Goal: Task Accomplishment & Management: Complete application form

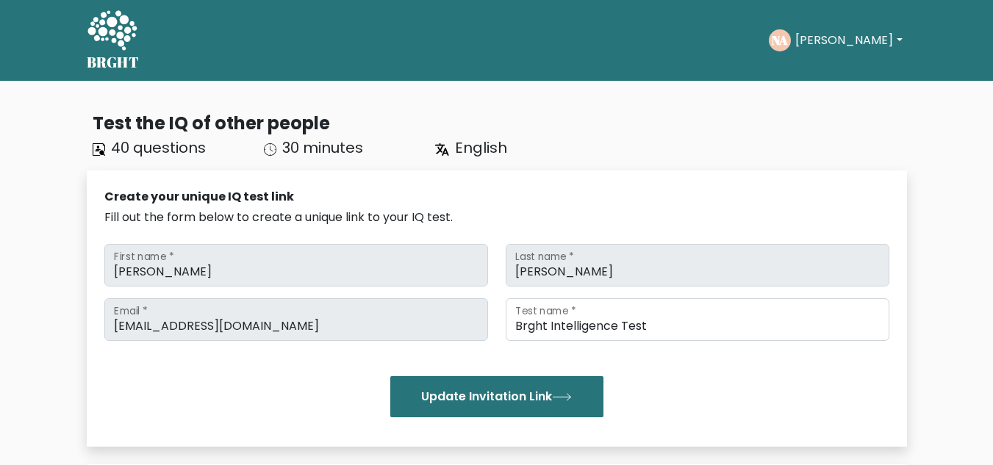
click at [859, 39] on button "[PERSON_NAME]" at bounding box center [848, 40] width 115 height 19
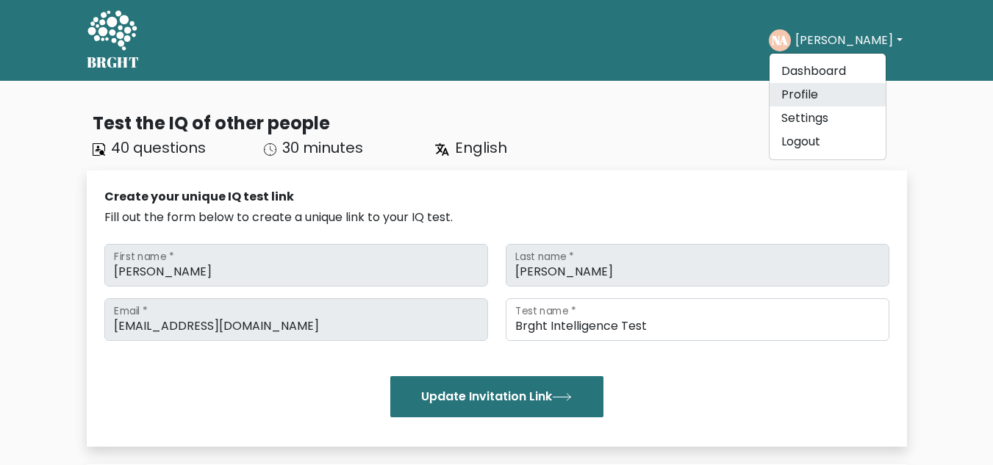
click at [816, 98] on link "Profile" at bounding box center [827, 95] width 116 height 24
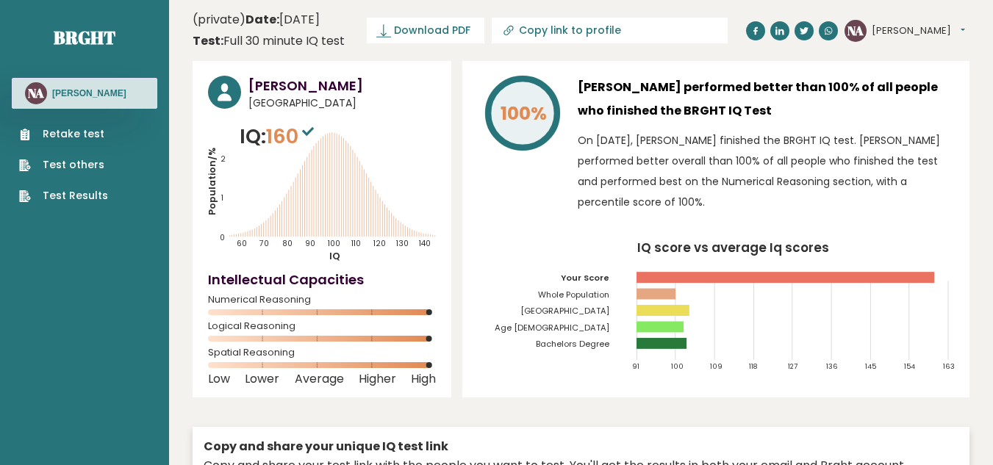
click at [75, 137] on link "Retake test" at bounding box center [63, 133] width 89 height 15
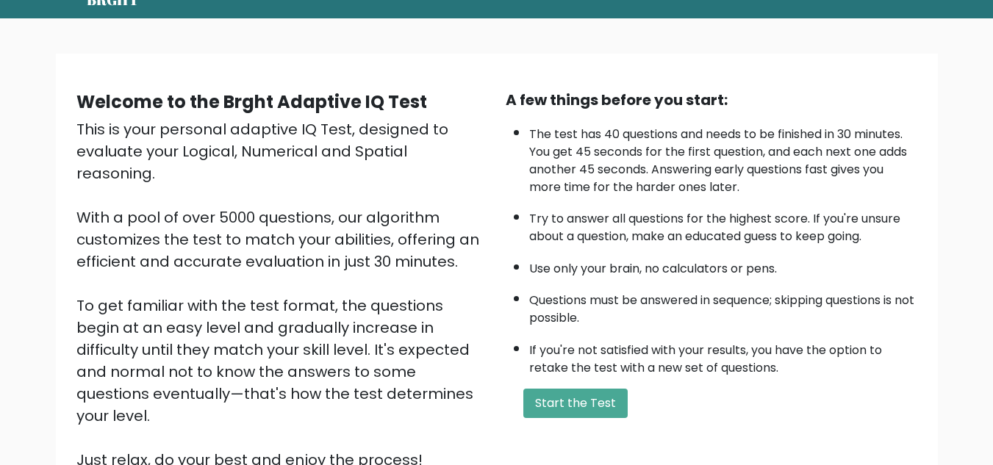
scroll to position [71, 0]
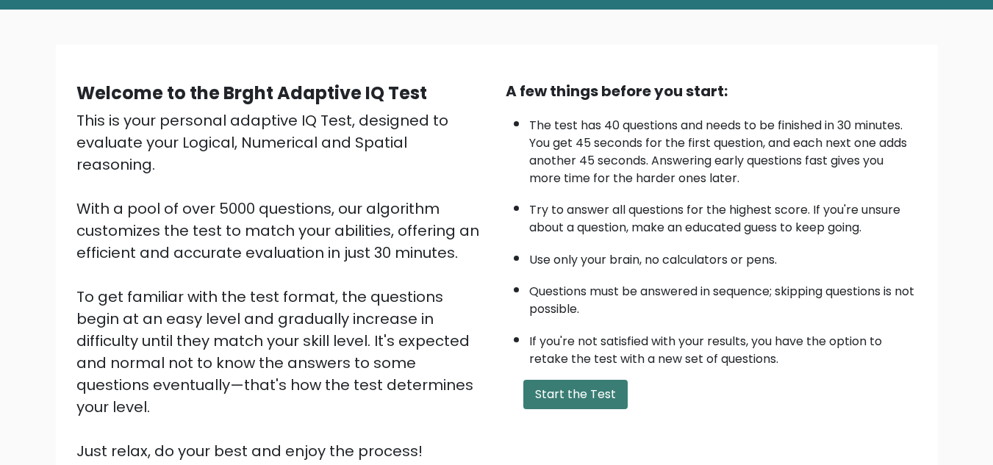
click at [572, 395] on button "Start the Test" at bounding box center [575, 394] width 104 height 29
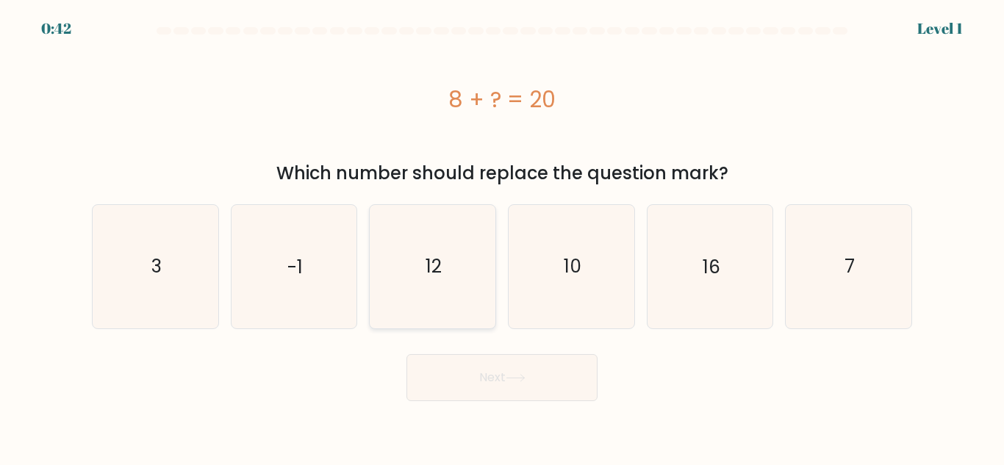
click at [412, 265] on icon "12" at bounding box center [432, 266] width 123 height 123
click at [502, 237] on input "c. 12" at bounding box center [502, 235] width 1 height 4
radio input "true"
click at [406, 354] on button "Next" at bounding box center [501, 377] width 191 height 47
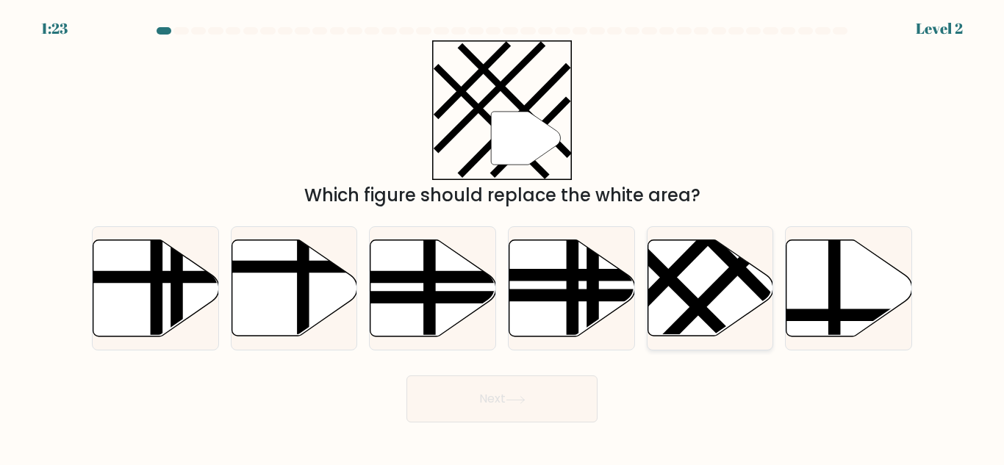
click at [699, 294] on icon at bounding box center [710, 288] width 126 height 96
click at [503, 237] on input "e." at bounding box center [502, 235] width 1 height 4
radio input "true"
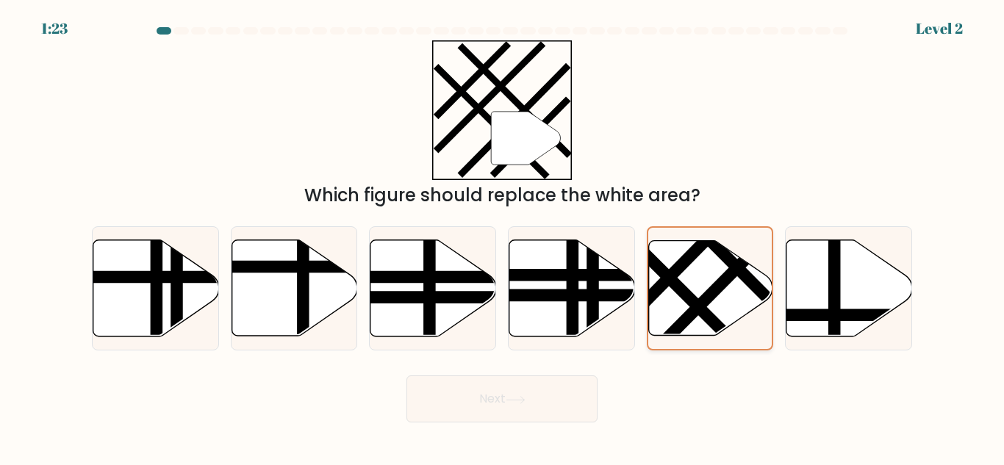
click at [406, 375] on button "Next" at bounding box center [501, 398] width 191 height 47
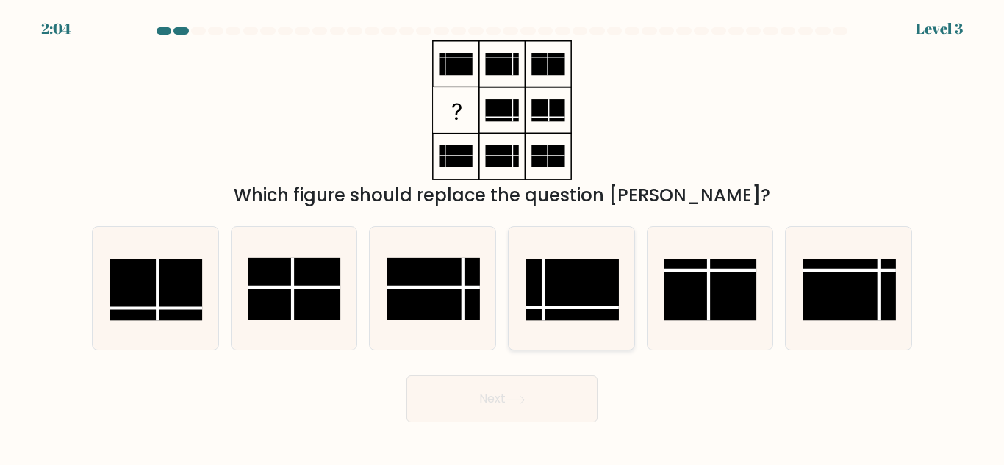
click at [556, 316] on rect at bounding box center [572, 290] width 93 height 62
click at [503, 237] on input "d." at bounding box center [502, 235] width 1 height 4
radio input "true"
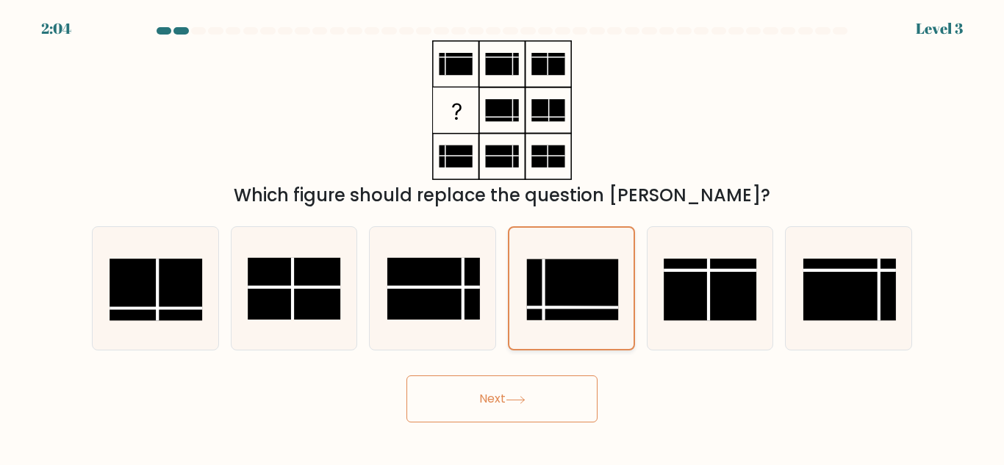
click at [406, 375] on button "Next" at bounding box center [501, 398] width 191 height 47
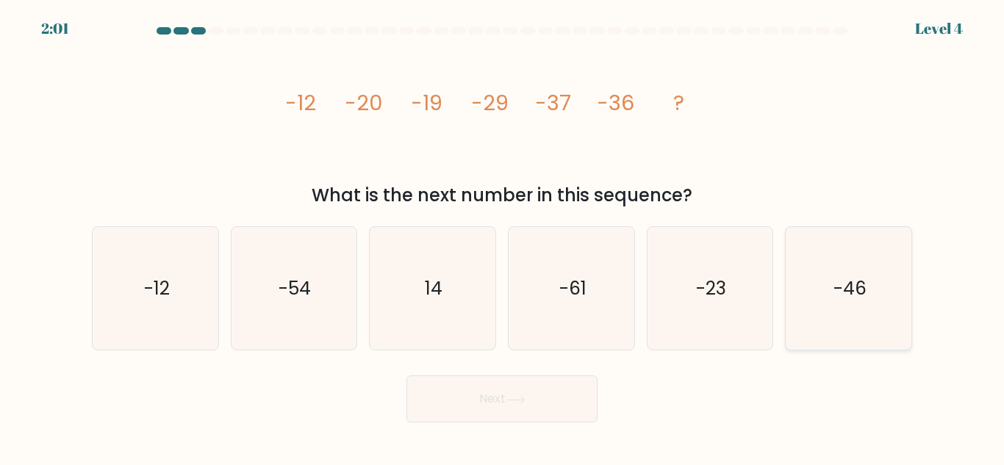
click at [801, 302] on icon "-46" at bounding box center [848, 288] width 123 height 123
click at [503, 237] on input "f. -46" at bounding box center [502, 235] width 1 height 4
radio input "true"
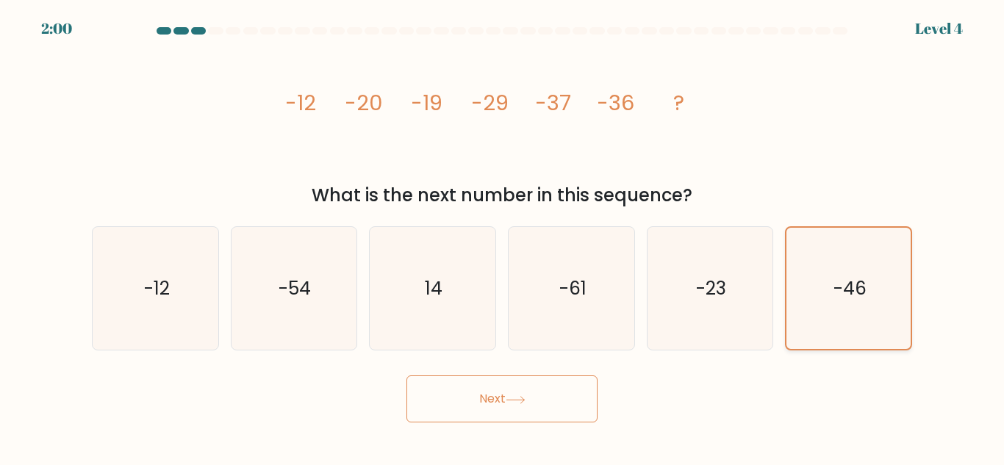
click at [406, 375] on button "Next" at bounding box center [501, 398] width 191 height 47
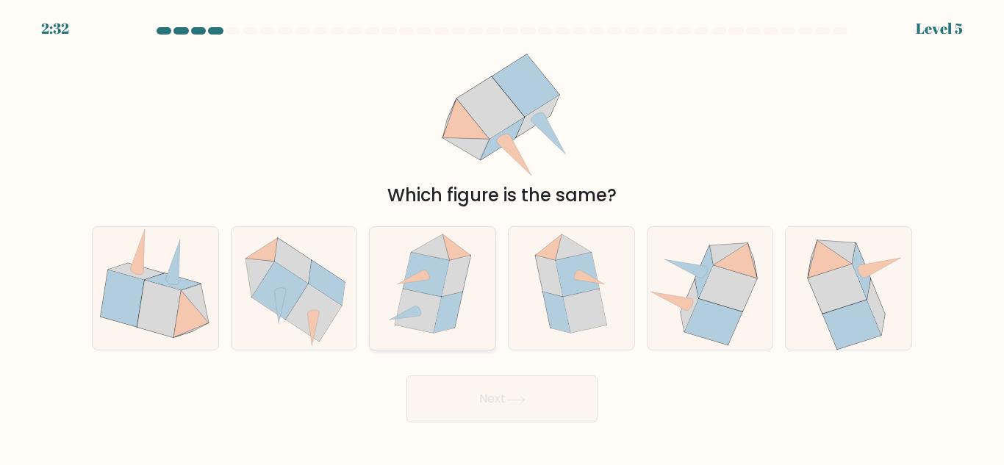
click at [446, 328] on icon at bounding box center [447, 312] width 29 height 41
click at [502, 237] on input "c." at bounding box center [502, 235] width 1 height 4
radio input "true"
click at [406, 375] on button "Next" at bounding box center [501, 398] width 191 height 47
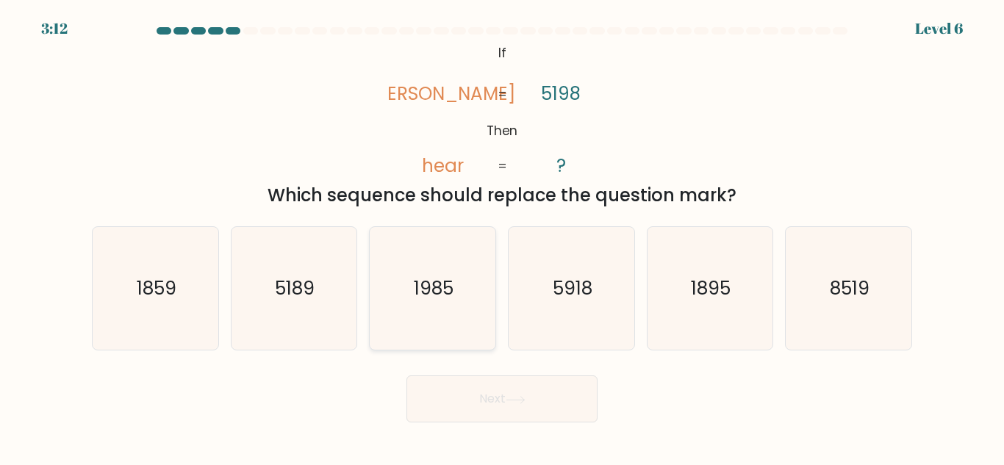
click at [421, 288] on text "1985" at bounding box center [434, 289] width 40 height 26
click at [502, 237] on input "c. 1985" at bounding box center [502, 235] width 1 height 4
radio input "true"
click at [406, 375] on button "Next" at bounding box center [501, 398] width 191 height 47
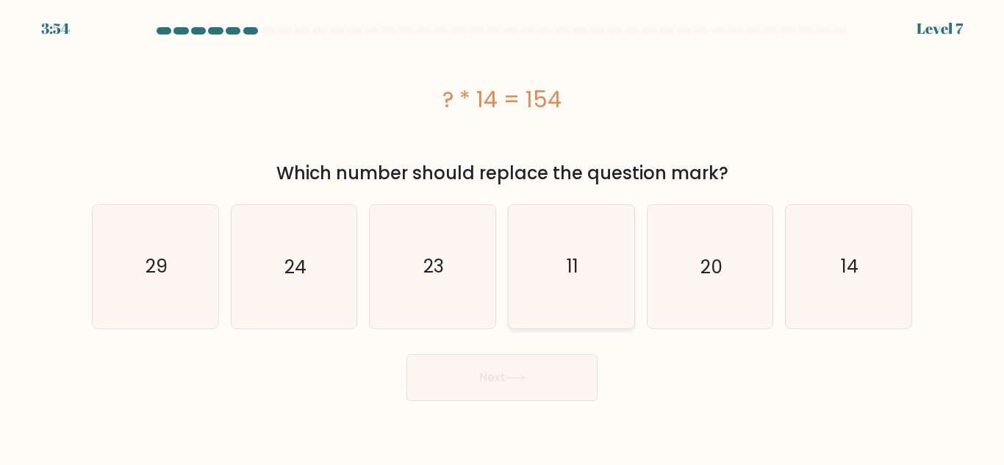
click at [586, 287] on icon "11" at bounding box center [571, 266] width 123 height 123
click at [503, 237] on input "d. 11" at bounding box center [502, 235] width 1 height 4
radio input "true"
click at [406, 354] on button "Next" at bounding box center [501, 377] width 191 height 47
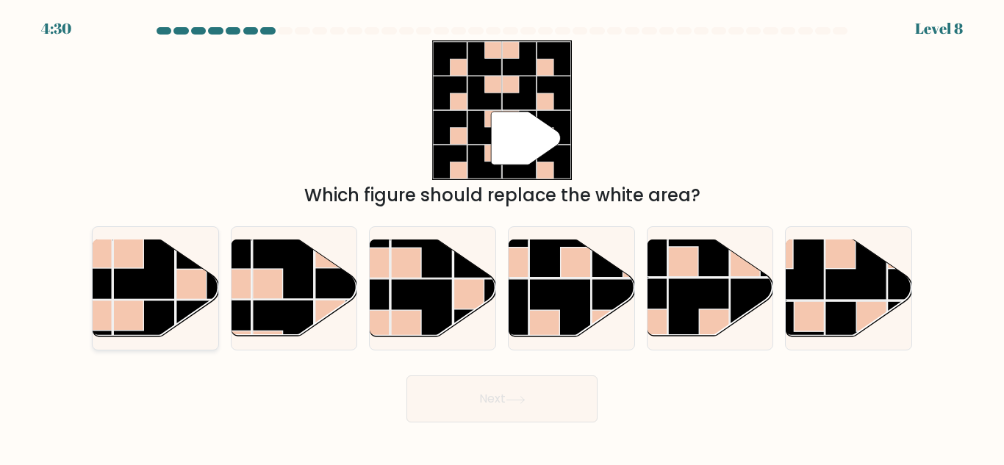
click at [159, 298] on rect at bounding box center [143, 268] width 61 height 61
click at [502, 237] on input "a." at bounding box center [502, 235] width 1 height 4
radio input "true"
click at [406, 375] on button "Next" at bounding box center [501, 398] width 191 height 47
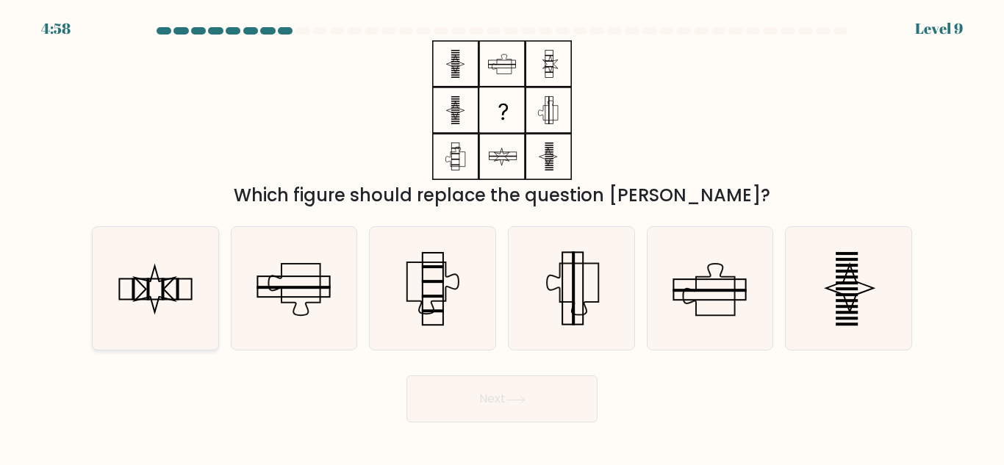
click at [179, 289] on icon at bounding box center [155, 288] width 123 height 123
click at [502, 237] on input "a." at bounding box center [502, 235] width 1 height 4
radio input "true"
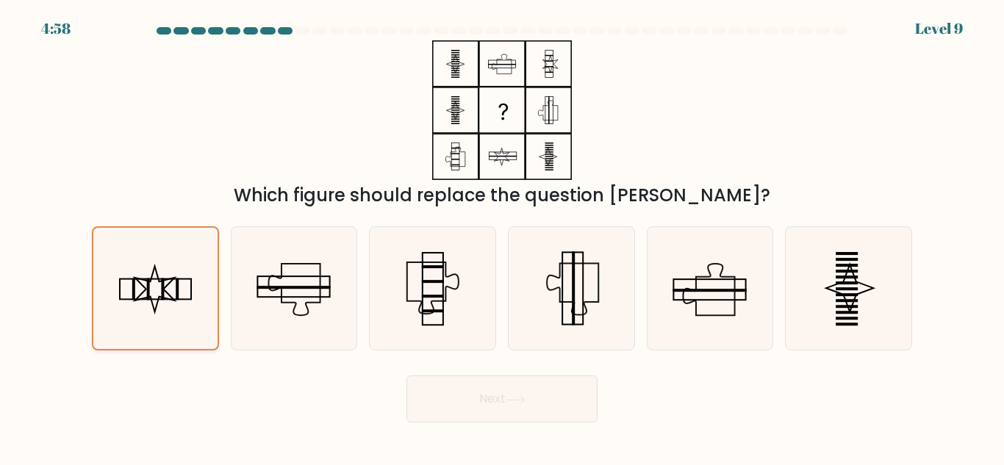
click at [406, 375] on button "Next" at bounding box center [501, 398] width 191 height 47
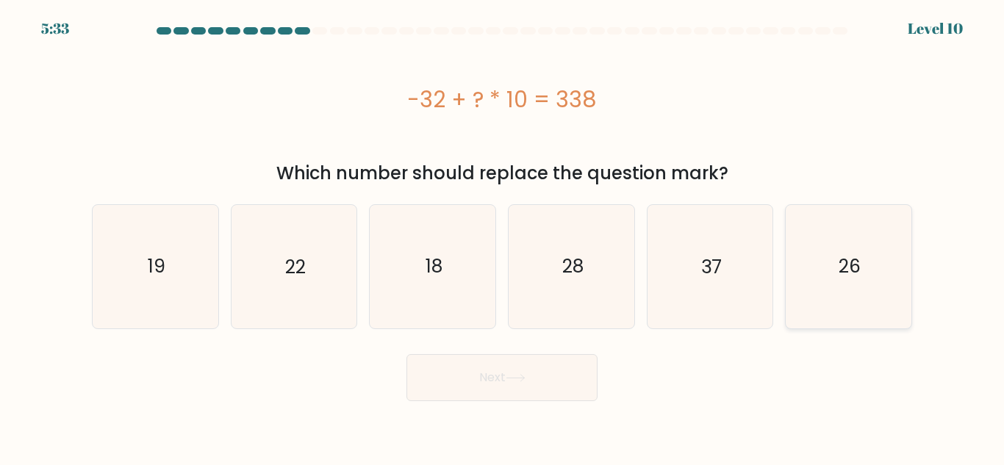
click at [840, 287] on icon "26" at bounding box center [848, 266] width 123 height 123
click at [503, 237] on input "f. 26" at bounding box center [502, 235] width 1 height 4
radio input "true"
click at [696, 276] on icon "37" at bounding box center [709, 266] width 123 height 123
click at [503, 237] on input "e. 37" at bounding box center [502, 235] width 1 height 4
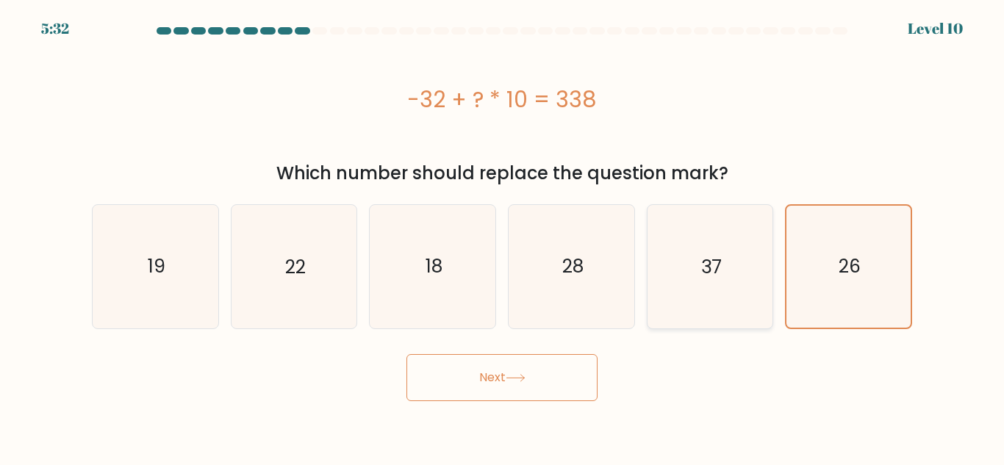
radio input "true"
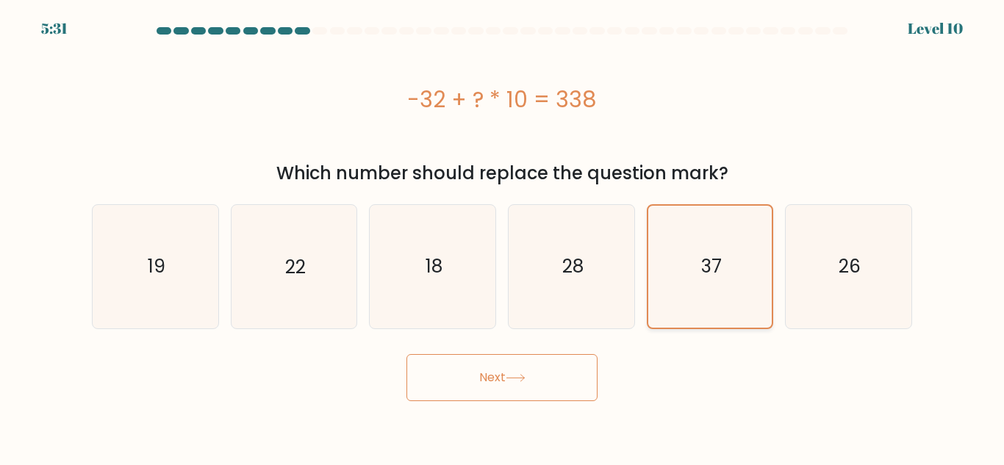
click at [406, 354] on button "Next" at bounding box center [501, 377] width 191 height 47
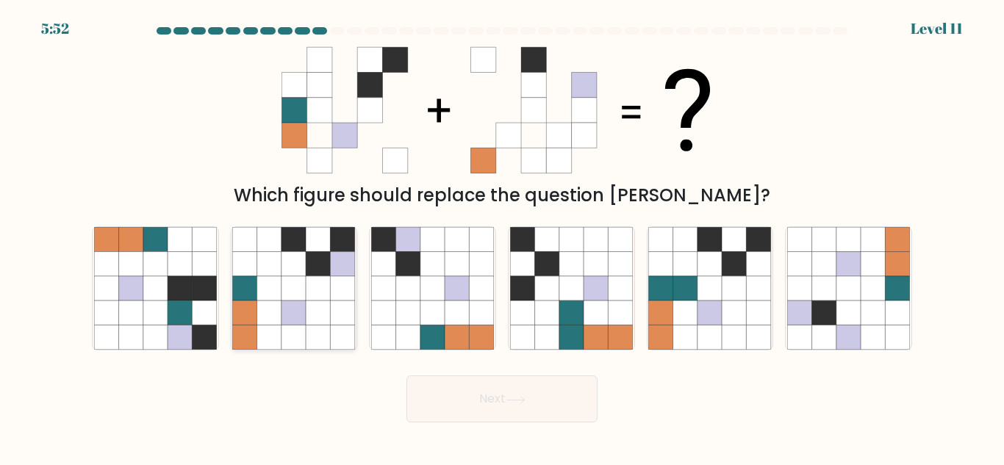
click at [287, 314] on icon at bounding box center [293, 312] width 24 height 24
click at [502, 237] on input "b." at bounding box center [502, 235] width 1 height 4
radio input "true"
click at [406, 375] on button "Next" at bounding box center [501, 398] width 191 height 47
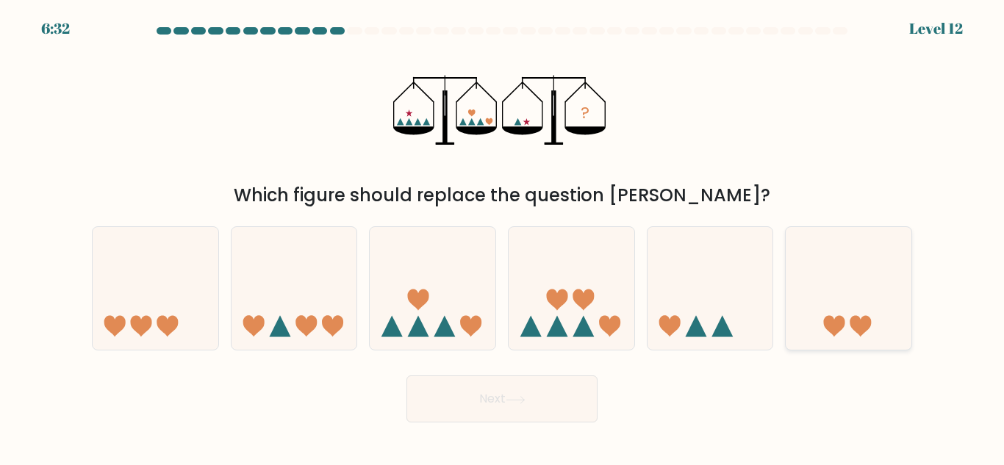
click at [853, 300] on icon at bounding box center [848, 289] width 126 height 104
click at [503, 237] on input "f." at bounding box center [502, 235] width 1 height 4
radio input "true"
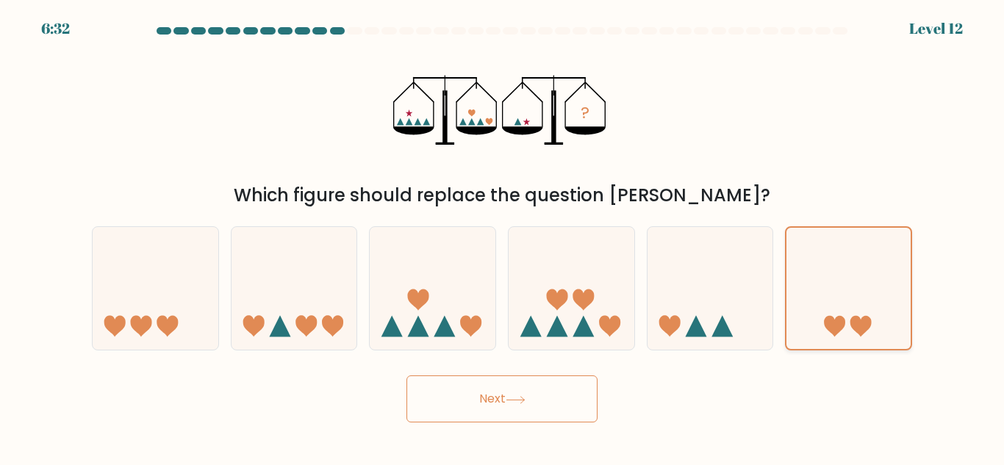
click at [406, 375] on button "Next" at bounding box center [501, 398] width 191 height 47
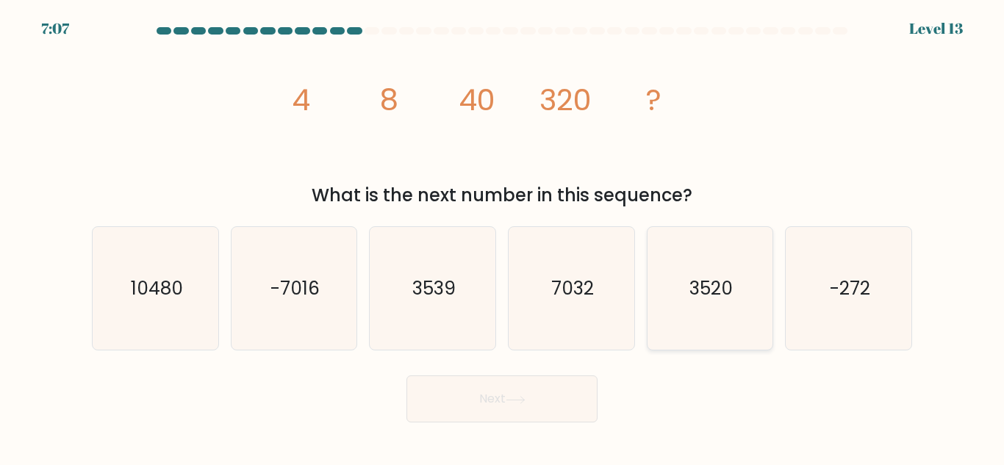
click at [697, 296] on text "3520" at bounding box center [710, 289] width 43 height 26
click at [503, 237] on input "e. 3520" at bounding box center [502, 235] width 1 height 4
radio input "true"
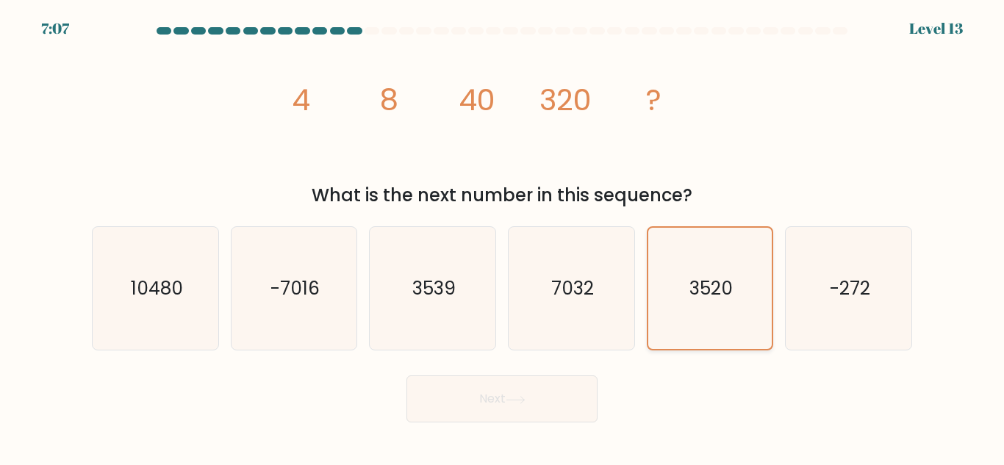
click at [406, 375] on button "Next" at bounding box center [501, 398] width 191 height 47
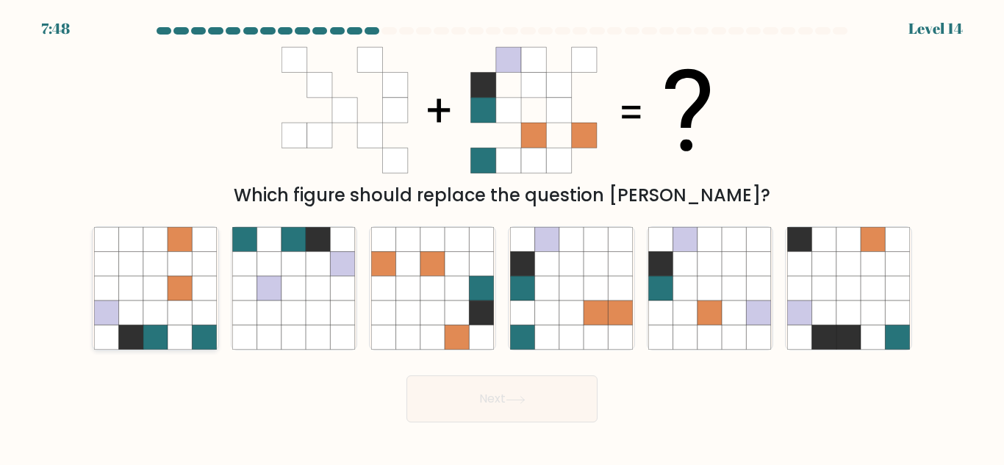
click at [181, 295] on icon at bounding box center [180, 288] width 24 height 24
click at [502, 237] on input "a." at bounding box center [502, 235] width 1 height 4
radio input "true"
click at [406, 375] on button "Next" at bounding box center [501, 398] width 191 height 47
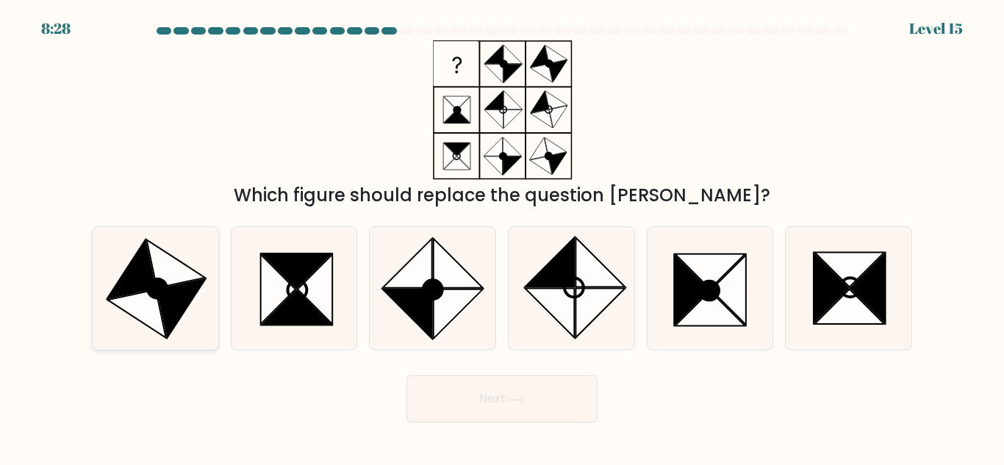
click at [160, 297] on circle at bounding box center [157, 289] width 26 height 26
click at [502, 237] on input "a." at bounding box center [502, 235] width 1 height 4
radio input "true"
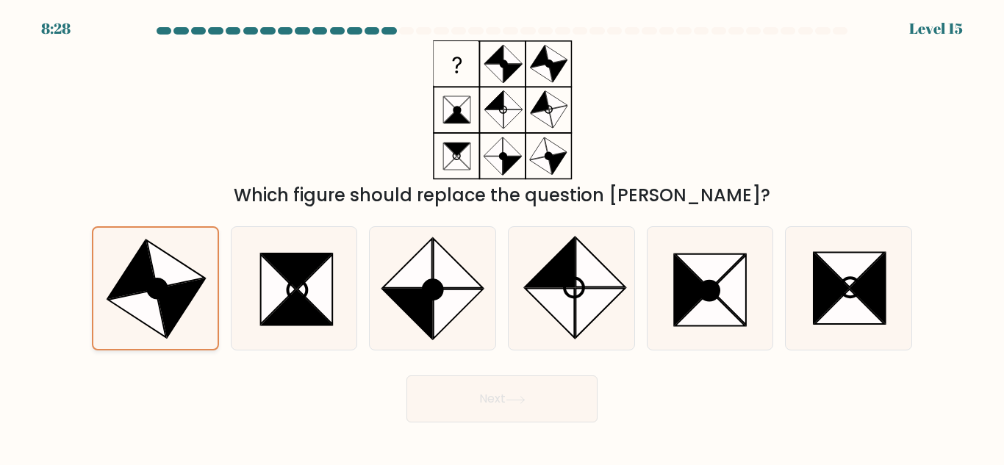
click at [406, 375] on button "Next" at bounding box center [501, 398] width 191 height 47
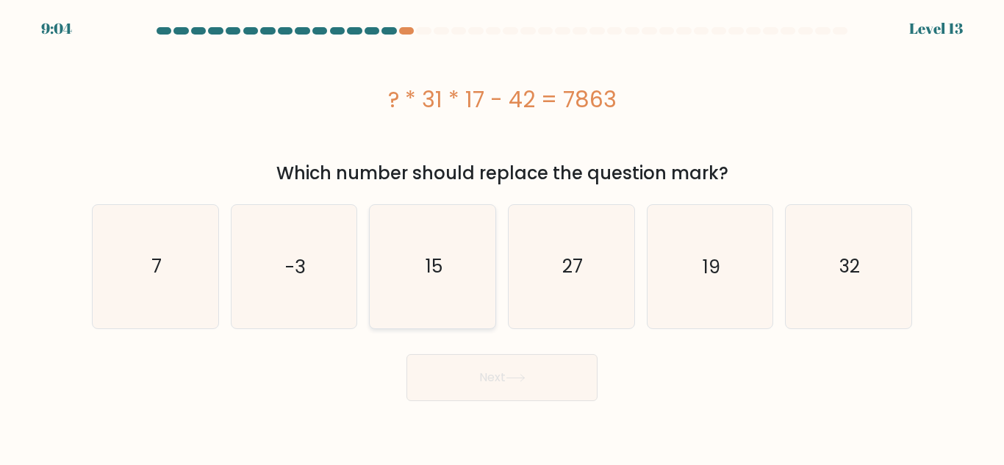
click at [425, 261] on text "15" at bounding box center [433, 266] width 17 height 26
click at [502, 237] on input "c. 15" at bounding box center [502, 235] width 1 height 4
radio input "true"
click at [406, 354] on button "Next" at bounding box center [501, 377] width 191 height 47
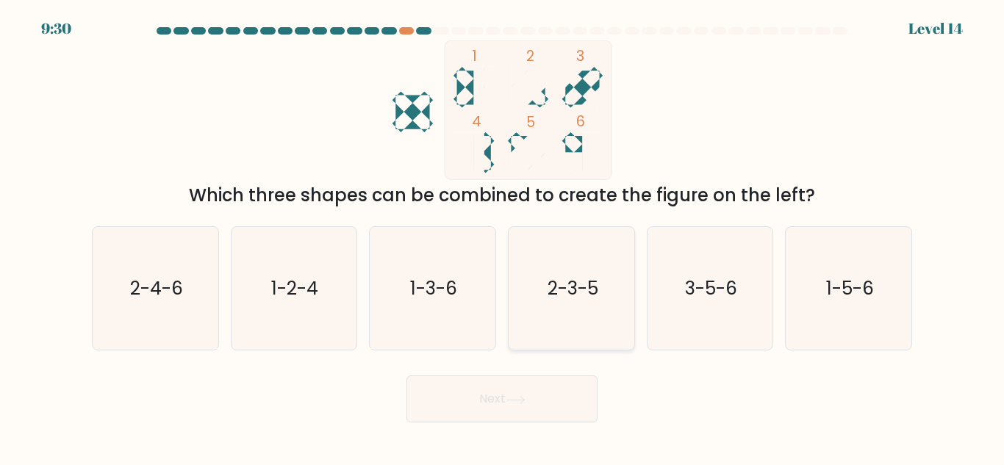
click at [591, 290] on text "2-3-5" at bounding box center [572, 289] width 51 height 26
click at [503, 237] on input "d. 2-3-5" at bounding box center [502, 235] width 1 height 4
radio input "true"
click at [406, 375] on button "Next" at bounding box center [501, 398] width 191 height 47
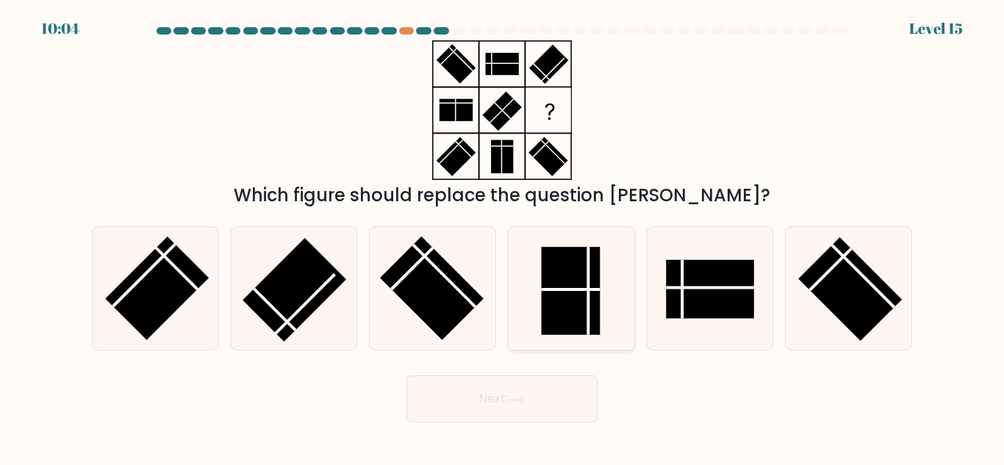
click at [566, 292] on rect at bounding box center [570, 291] width 59 height 88
click at [503, 237] on input "d." at bounding box center [502, 235] width 1 height 4
radio input "true"
click at [406, 375] on button "Next" at bounding box center [501, 398] width 191 height 47
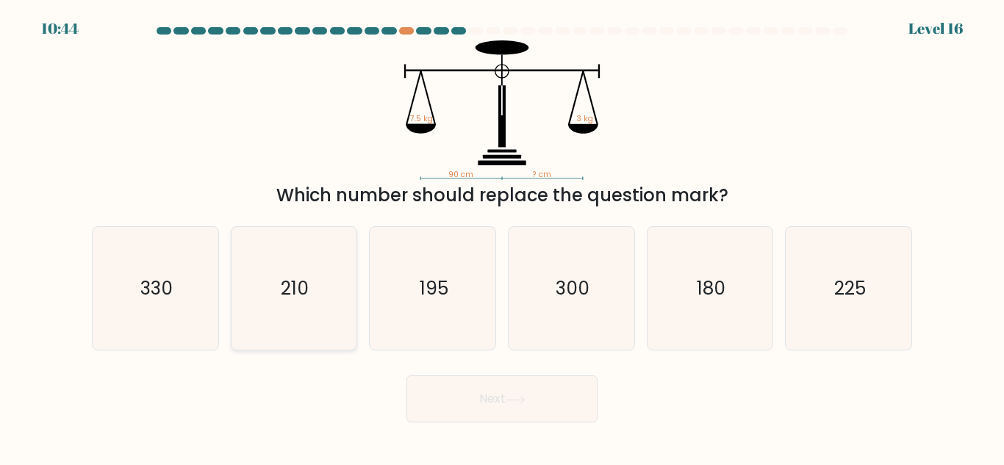
click at [329, 279] on icon "210" at bounding box center [293, 288] width 123 height 123
click at [502, 237] on input "b. 210" at bounding box center [502, 235] width 1 height 4
radio input "true"
click at [406, 375] on button "Next" at bounding box center [501, 398] width 191 height 47
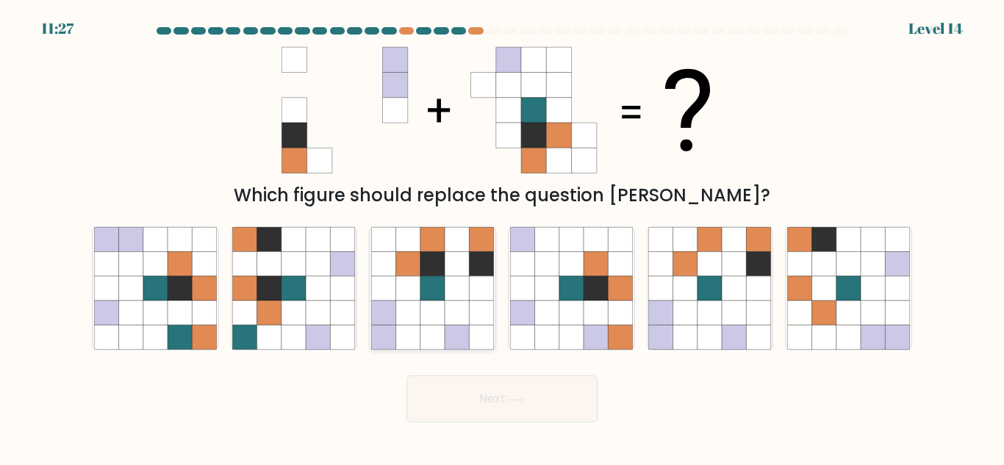
click at [443, 278] on icon at bounding box center [432, 288] width 24 height 24
click at [502, 237] on input "c." at bounding box center [502, 235] width 1 height 4
radio input "true"
click at [406, 375] on button "Next" at bounding box center [501, 398] width 191 height 47
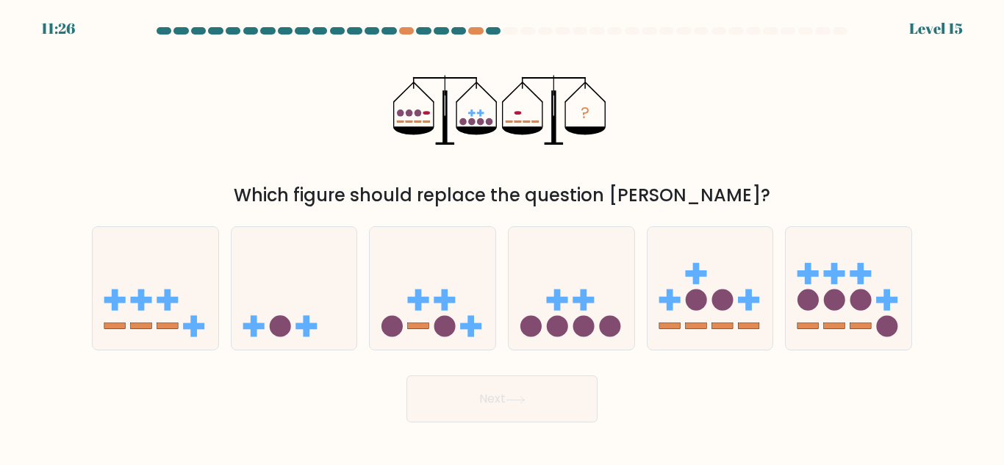
click at [406, 375] on button "Next" at bounding box center [501, 398] width 191 height 47
click at [437, 308] on icon at bounding box center [433, 289] width 126 height 104
click at [502, 237] on input "c." at bounding box center [502, 235] width 1 height 4
radio input "true"
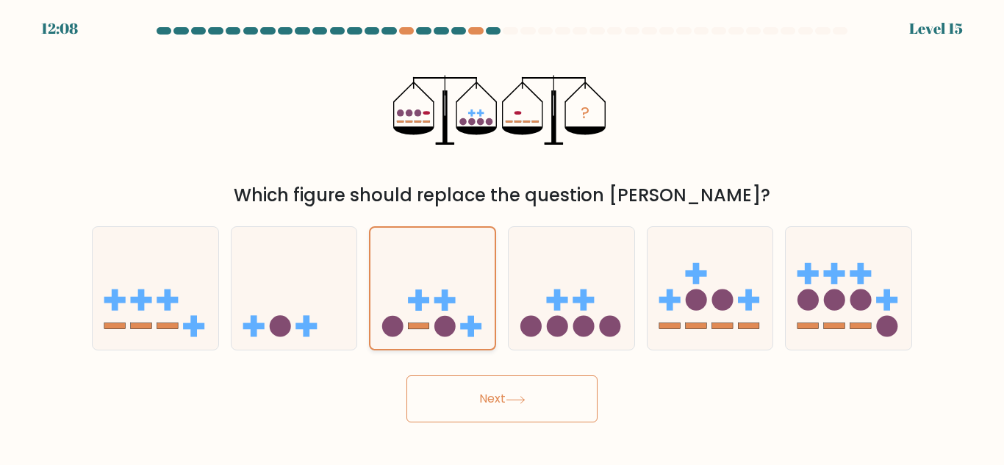
click at [406, 375] on button "Next" at bounding box center [501, 398] width 191 height 47
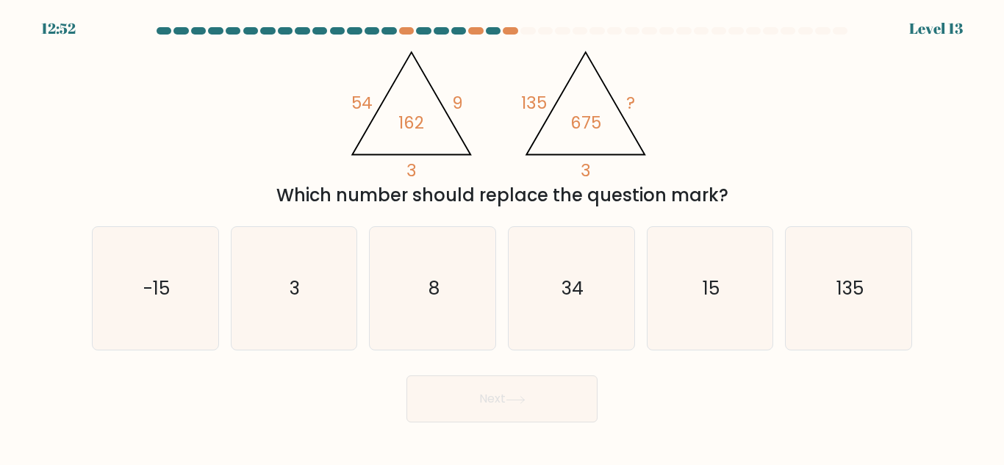
click at [437, 308] on icon "8" at bounding box center [432, 288] width 123 height 123
click at [502, 237] on input "c. 8" at bounding box center [502, 235] width 1 height 4
radio input "true"
click at [406, 375] on button "Next" at bounding box center [501, 398] width 191 height 47
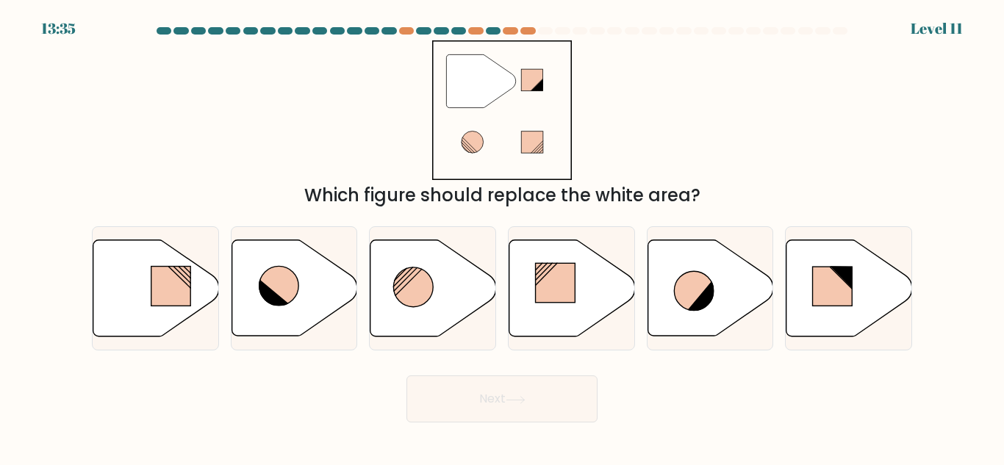
click at [437, 308] on icon at bounding box center [433, 288] width 126 height 96
click at [502, 237] on input "c." at bounding box center [502, 235] width 1 height 4
radio input "true"
click at [406, 375] on button "Next" at bounding box center [501, 398] width 191 height 47
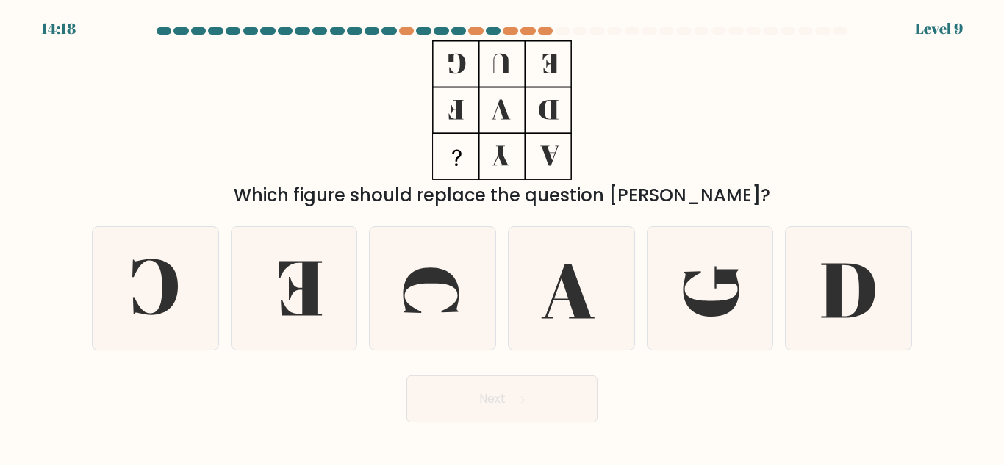
click at [437, 308] on icon at bounding box center [432, 288] width 123 height 123
click at [502, 237] on input "c." at bounding box center [502, 235] width 1 height 4
radio input "true"
click at [406, 375] on button "Next" at bounding box center [501, 398] width 191 height 47
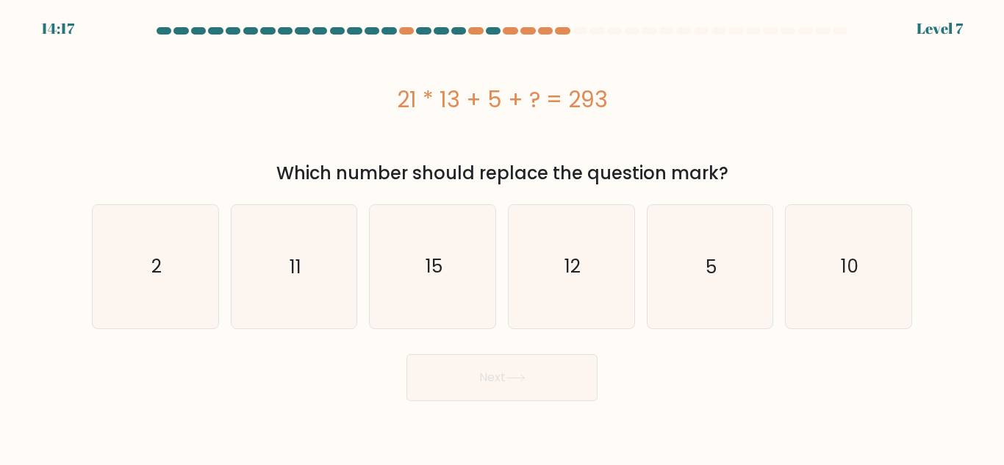
click at [437, 308] on icon "15" at bounding box center [432, 266] width 123 height 123
click at [502, 237] on input "c. 15" at bounding box center [502, 235] width 1 height 4
radio input "true"
click at [406, 354] on button "Next" at bounding box center [501, 377] width 191 height 47
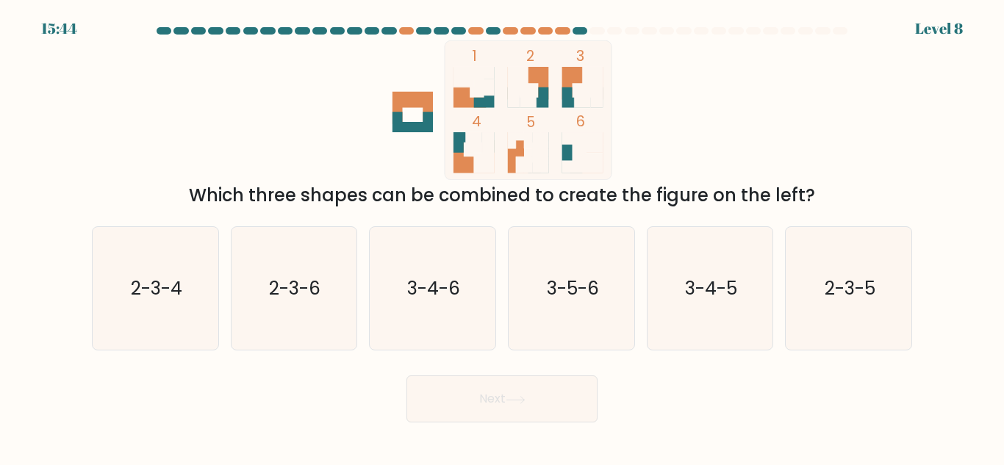
click at [437, 308] on icon "3-4-6" at bounding box center [432, 288] width 123 height 123
click at [502, 237] on input "c. 3-4-6" at bounding box center [502, 235] width 1 height 4
radio input "true"
click at [406, 375] on button "Next" at bounding box center [501, 398] width 191 height 47
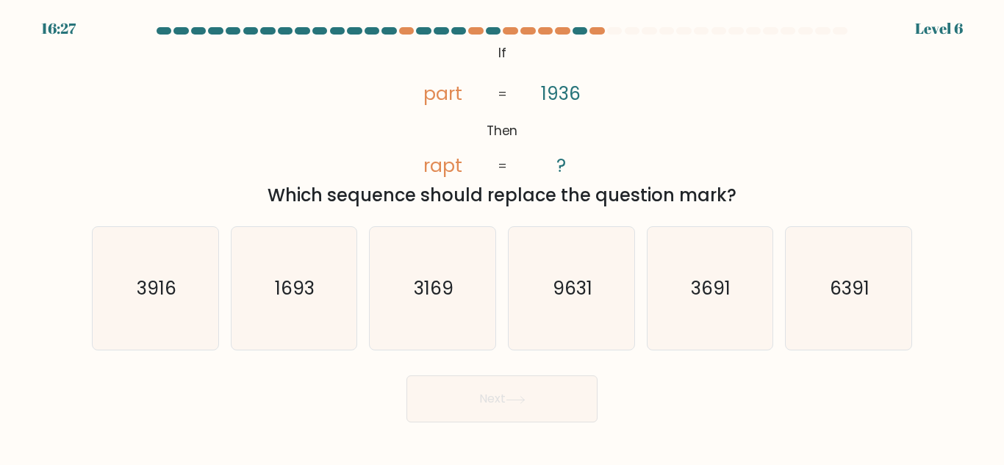
click at [437, 308] on icon "3169" at bounding box center [432, 288] width 123 height 123
click at [502, 237] on input "c. 3169" at bounding box center [502, 235] width 1 height 4
radio input "true"
click at [406, 375] on button "Next" at bounding box center [501, 398] width 191 height 47
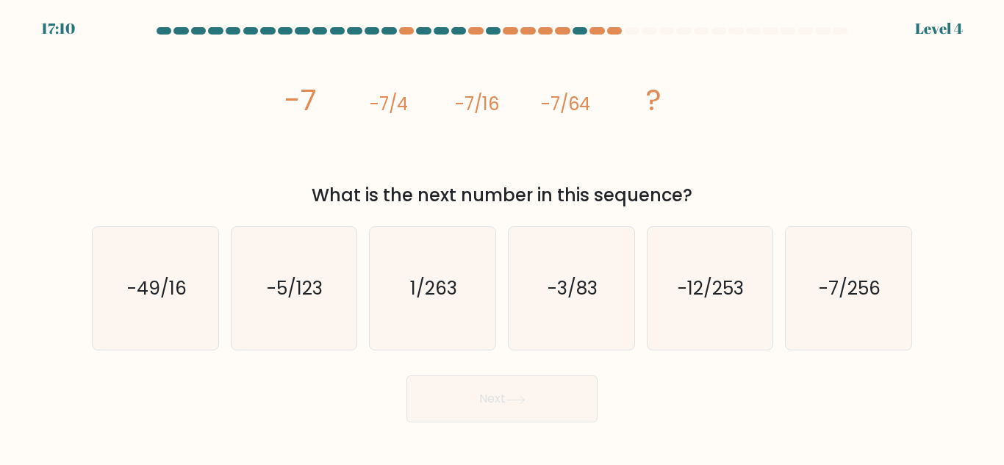
click at [437, 308] on icon "1/263" at bounding box center [432, 288] width 123 height 123
click at [502, 237] on input "c. 1/263" at bounding box center [502, 235] width 1 height 4
radio input "true"
click at [406, 375] on button "Next" at bounding box center [501, 398] width 191 height 47
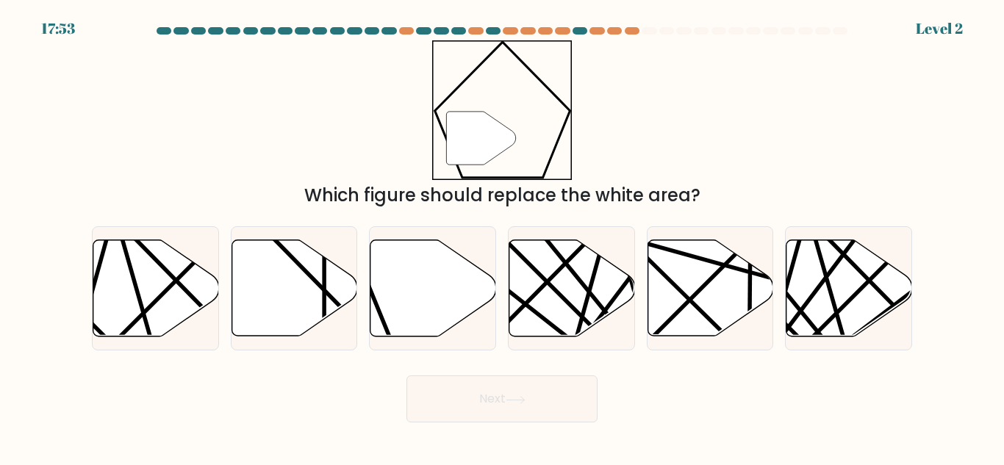
click at [437, 308] on icon at bounding box center [433, 288] width 126 height 96
click at [502, 237] on input "c." at bounding box center [502, 235] width 1 height 4
radio input "true"
click at [406, 375] on button "Next" at bounding box center [501, 398] width 191 height 47
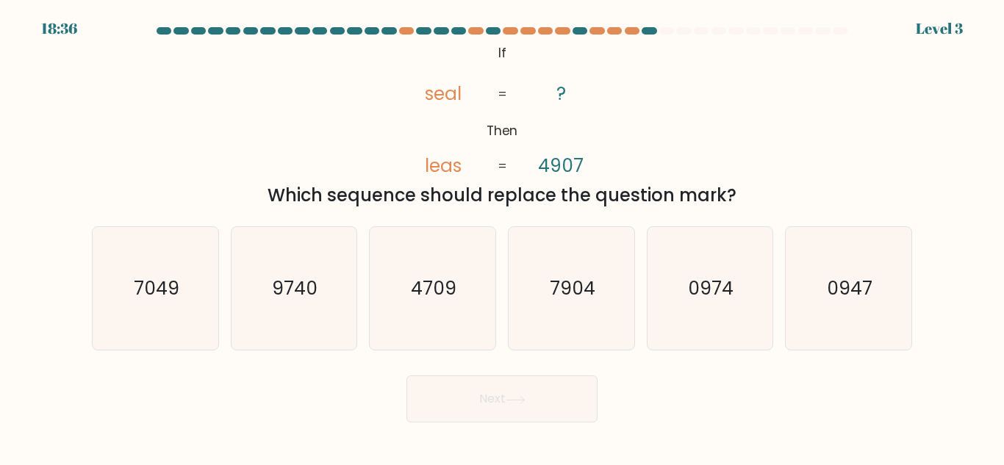
click at [437, 308] on icon "4709" at bounding box center [432, 288] width 123 height 123
click at [502, 237] on input "c. 4709" at bounding box center [502, 235] width 1 height 4
radio input "true"
click at [406, 375] on button "Next" at bounding box center [501, 398] width 191 height 47
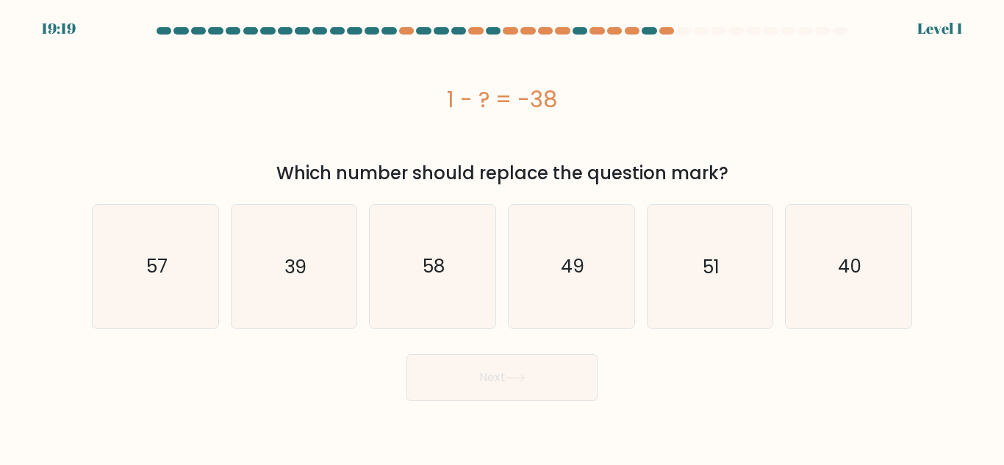
click at [437, 308] on icon "58" at bounding box center [432, 266] width 123 height 123
click at [502, 237] on input "c. 58" at bounding box center [502, 235] width 1 height 4
radio input "true"
click at [406, 354] on button "Next" at bounding box center [501, 377] width 191 height 47
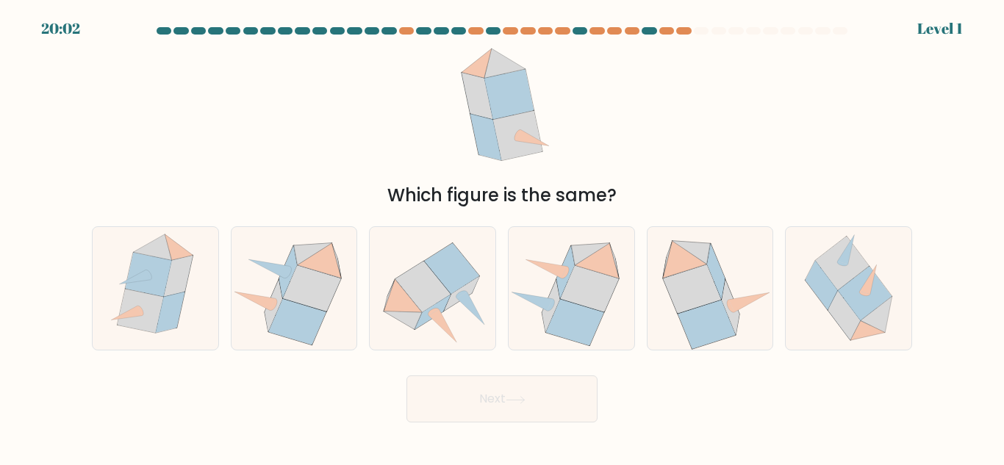
click at [437, 308] on icon at bounding box center [432, 312] width 35 height 35
click at [502, 237] on input "c." at bounding box center [502, 235] width 1 height 4
radio input "true"
click at [406, 375] on button "Next" at bounding box center [501, 398] width 191 height 47
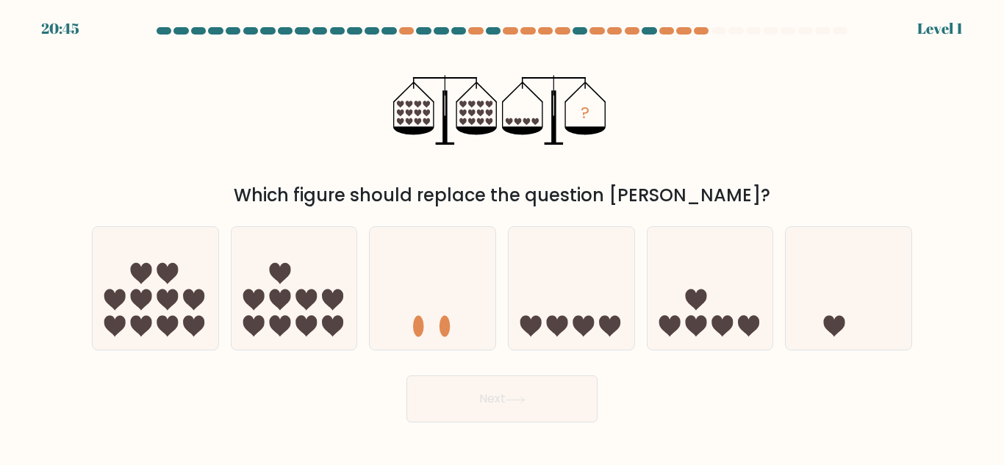
click at [437, 308] on icon at bounding box center [433, 289] width 126 height 104
click at [502, 237] on input "c." at bounding box center [502, 235] width 1 height 4
radio input "true"
click at [406, 375] on button "Next" at bounding box center [501, 398] width 191 height 47
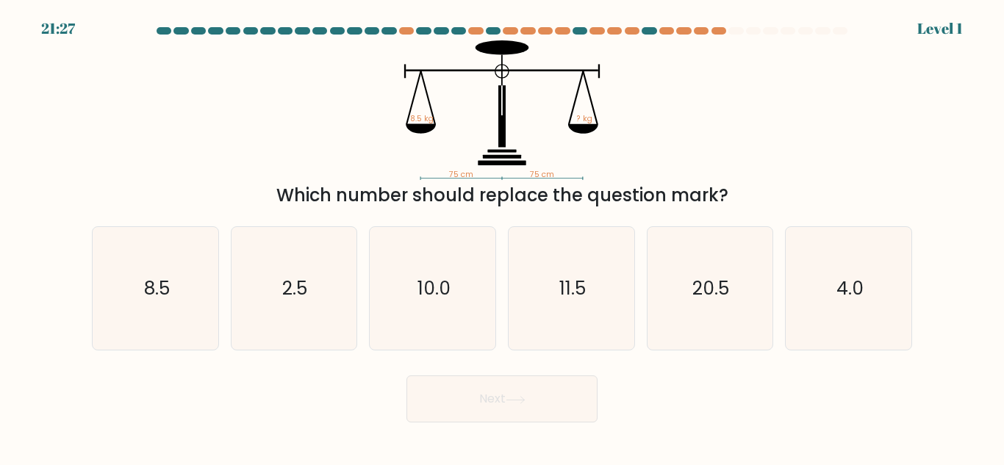
click at [437, 308] on icon "10.0" at bounding box center [432, 288] width 123 height 123
click at [502, 237] on input "c. 10.0" at bounding box center [502, 235] width 1 height 4
radio input "true"
click at [406, 375] on button "Next" at bounding box center [501, 398] width 191 height 47
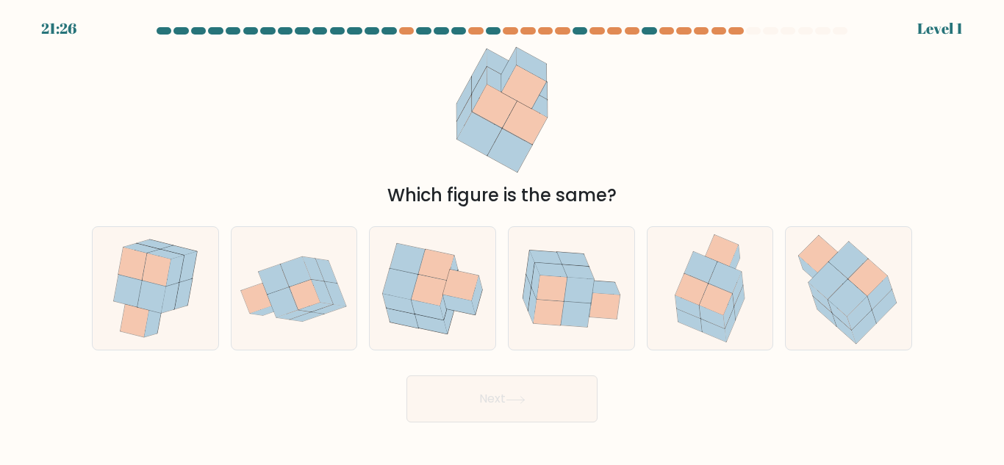
click at [437, 308] on icon at bounding box center [427, 310] width 32 height 20
click at [502, 237] on input "c." at bounding box center [502, 235] width 1 height 4
radio input "true"
click at [331, 306] on icon at bounding box center [329, 309] width 34 height 10
click at [502, 237] on input "b." at bounding box center [502, 235] width 1 height 4
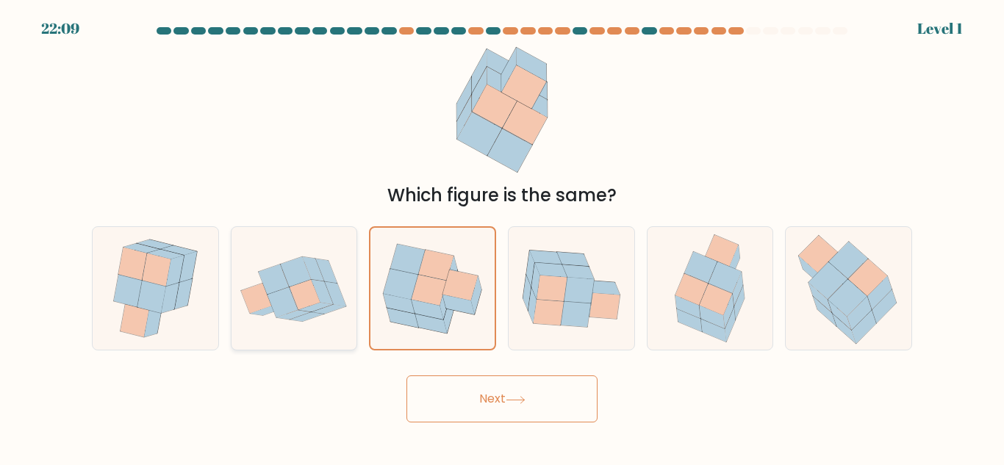
radio input "true"
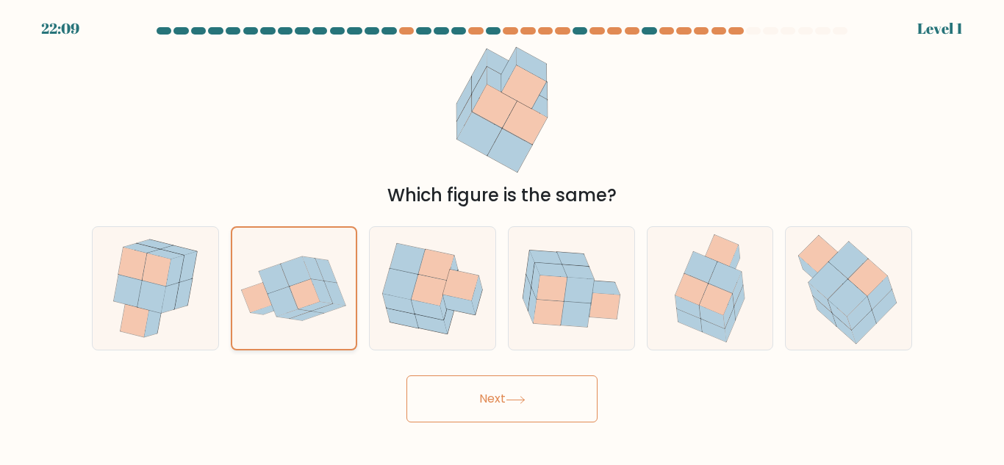
click at [406, 375] on button "Next" at bounding box center [501, 398] width 191 height 47
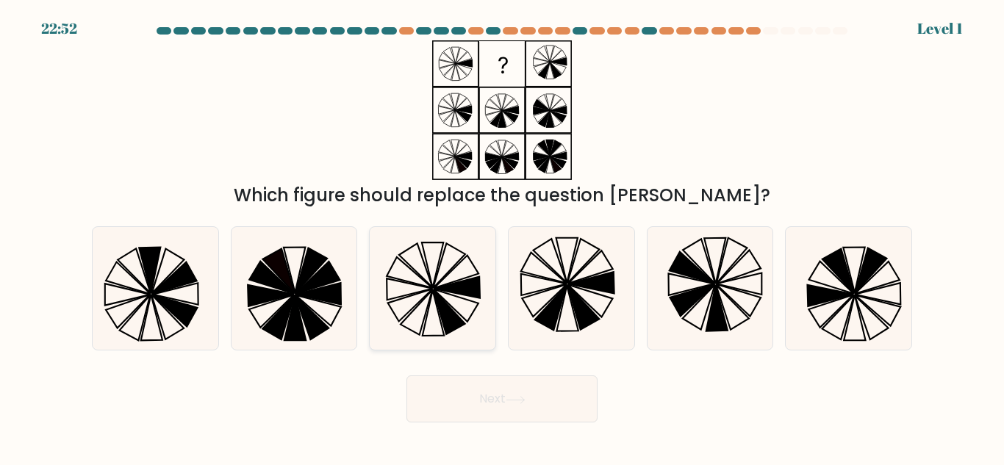
click at [427, 322] on icon at bounding box center [432, 288] width 123 height 123
click at [502, 237] on input "c." at bounding box center [502, 235] width 1 height 4
radio input "true"
click at [406, 375] on button "Next" at bounding box center [501, 398] width 191 height 47
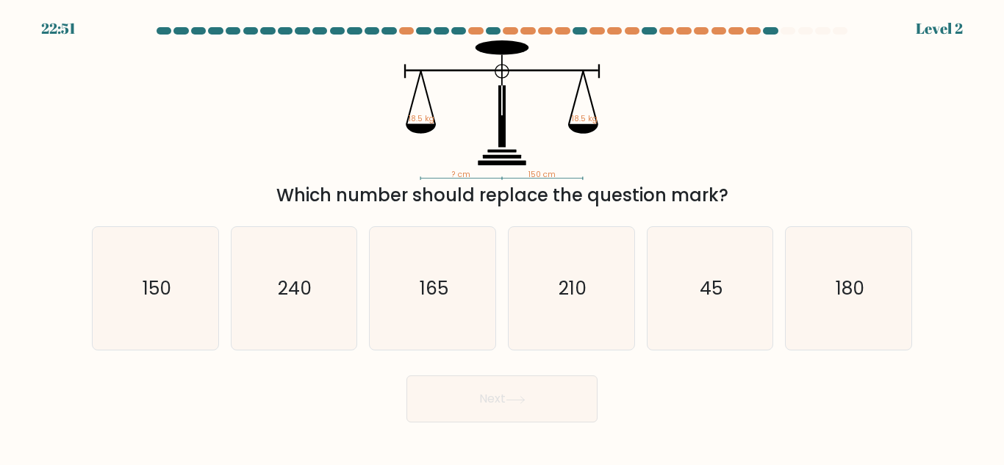
click at [427, 322] on icon "165" at bounding box center [432, 288] width 123 height 123
click at [502, 237] on input "c. 165" at bounding box center [502, 235] width 1 height 4
radio input "true"
click at [406, 375] on button "Next" at bounding box center [501, 398] width 191 height 47
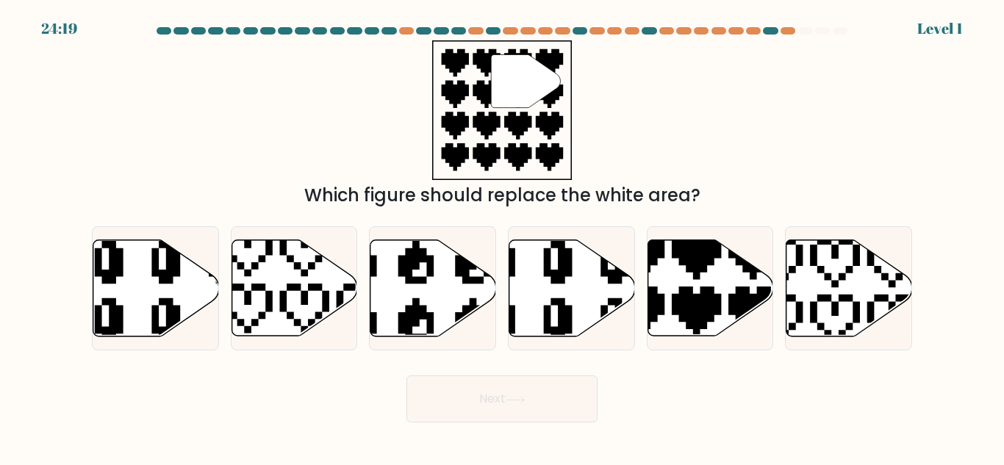
click at [427, 322] on icon at bounding box center [387, 233] width 206 height 213
click at [502, 237] on input "c." at bounding box center [502, 235] width 1 height 4
radio input "true"
click at [406, 375] on button "Next" at bounding box center [501, 398] width 191 height 47
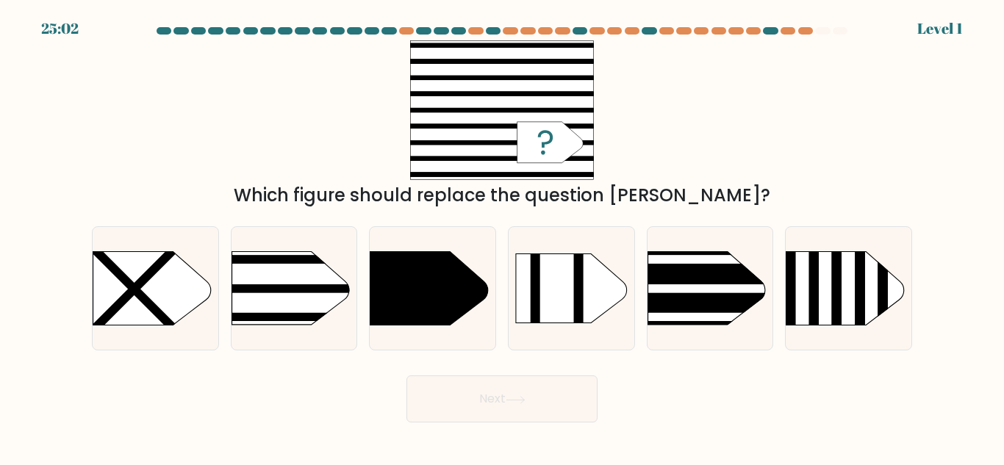
click at [427, 322] on icon at bounding box center [429, 288] width 118 height 73
click at [502, 237] on input "c." at bounding box center [502, 235] width 1 height 4
radio input "true"
click at [406, 375] on button "Next" at bounding box center [501, 398] width 191 height 47
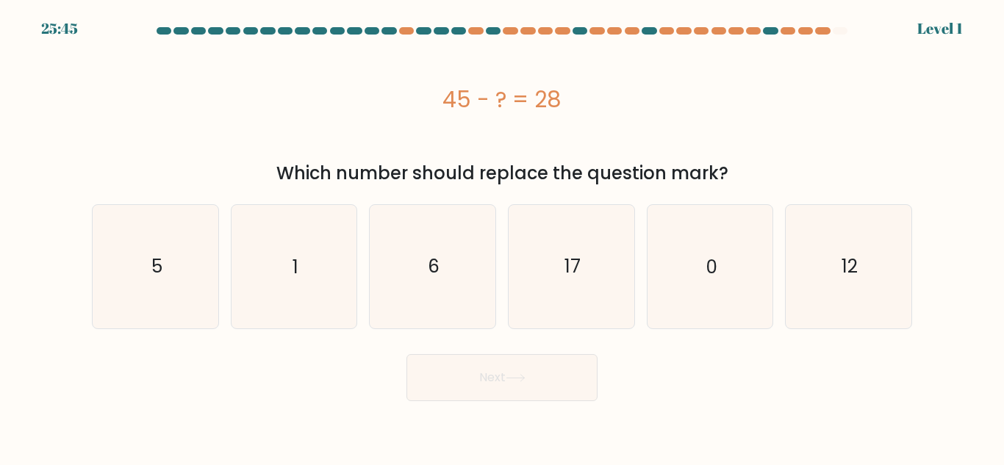
click at [427, 322] on icon "6" at bounding box center [432, 266] width 123 height 123
click at [502, 237] on input "c. 6" at bounding box center [502, 235] width 1 height 4
radio input "true"
click at [406, 354] on button "Next" at bounding box center [501, 377] width 191 height 47
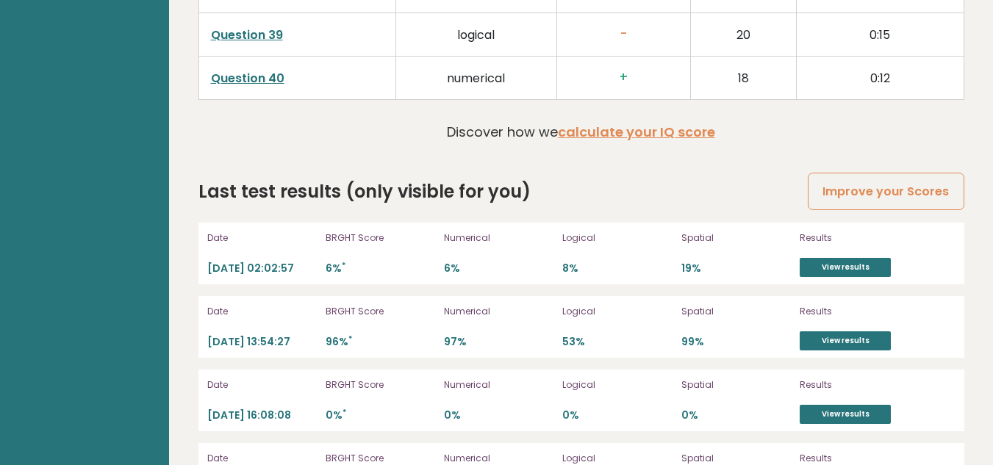
scroll to position [3977, 0]
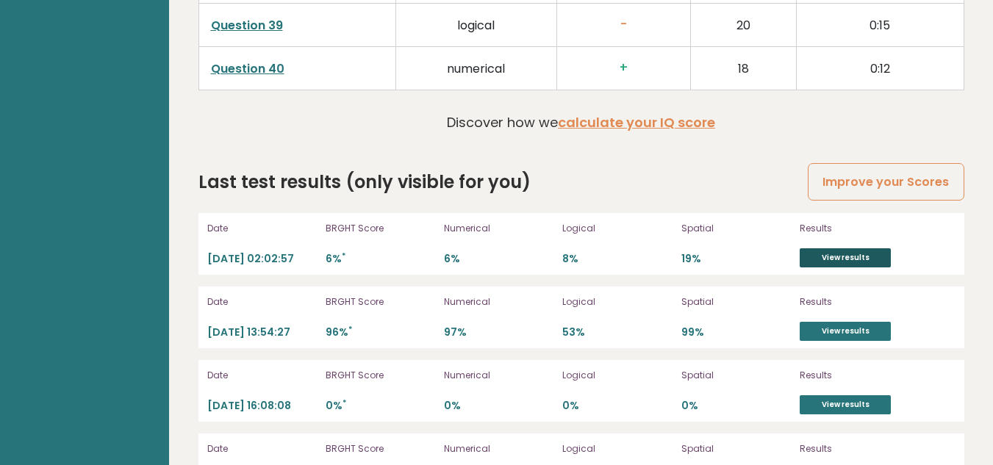
click at [832, 248] on link "View results" at bounding box center [844, 257] width 91 height 19
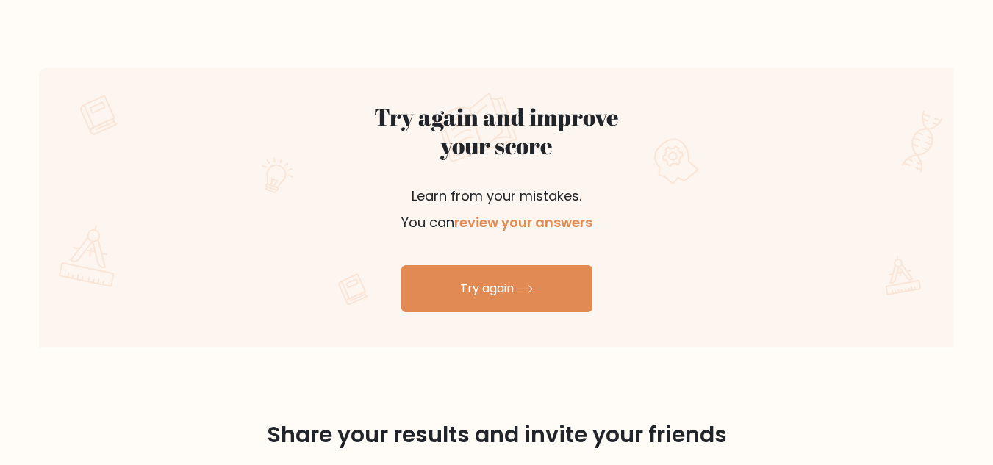
scroll to position [788, 0]
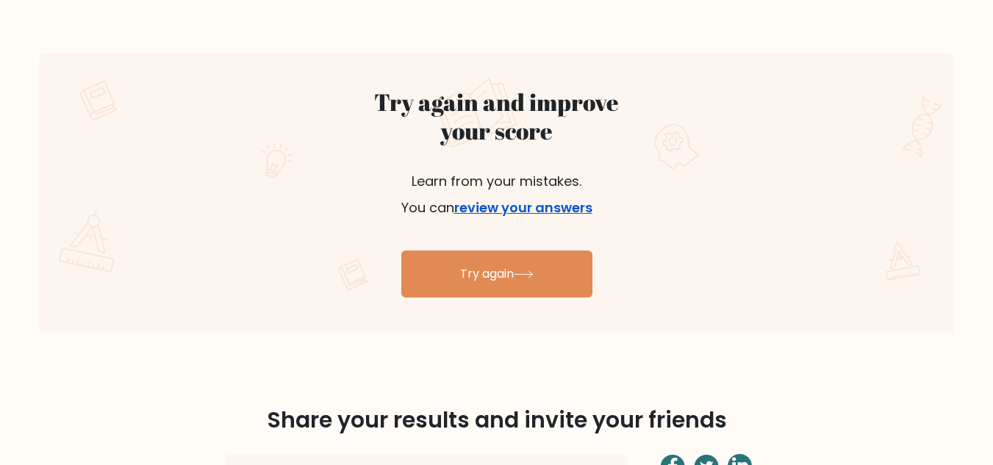
click at [500, 209] on link "review your answers" at bounding box center [523, 207] width 138 height 18
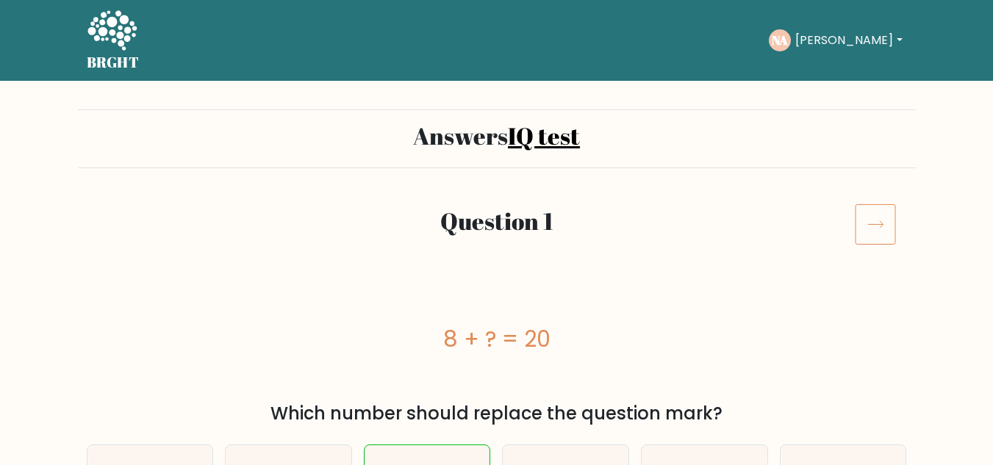
click at [873, 225] on icon at bounding box center [874, 224] width 15 height 7
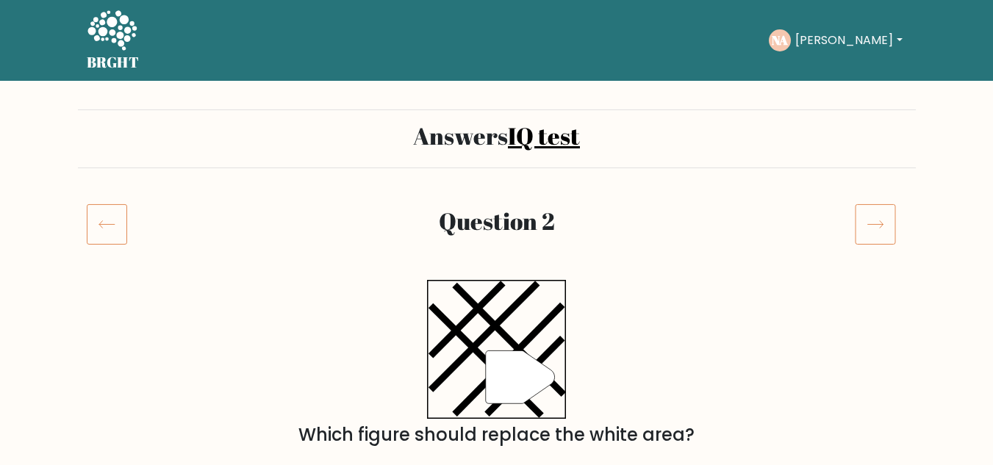
click at [873, 225] on icon at bounding box center [874, 224] width 15 height 7
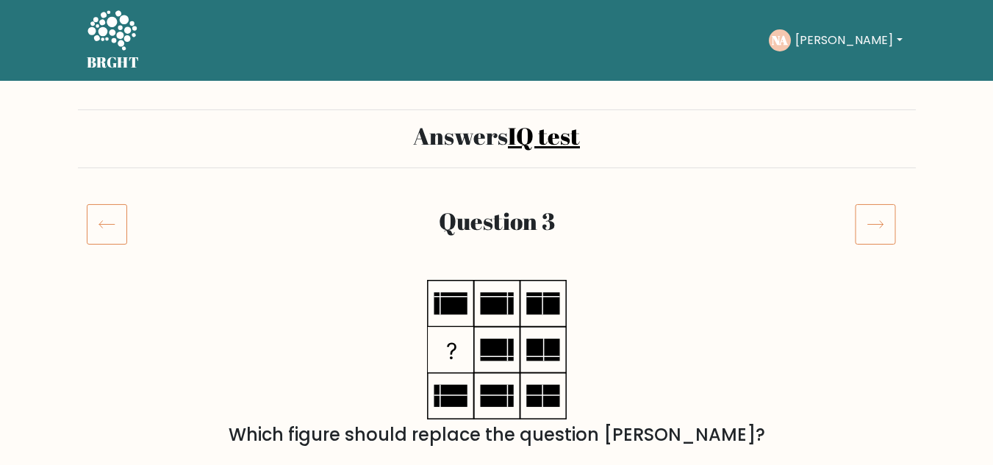
click at [873, 225] on icon at bounding box center [874, 224] width 15 height 7
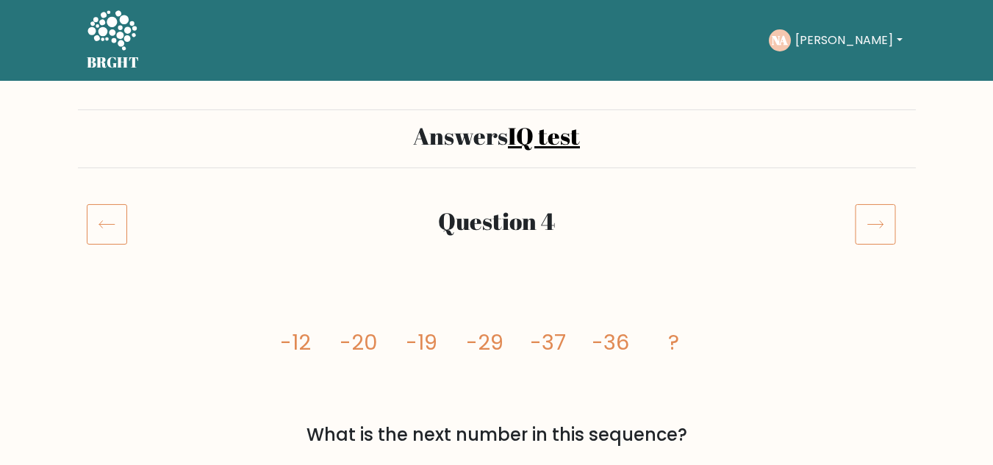
click at [873, 225] on icon at bounding box center [874, 224] width 15 height 7
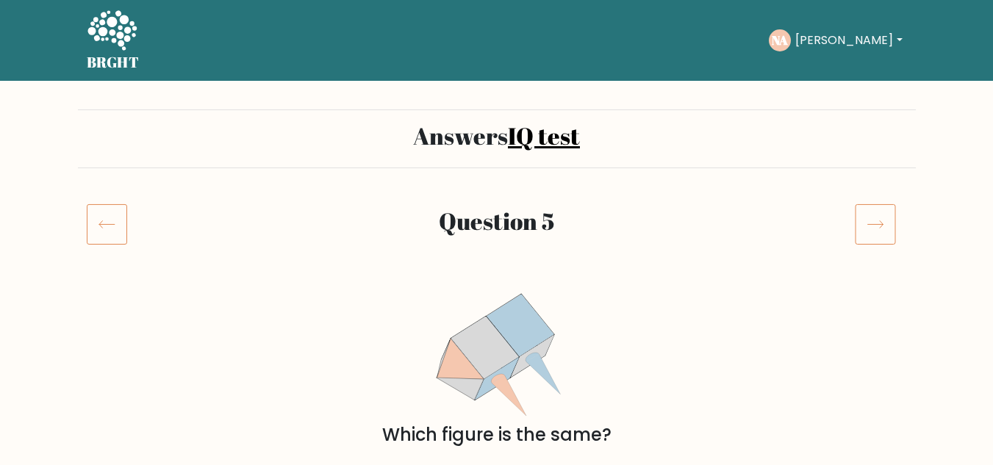
click at [107, 221] on icon at bounding box center [107, 224] width 40 height 41
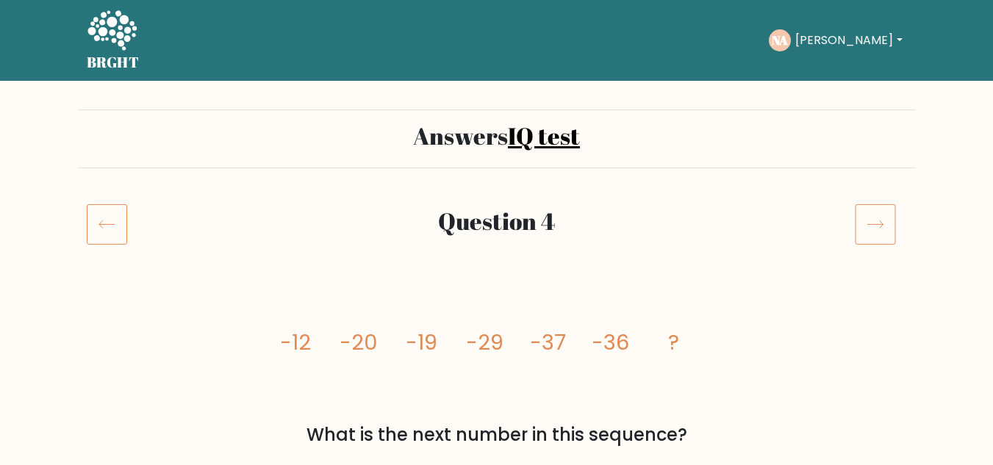
click at [870, 223] on icon at bounding box center [874, 224] width 41 height 41
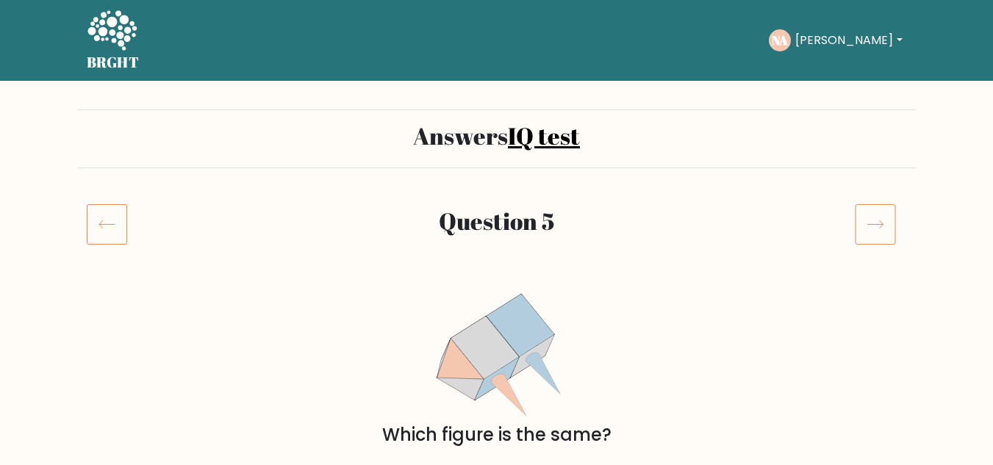
click at [870, 223] on icon at bounding box center [874, 224] width 41 height 41
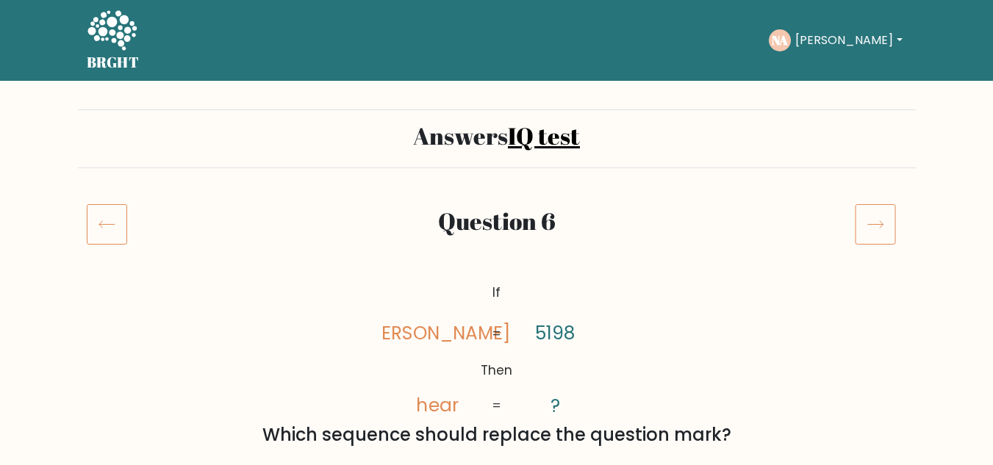
click at [870, 223] on icon at bounding box center [874, 224] width 41 height 41
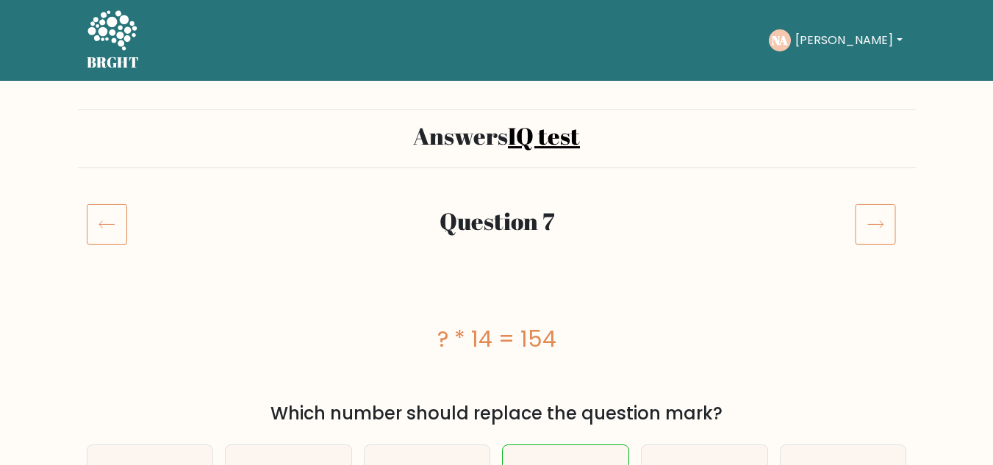
click at [870, 223] on icon at bounding box center [874, 224] width 41 height 41
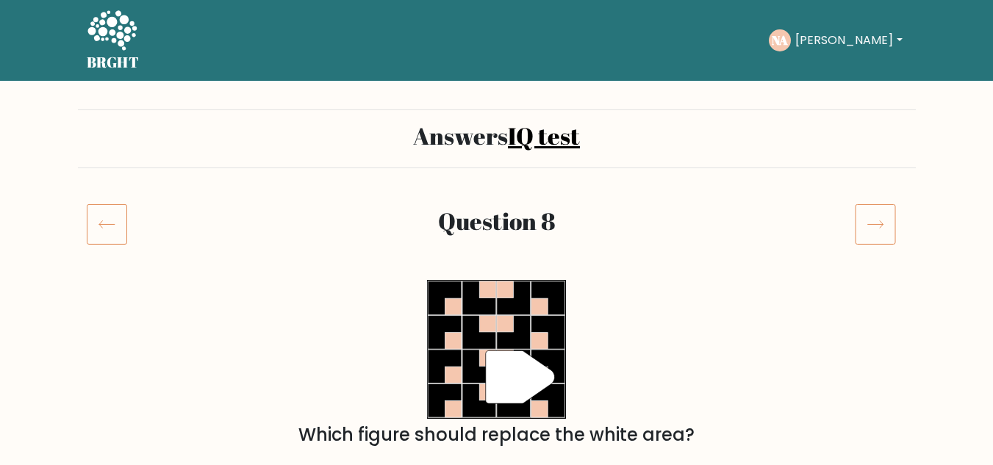
click at [870, 223] on icon at bounding box center [874, 224] width 41 height 41
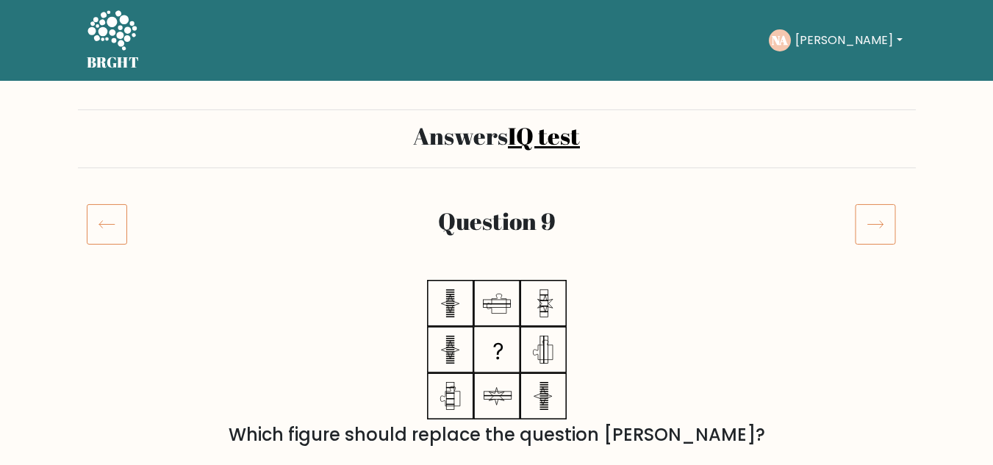
click at [870, 223] on icon at bounding box center [874, 224] width 41 height 41
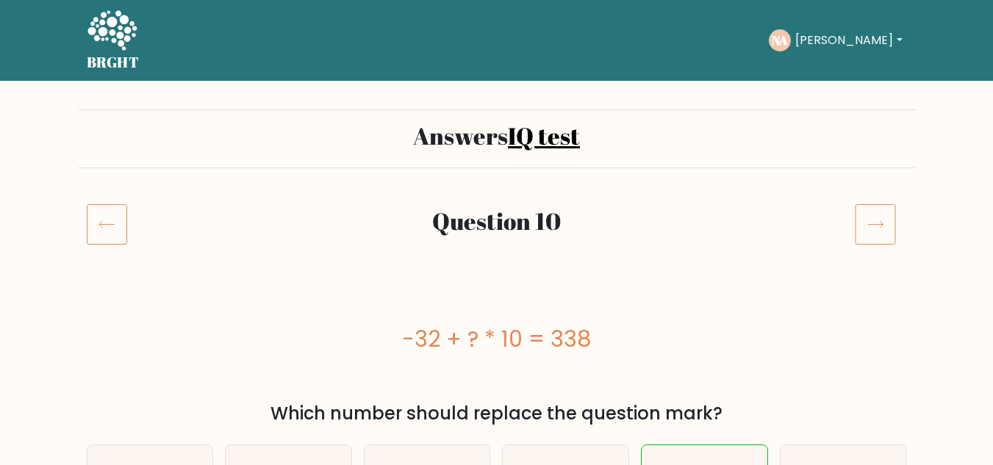
click at [870, 223] on icon at bounding box center [874, 224] width 41 height 41
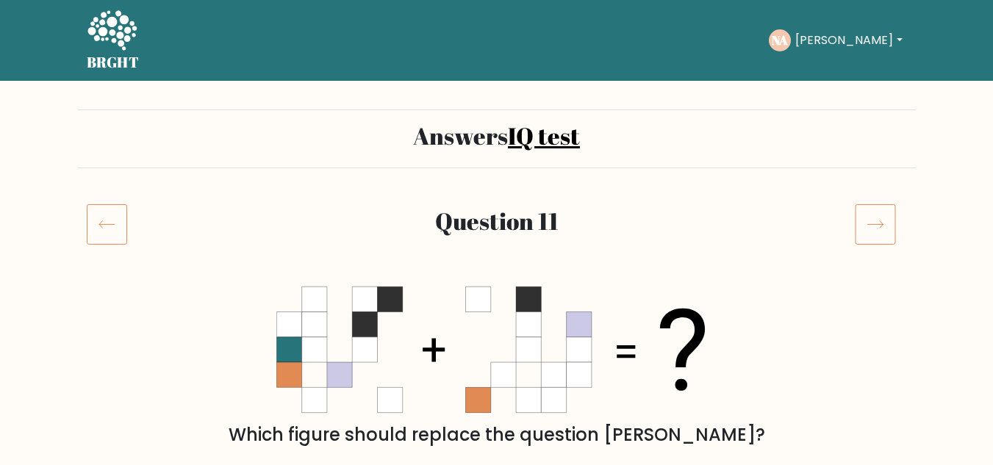
click at [870, 223] on icon at bounding box center [874, 224] width 41 height 41
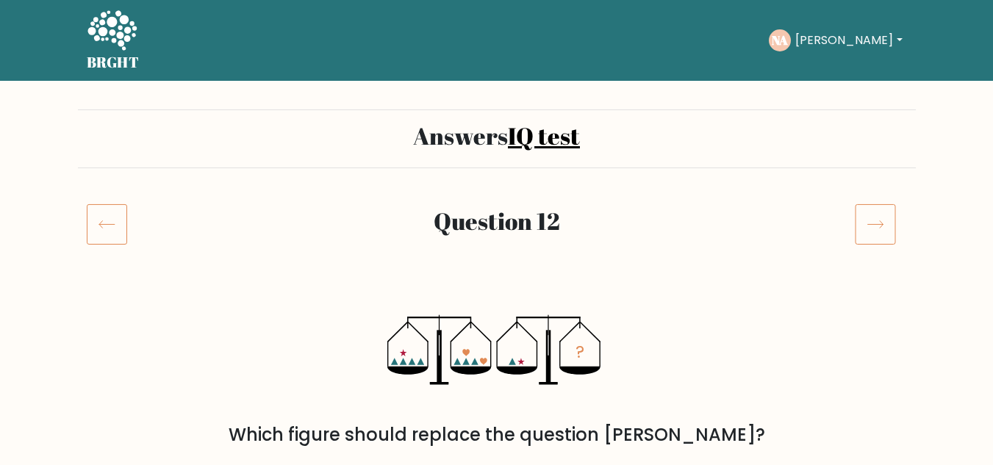
click at [870, 223] on icon at bounding box center [874, 224] width 41 height 41
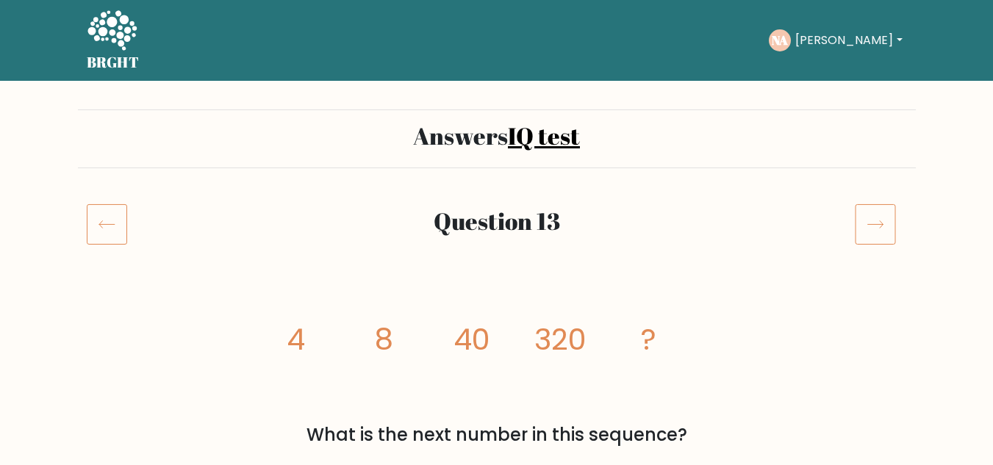
click at [870, 223] on icon at bounding box center [874, 224] width 41 height 41
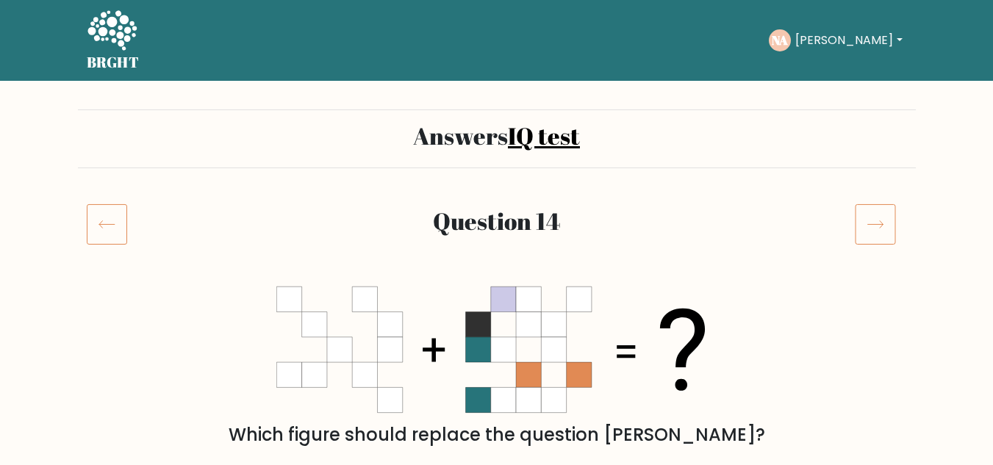
click at [870, 223] on icon at bounding box center [874, 224] width 41 height 41
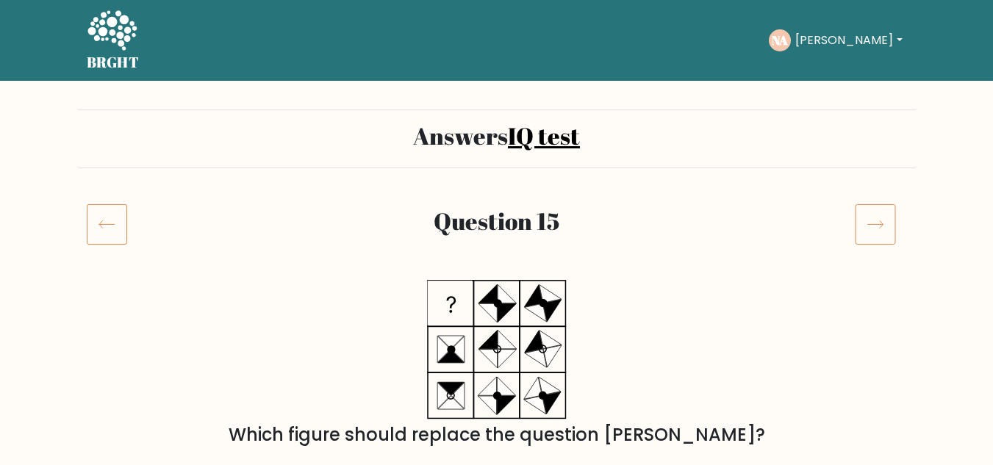
click at [848, 40] on button "[PERSON_NAME]" at bounding box center [848, 40] width 115 height 19
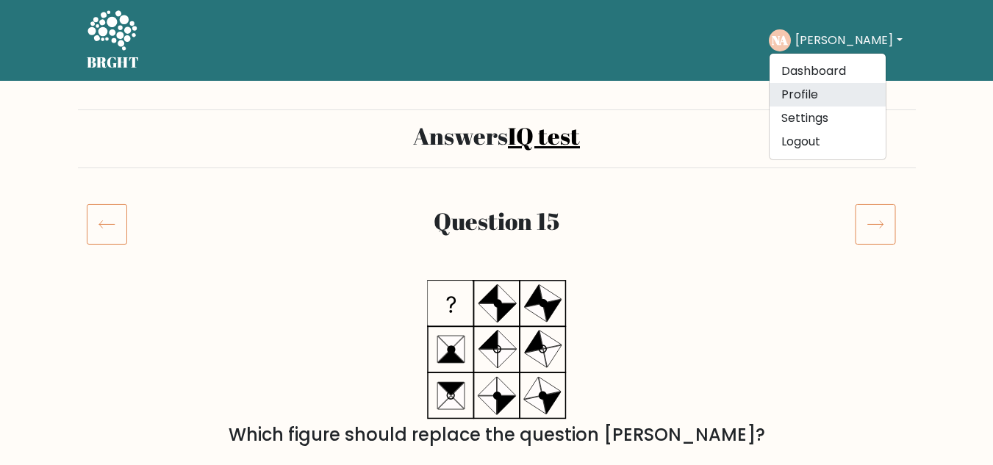
click at [813, 97] on link "Profile" at bounding box center [827, 95] width 116 height 24
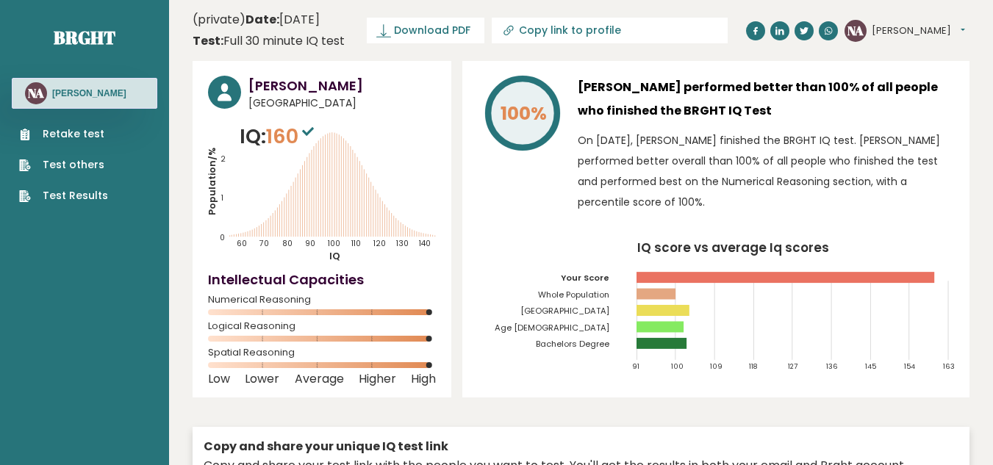
click at [65, 132] on link "Retake test" at bounding box center [63, 133] width 89 height 15
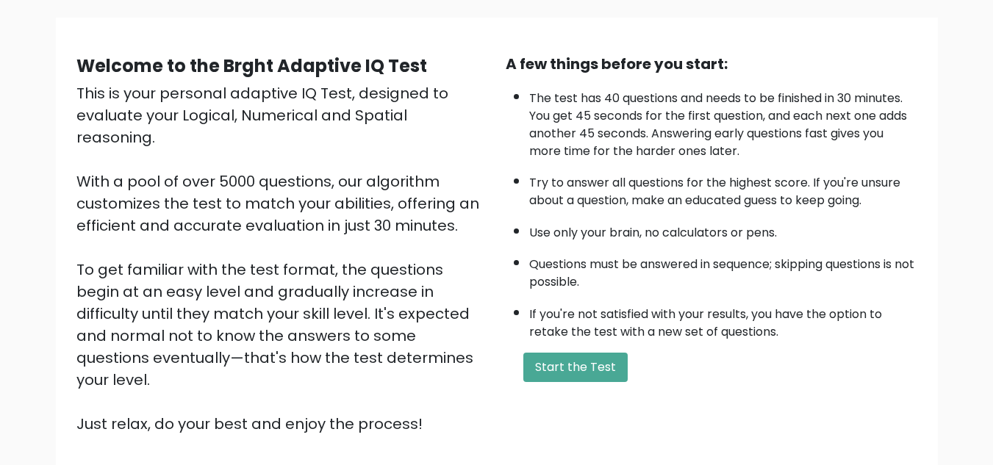
scroll to position [99, 0]
click at [569, 363] on button "Start the Test" at bounding box center [575, 366] width 104 height 29
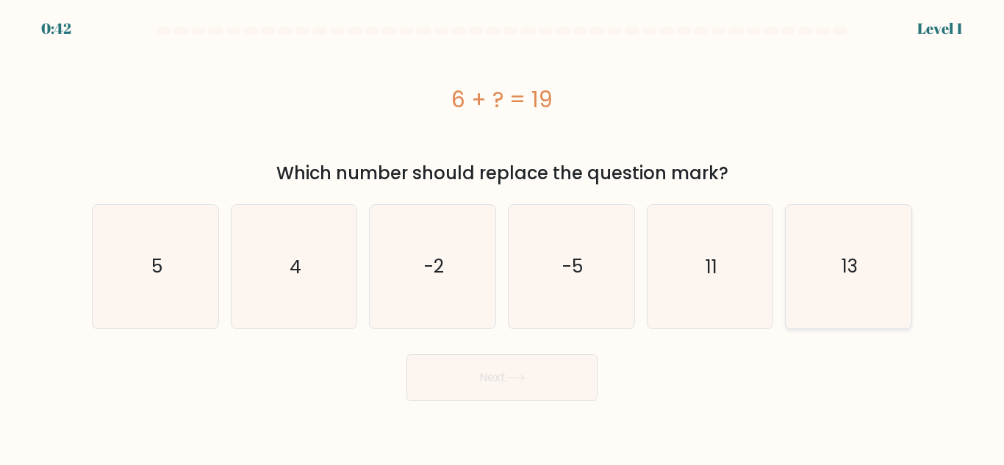
click at [873, 282] on icon "13" at bounding box center [848, 266] width 123 height 123
click at [503, 237] on input "f. 13" at bounding box center [502, 235] width 1 height 4
radio input "true"
click at [406, 354] on button "Next" at bounding box center [501, 377] width 191 height 47
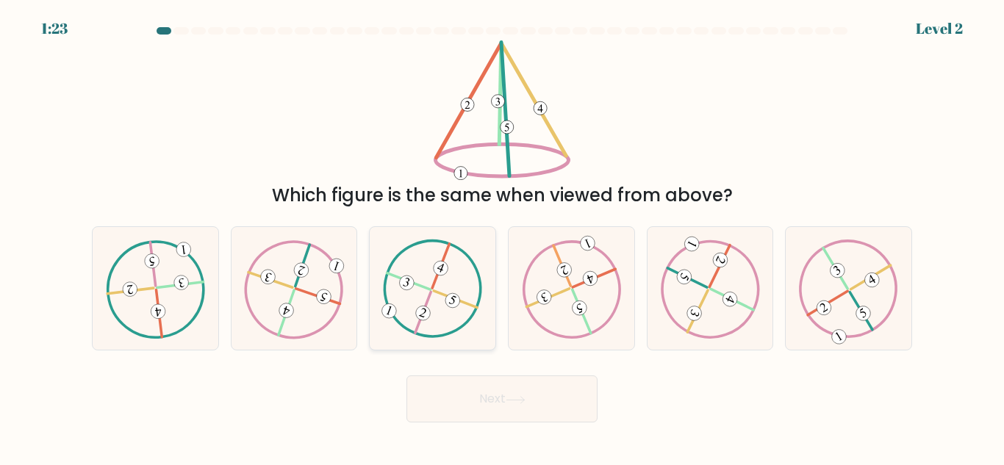
click at [433, 313] on icon at bounding box center [432, 289] width 99 height 98
click at [502, 237] on input "c." at bounding box center [502, 235] width 1 height 4
radio input "true"
click at [406, 375] on button "Next" at bounding box center [501, 398] width 191 height 47
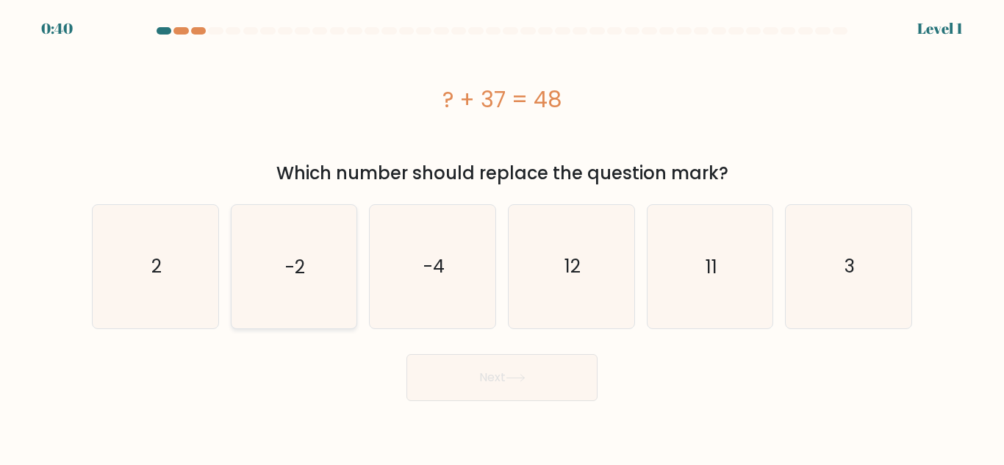
click at [347, 269] on icon "-2" at bounding box center [293, 266] width 123 height 123
click at [502, 237] on input "b. -2" at bounding box center [502, 235] width 1 height 4
radio input "true"
click at [406, 354] on button "Next" at bounding box center [501, 377] width 191 height 47
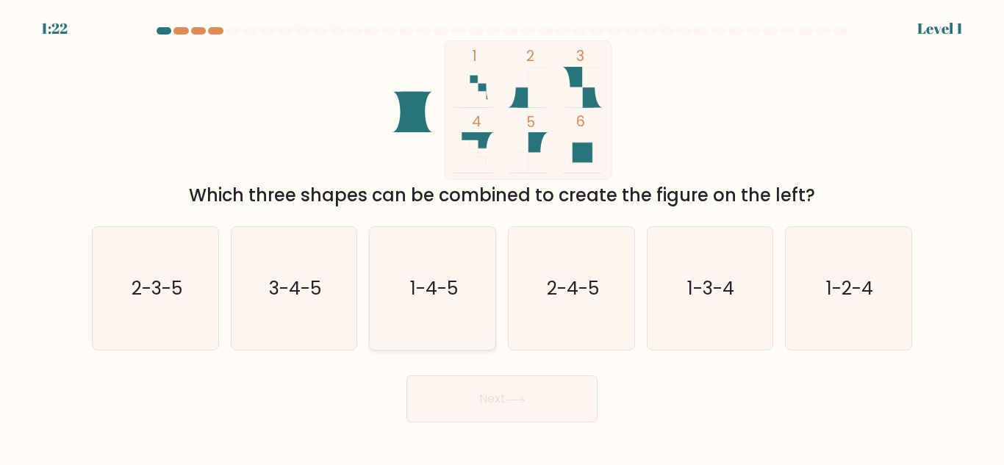
click at [444, 295] on text "1-4-5" at bounding box center [434, 289] width 48 height 26
click at [502, 237] on input "c. 1-4-5" at bounding box center [502, 235] width 1 height 4
radio input "true"
click at [406, 375] on button "Next" at bounding box center [501, 398] width 191 height 47
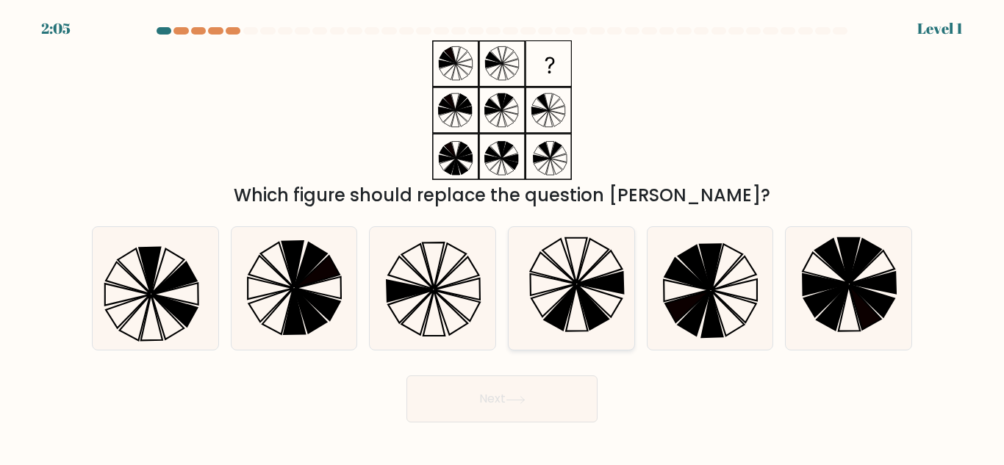
click at [547, 320] on icon at bounding box center [560, 308] width 32 height 45
click at [503, 237] on input "d." at bounding box center [502, 235] width 1 height 4
radio input "true"
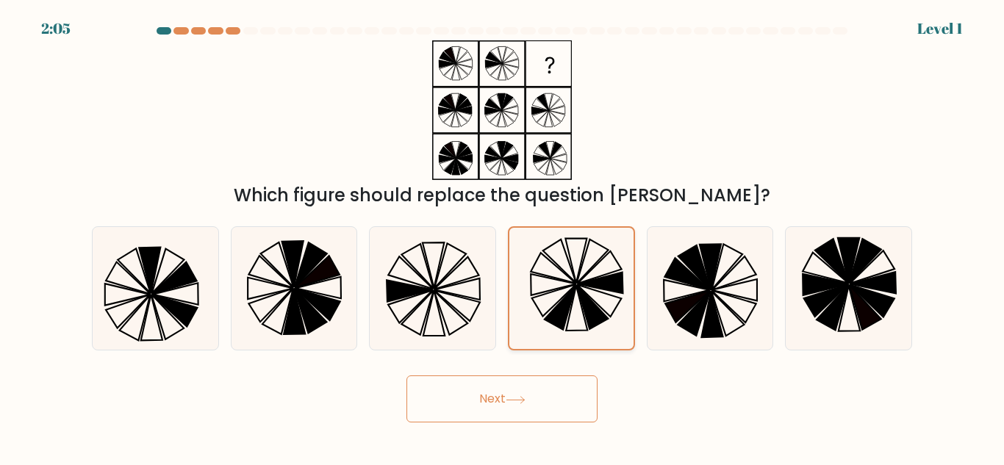
click at [406, 375] on button "Next" at bounding box center [501, 398] width 191 height 47
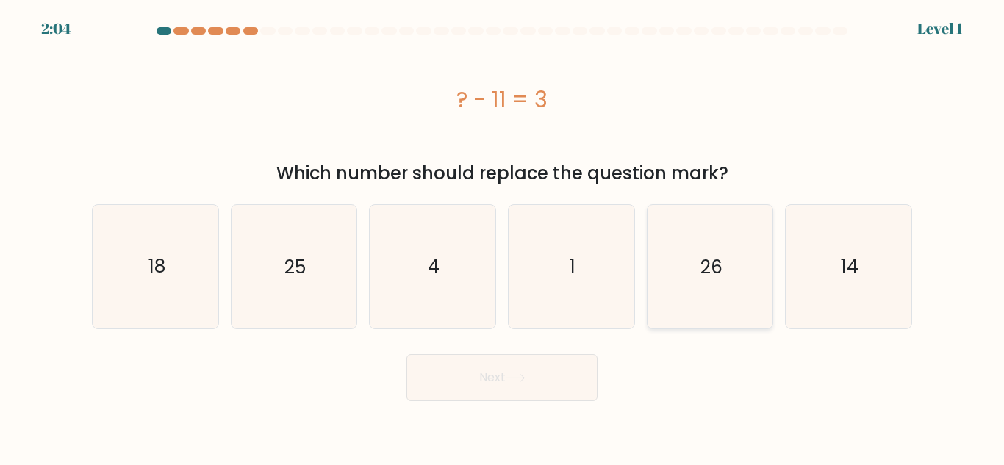
click at [672, 308] on icon "26" at bounding box center [709, 266] width 123 height 123
click at [503, 237] on input "e. 26" at bounding box center [502, 235] width 1 height 4
radio input "true"
click at [406, 354] on button "Next" at bounding box center [501, 377] width 191 height 47
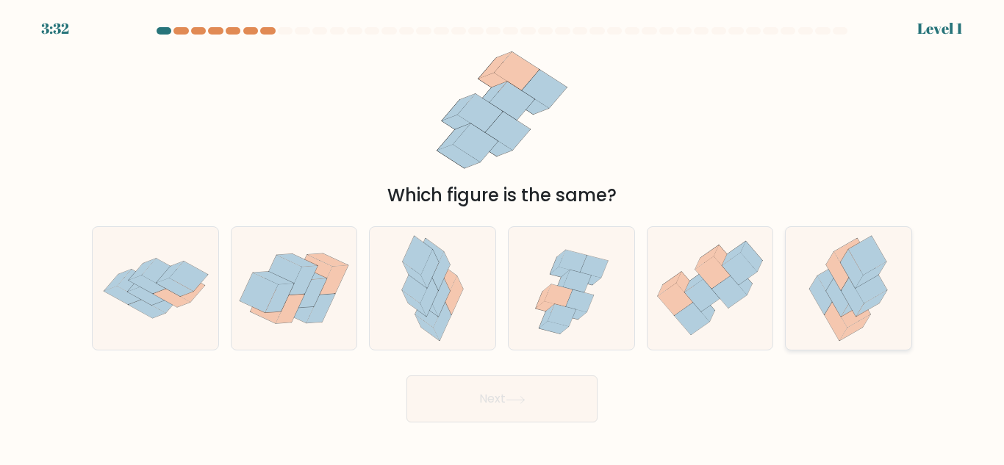
click at [815, 312] on icon at bounding box center [848, 288] width 102 height 123
click at [503, 237] on input "f." at bounding box center [502, 235] width 1 height 4
radio input "true"
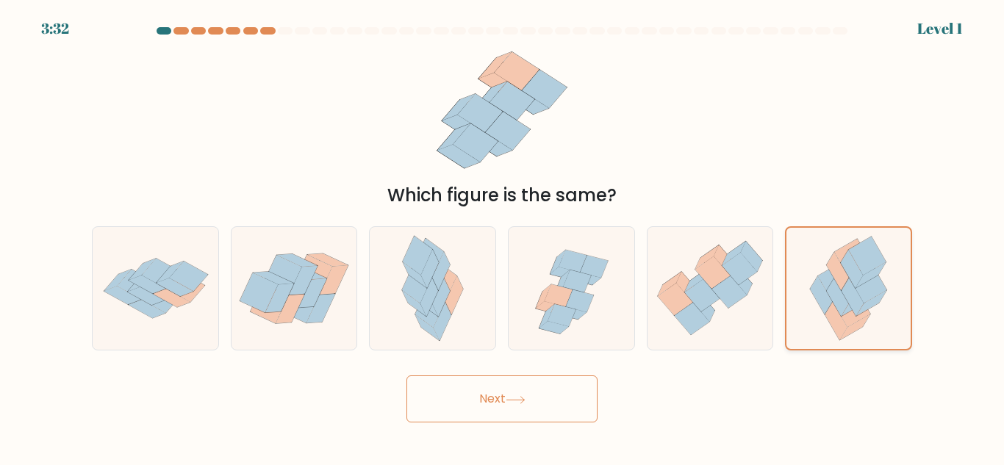
click at [406, 375] on button "Next" at bounding box center [501, 398] width 191 height 47
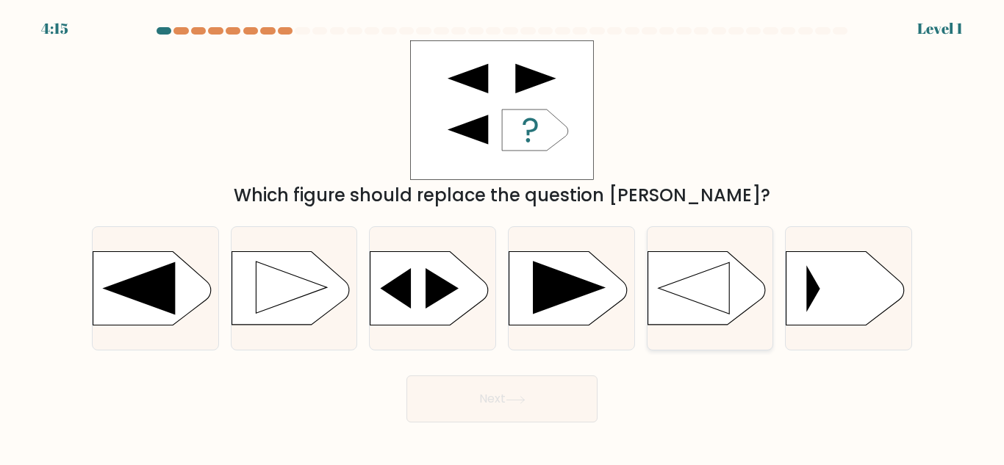
click at [727, 306] on icon at bounding box center [693, 288] width 71 height 51
click at [503, 237] on input "e." at bounding box center [502, 235] width 1 height 4
radio input "true"
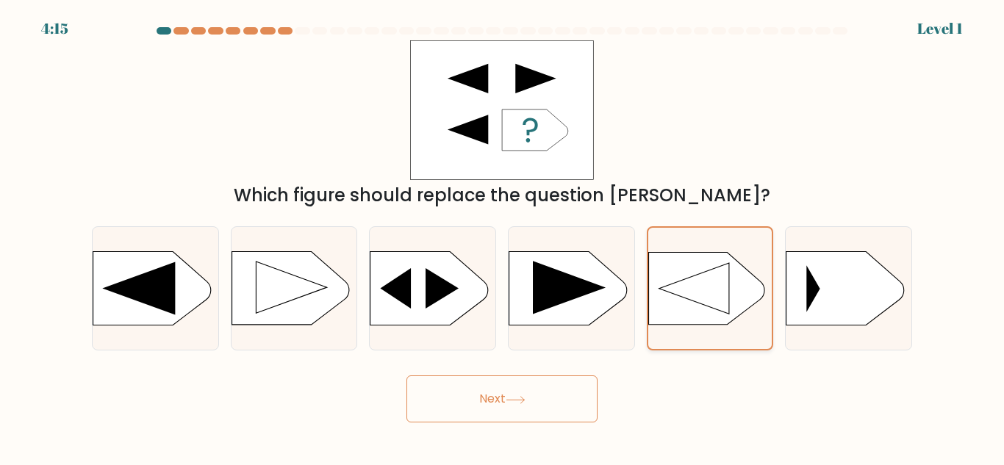
click at [406, 375] on button "Next" at bounding box center [501, 398] width 191 height 47
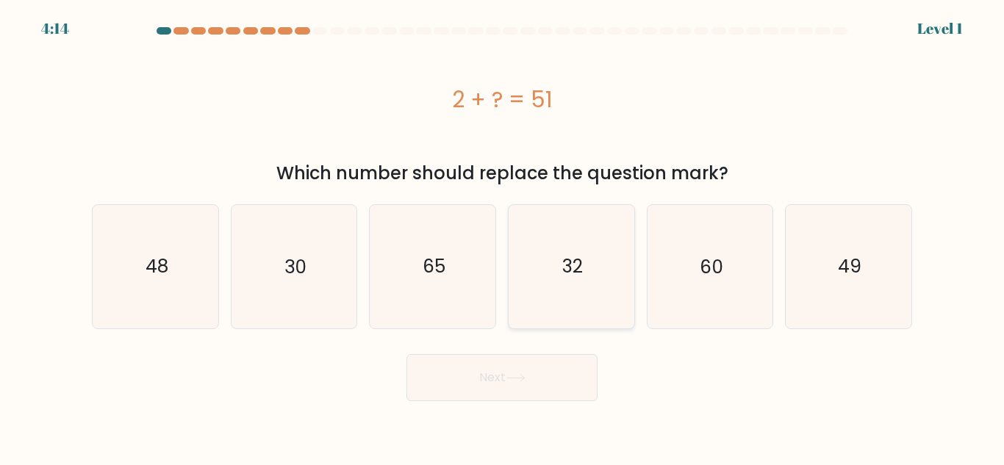
click at [602, 300] on icon "32" at bounding box center [571, 266] width 123 height 123
click at [503, 237] on input "d. 32" at bounding box center [502, 235] width 1 height 4
radio input "true"
click at [406, 354] on button "Next" at bounding box center [501, 377] width 191 height 47
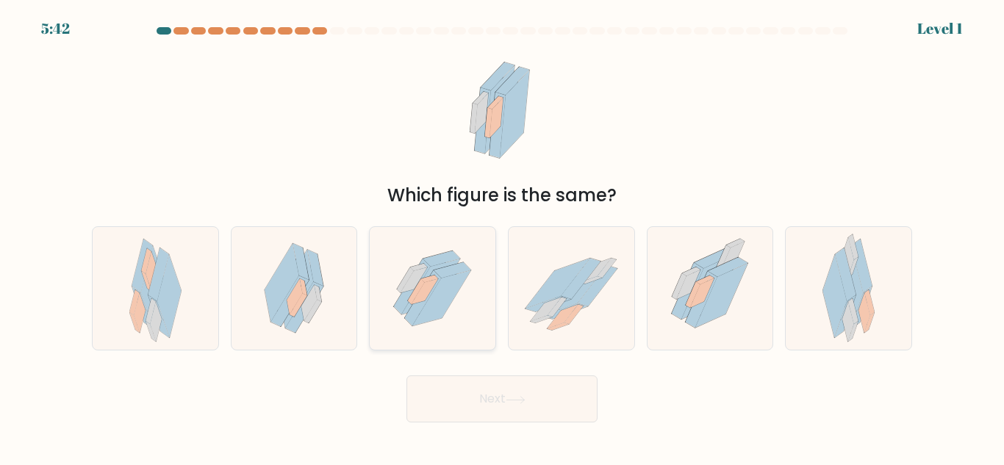
click at [447, 298] on icon at bounding box center [442, 297] width 59 height 55
click at [502, 237] on input "c." at bounding box center [502, 235] width 1 height 4
radio input "true"
click at [406, 375] on button "Next" at bounding box center [501, 398] width 191 height 47
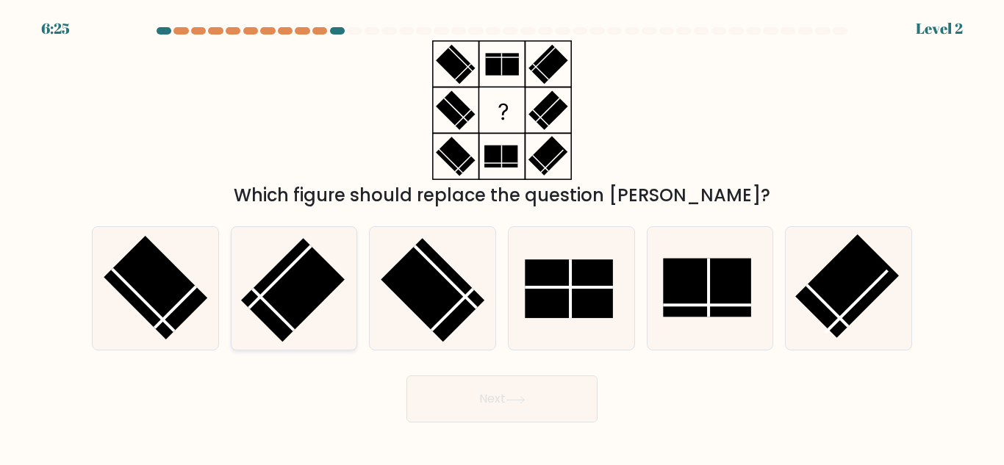
click at [322, 291] on rect at bounding box center [293, 290] width 104 height 104
click at [502, 237] on input "b." at bounding box center [502, 235] width 1 height 4
radio input "true"
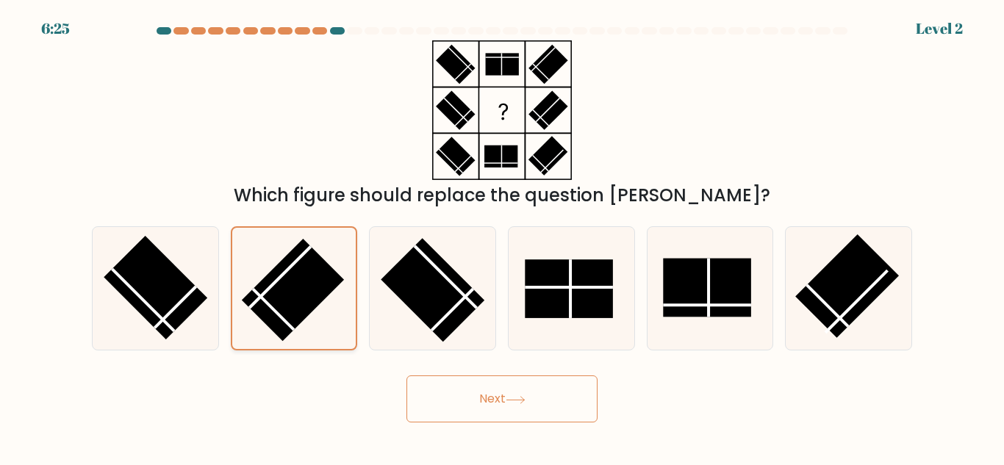
click at [406, 375] on button "Next" at bounding box center [501, 398] width 191 height 47
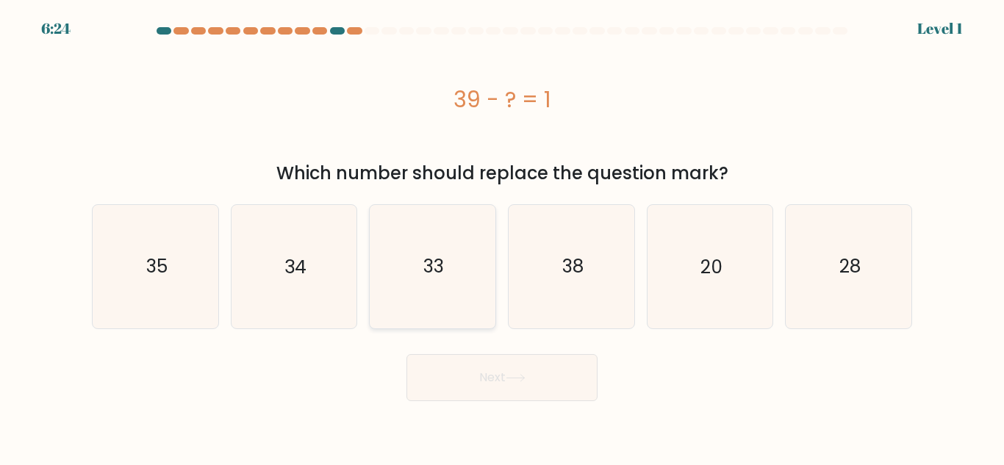
click at [428, 301] on icon "33" at bounding box center [432, 266] width 123 height 123
click at [502, 237] on input "c. 33" at bounding box center [502, 235] width 1 height 4
radio input "true"
click at [406, 354] on button "Next" at bounding box center [501, 377] width 191 height 47
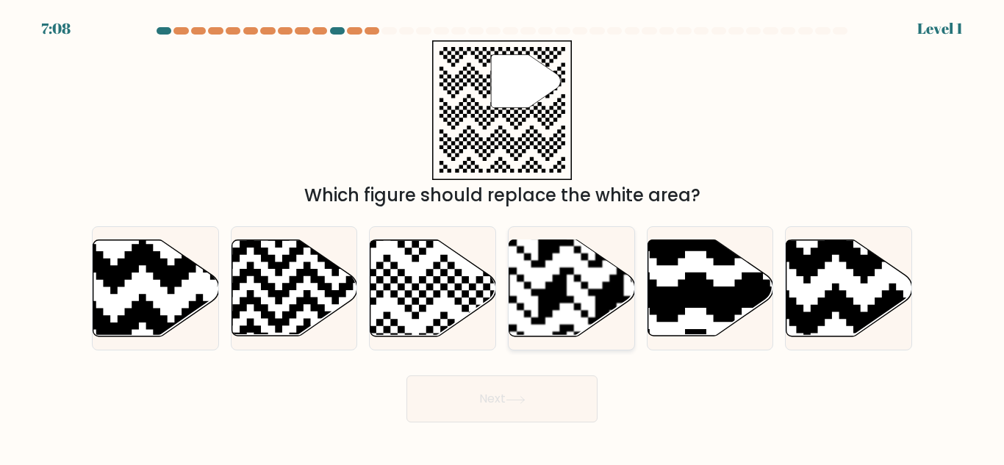
click at [536, 303] on rect at bounding box center [609, 240] width 228 height 228
click at [503, 237] on input "d." at bounding box center [502, 235] width 1 height 4
radio input "true"
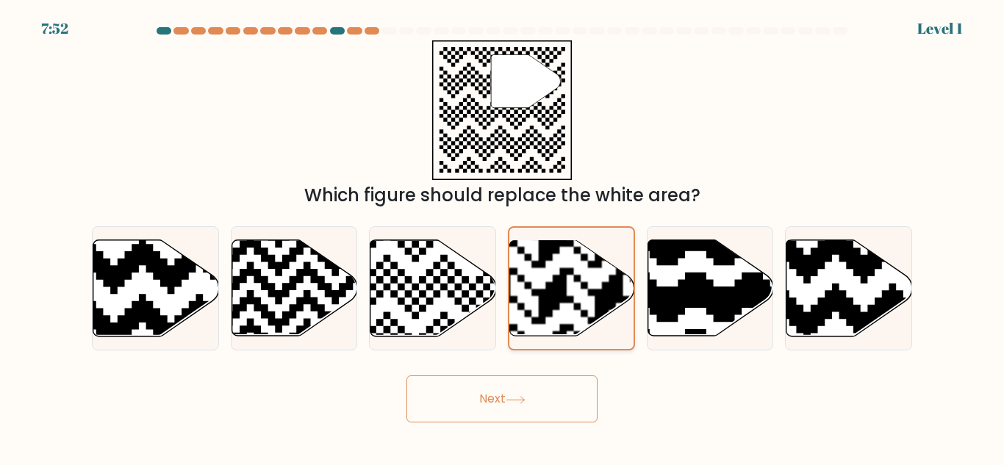
click at [406, 375] on button "Next" at bounding box center [501, 398] width 191 height 47
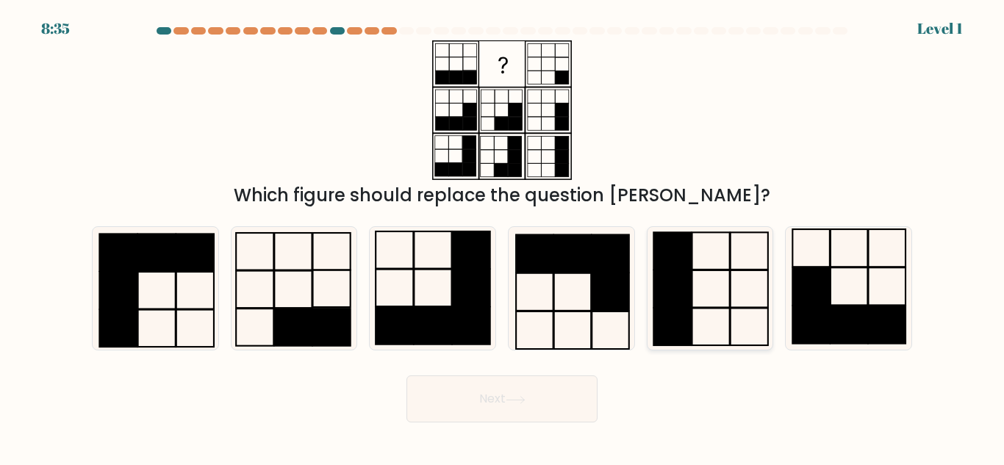
click at [678, 312] on rect at bounding box center [672, 327] width 37 height 37
click at [503, 237] on input "e." at bounding box center [502, 235] width 1 height 4
radio input "true"
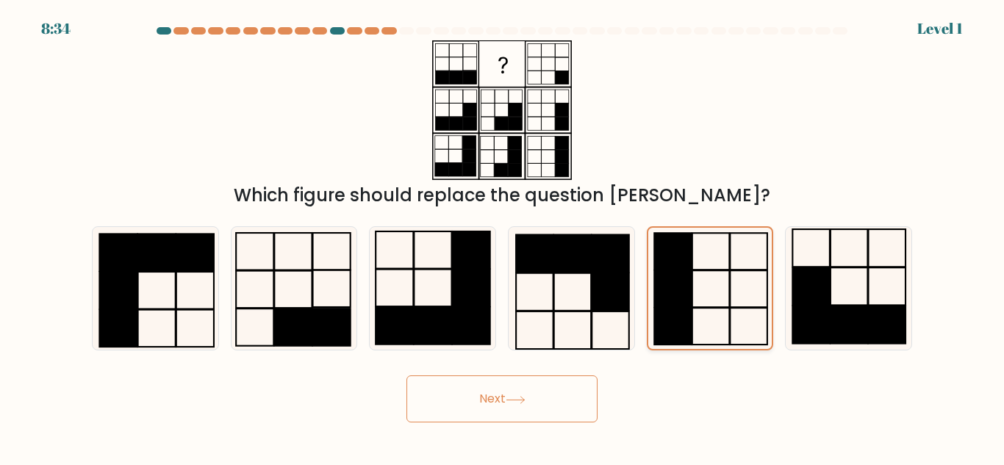
click at [406, 375] on button "Next" at bounding box center [501, 398] width 191 height 47
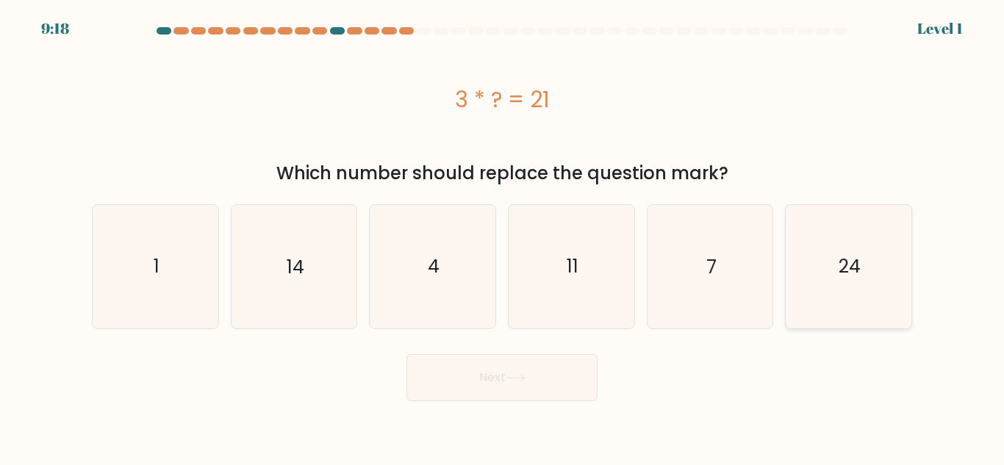
click at [822, 299] on icon "24" at bounding box center [848, 266] width 123 height 123
click at [503, 237] on input "f. 24" at bounding box center [502, 235] width 1 height 4
radio input "true"
click at [406, 354] on button "Next" at bounding box center [501, 377] width 191 height 47
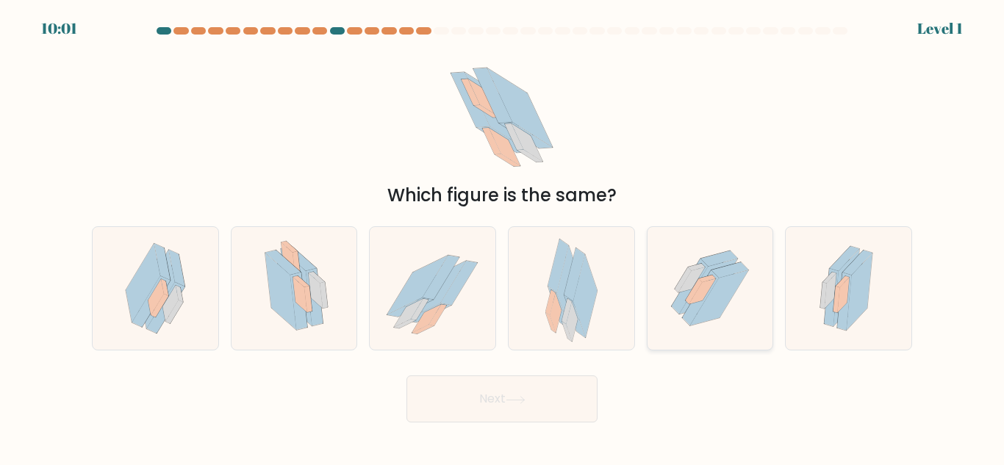
click at [708, 289] on icon at bounding box center [701, 291] width 26 height 25
click at [503, 237] on input "e." at bounding box center [502, 235] width 1 height 4
radio input "true"
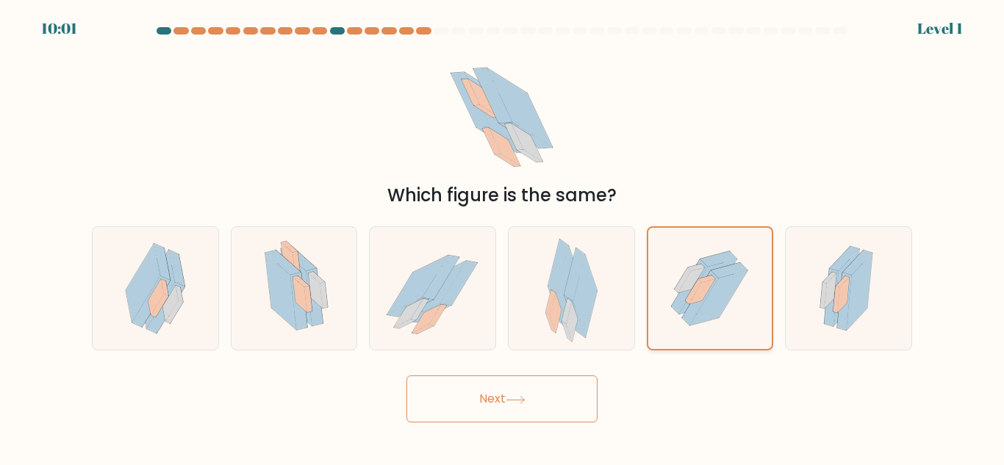
click at [406, 375] on button "Next" at bounding box center [501, 398] width 191 height 47
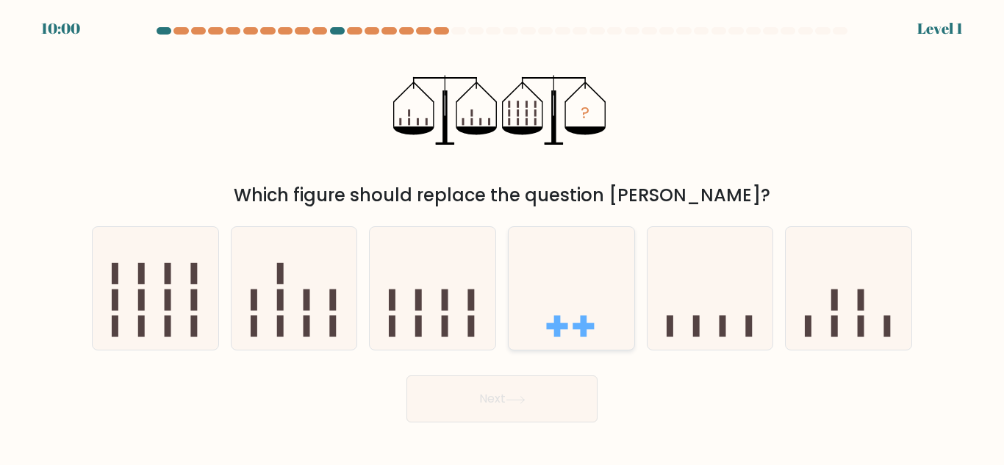
click at [604, 290] on icon at bounding box center [571, 289] width 126 height 104
click at [503, 237] on input "d." at bounding box center [502, 235] width 1 height 4
radio input "true"
click at [406, 375] on button "Next" at bounding box center [501, 398] width 191 height 47
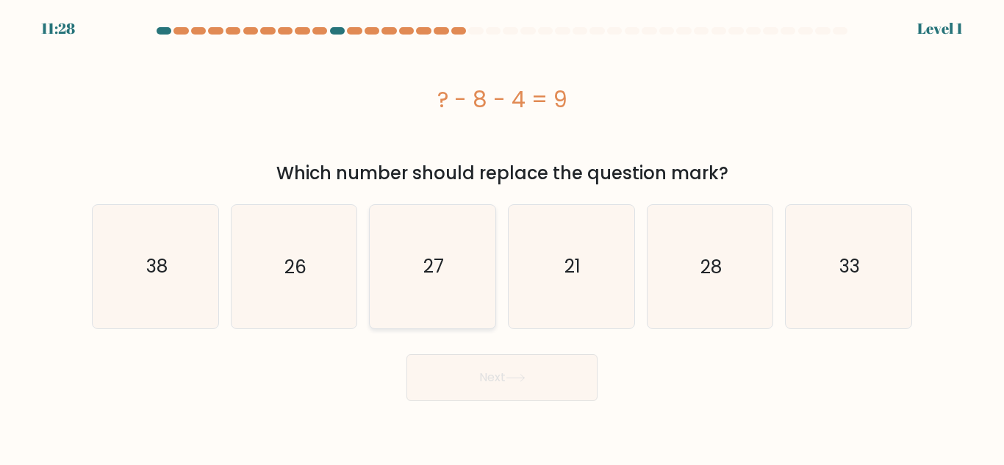
click at [429, 291] on icon "27" at bounding box center [432, 266] width 123 height 123
click at [502, 237] on input "c. 27" at bounding box center [502, 235] width 1 height 4
radio input "true"
click at [406, 354] on button "Next" at bounding box center [501, 377] width 191 height 47
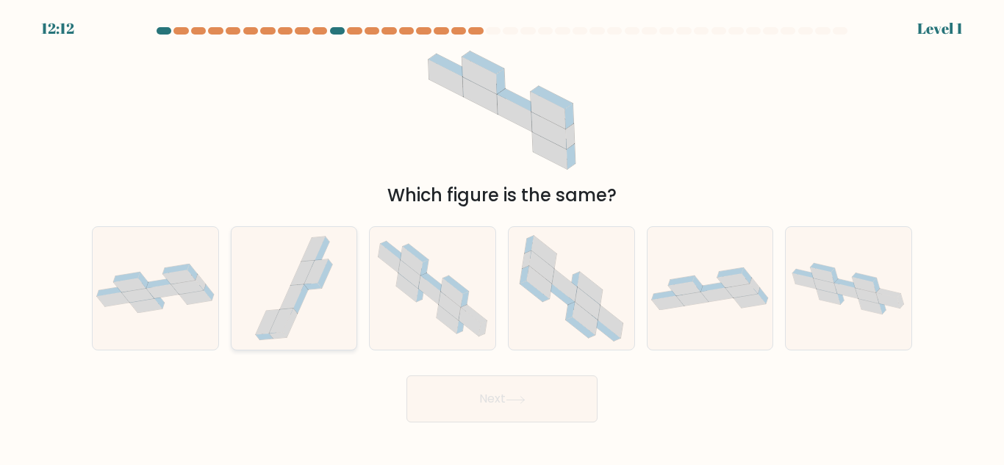
click at [302, 298] on icon at bounding box center [300, 299] width 15 height 29
click at [502, 237] on input "b." at bounding box center [502, 235] width 1 height 4
radio input "true"
click at [406, 375] on button "Next" at bounding box center [501, 398] width 191 height 47
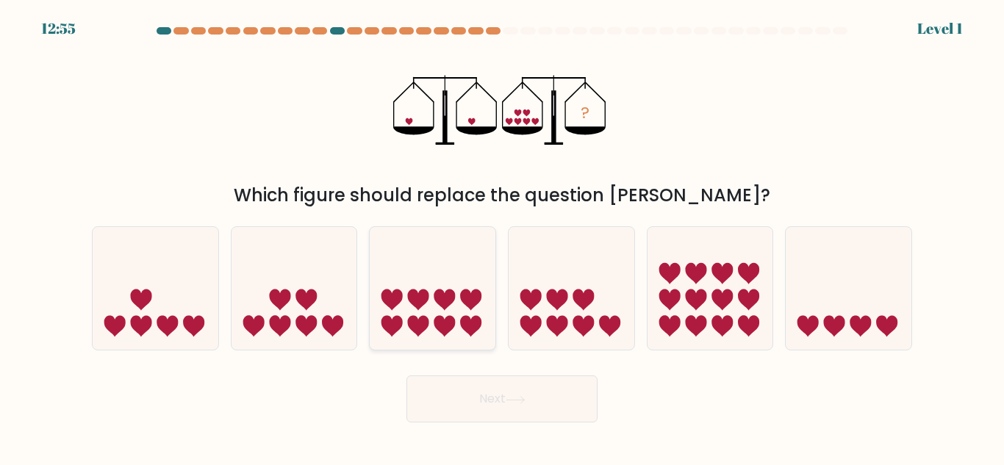
click at [410, 303] on icon at bounding box center [433, 289] width 126 height 104
click at [502, 237] on input "c." at bounding box center [502, 235] width 1 height 4
radio input "true"
click at [406, 375] on button "Next" at bounding box center [501, 398] width 191 height 47
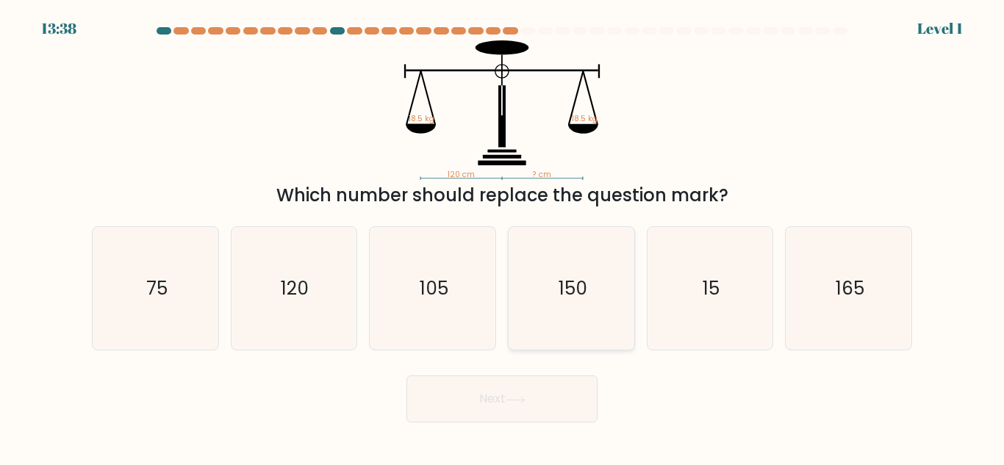
click at [532, 309] on icon "150" at bounding box center [571, 288] width 123 height 123
click at [503, 237] on input "d. 150" at bounding box center [502, 235] width 1 height 4
radio input "true"
click at [406, 375] on button "Next" at bounding box center [501, 398] width 191 height 47
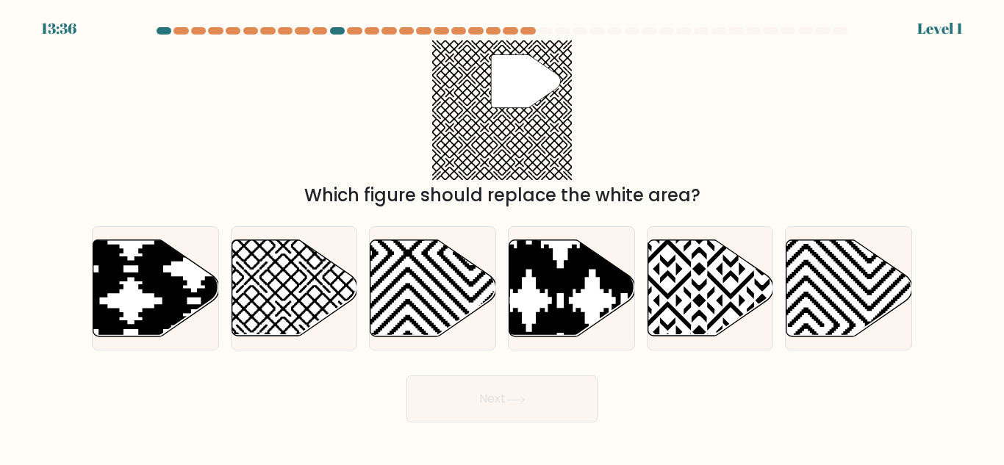
click at [668, 323] on icon at bounding box center [710, 288] width 126 height 96
click at [503, 237] on input "e." at bounding box center [502, 235] width 1 height 4
radio input "true"
click at [406, 375] on button "Next" at bounding box center [501, 398] width 191 height 47
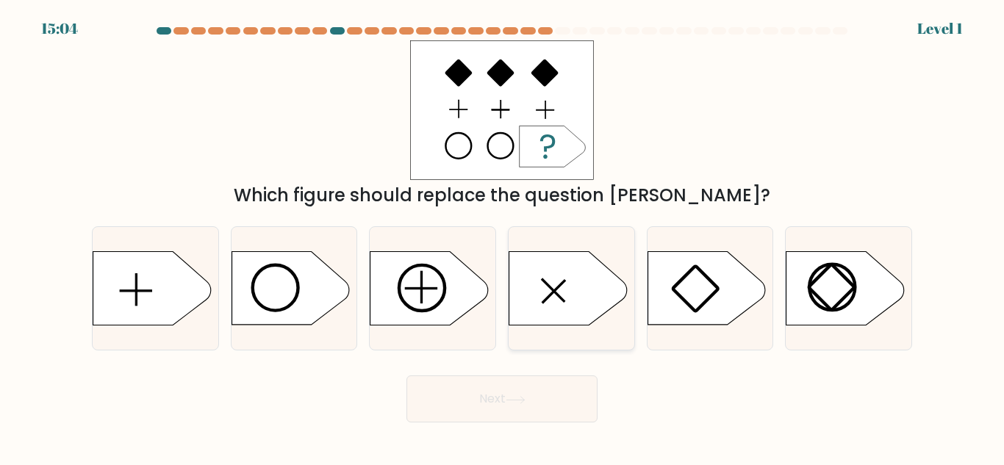
click at [556, 320] on icon at bounding box center [568, 288] width 118 height 73
click at [503, 237] on input "d." at bounding box center [502, 235] width 1 height 4
radio input "true"
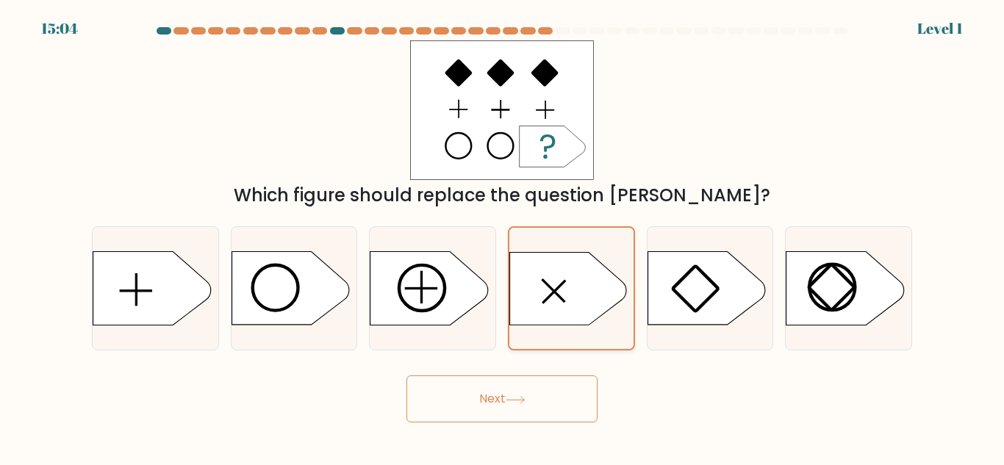
click at [406, 375] on button "Next" at bounding box center [501, 398] width 191 height 47
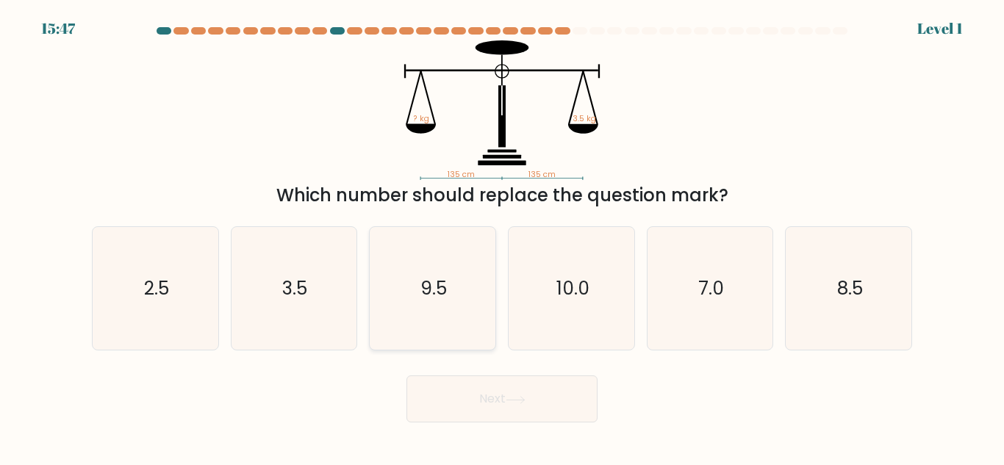
click at [440, 317] on icon "9.5" at bounding box center [432, 288] width 123 height 123
click at [502, 237] on input "c. 9.5" at bounding box center [502, 235] width 1 height 4
radio input "true"
click at [406, 375] on button "Next" at bounding box center [501, 398] width 191 height 47
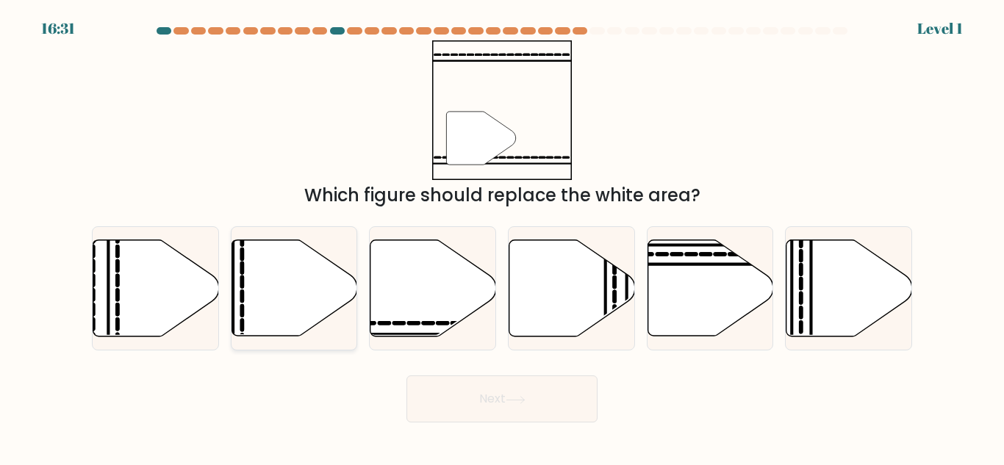
click at [308, 320] on icon at bounding box center [294, 288] width 126 height 96
click at [502, 237] on input "b." at bounding box center [502, 235] width 1 height 4
radio input "true"
click at [406, 375] on button "Next" at bounding box center [501, 398] width 191 height 47
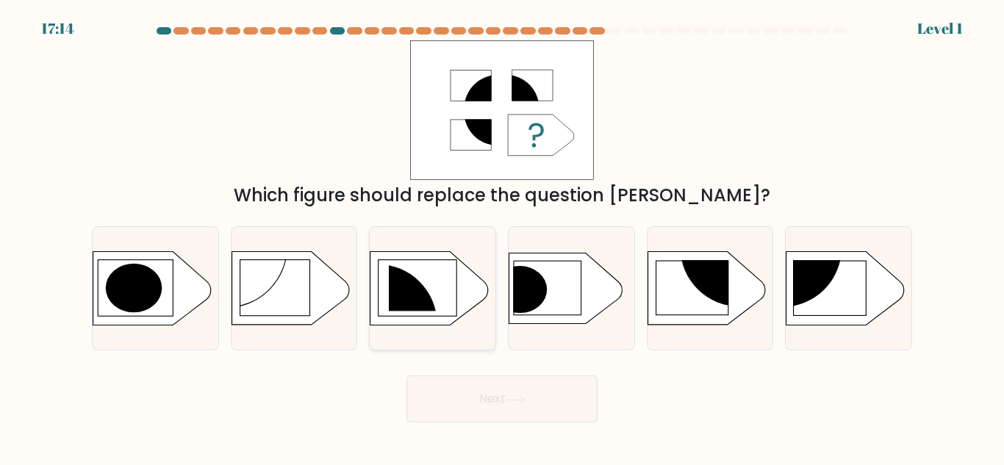
click at [415, 320] on circle at bounding box center [377, 323] width 119 height 119
click at [502, 237] on input "c." at bounding box center [502, 235] width 1 height 4
radio input "true"
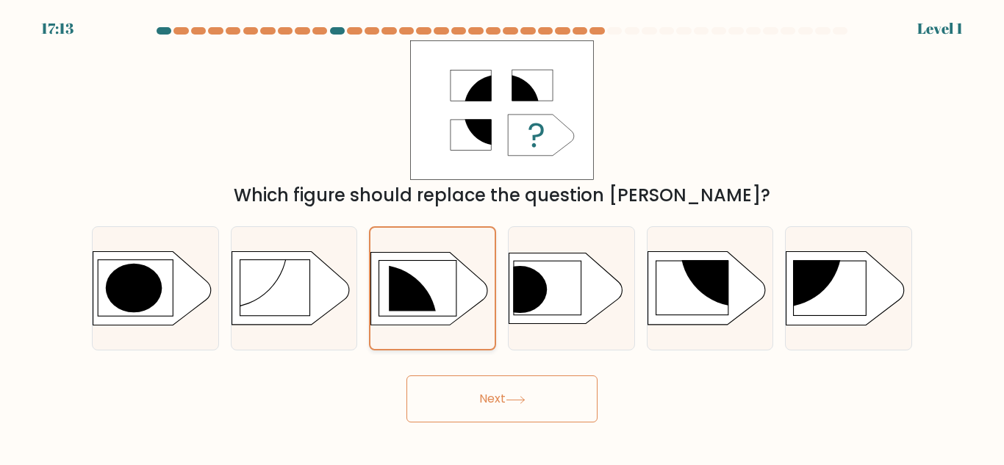
click at [406, 375] on button "Next" at bounding box center [501, 398] width 191 height 47
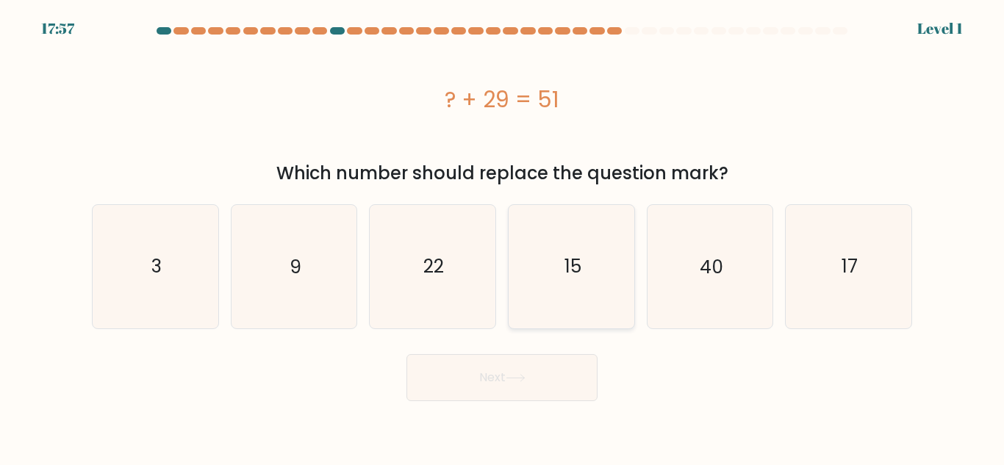
click at [602, 300] on icon "15" at bounding box center [571, 266] width 123 height 123
click at [503, 237] on input "d. 15" at bounding box center [502, 235] width 1 height 4
radio input "true"
click at [406, 354] on button "Next" at bounding box center [501, 377] width 191 height 47
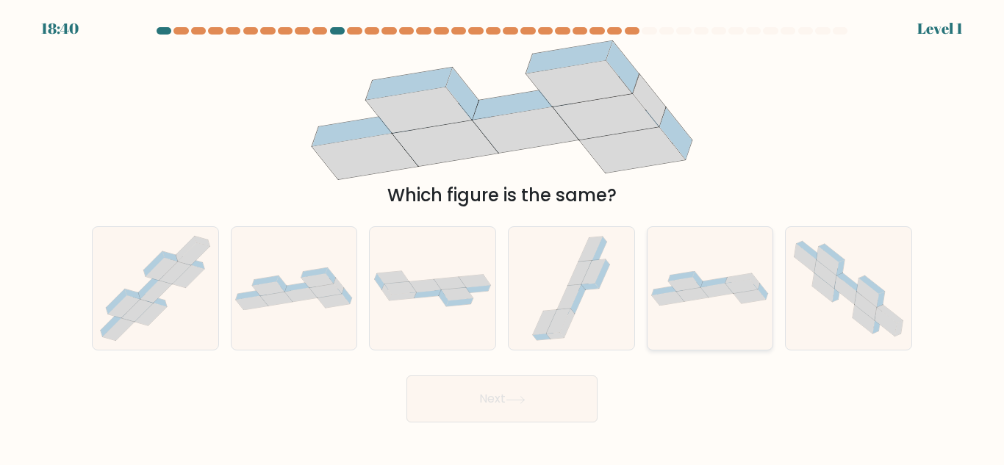
click at [719, 295] on icon at bounding box center [717, 291] width 32 height 14
click at [503, 237] on input "e." at bounding box center [502, 235] width 1 height 4
radio input "true"
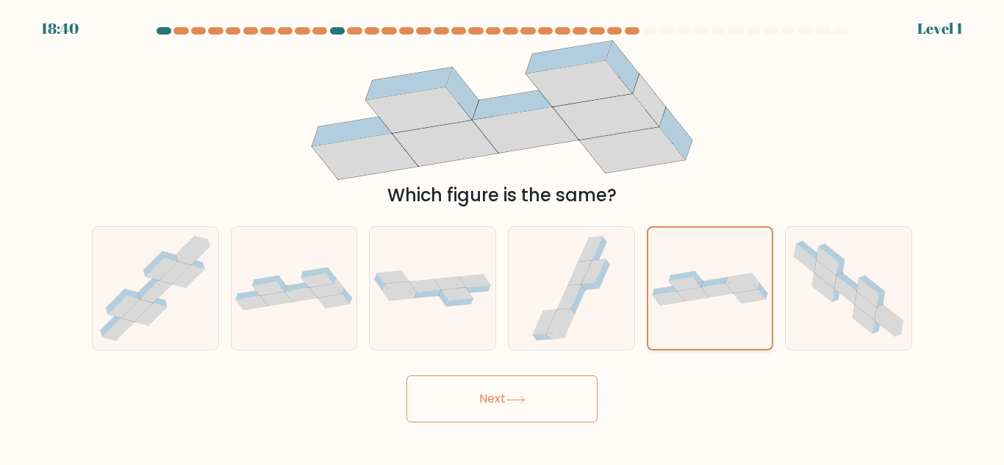
click at [406, 375] on button "Next" at bounding box center [501, 398] width 191 height 47
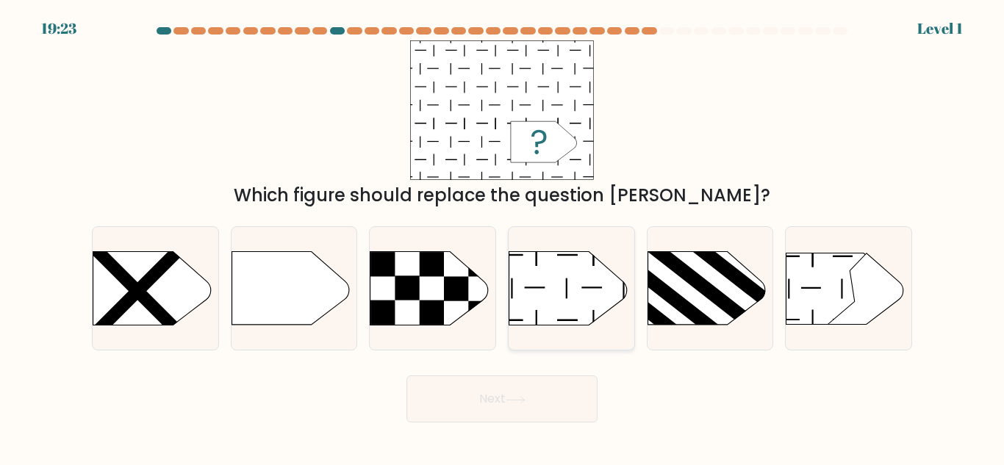
click at [570, 281] on icon at bounding box center [568, 288] width 118 height 73
click at [503, 237] on input "d." at bounding box center [502, 235] width 1 height 4
radio input "true"
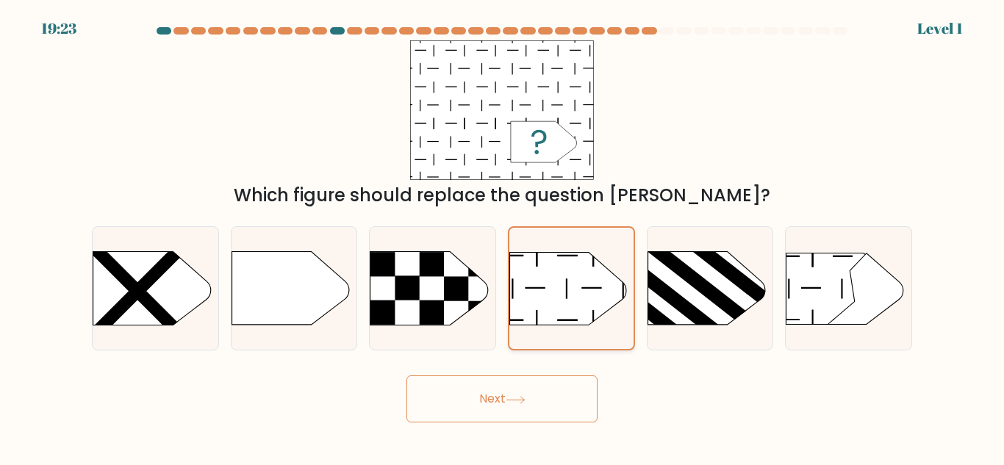
click at [406, 375] on button "Next" at bounding box center [501, 398] width 191 height 47
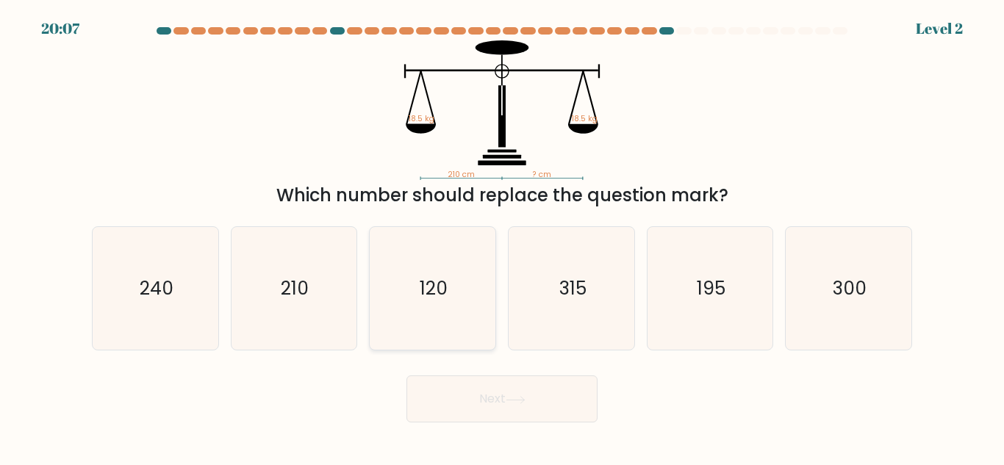
click at [431, 290] on text "120" at bounding box center [434, 289] width 28 height 26
click at [502, 237] on input "c. 120" at bounding box center [502, 235] width 1 height 4
radio input "true"
click at [406, 375] on button "Next" at bounding box center [501, 398] width 191 height 47
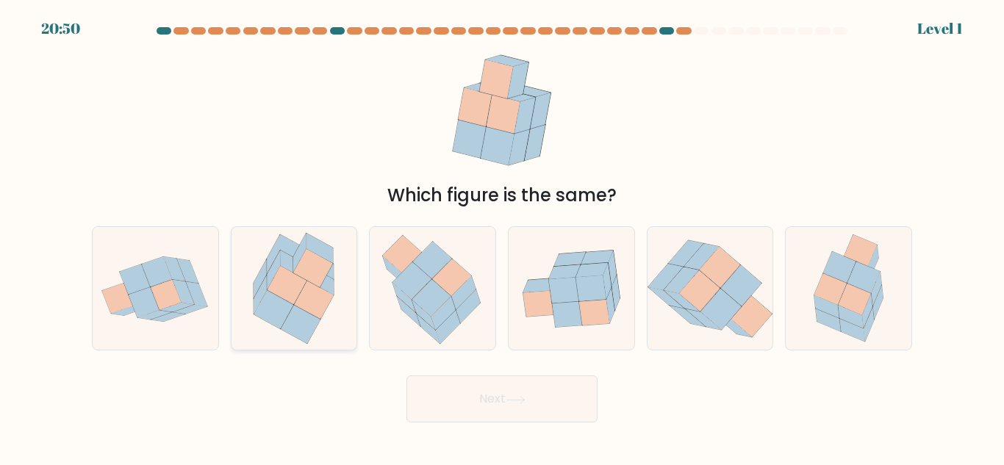
click at [295, 291] on icon at bounding box center [287, 285] width 40 height 38
click at [502, 237] on input "b." at bounding box center [502, 235] width 1 height 4
radio input "true"
click at [406, 375] on button "Next" at bounding box center [501, 398] width 191 height 47
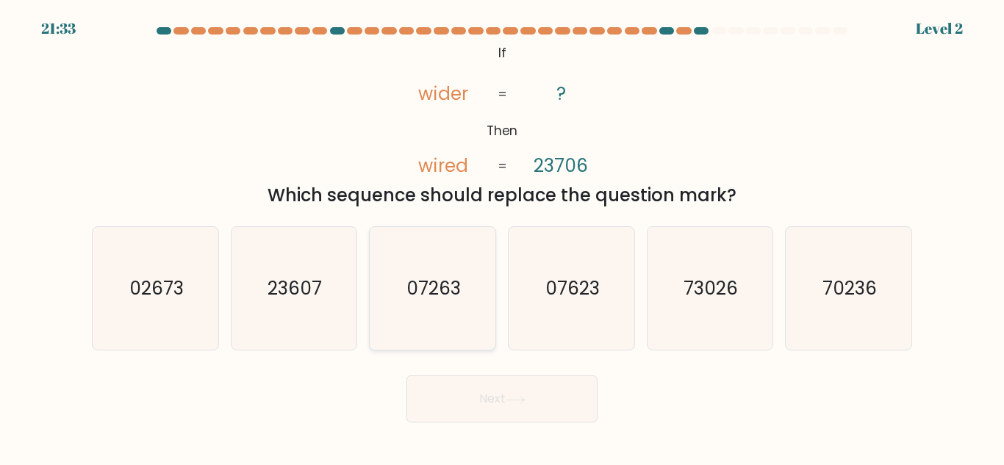
click at [447, 307] on icon "07263" at bounding box center [432, 288] width 123 height 123
click at [502, 237] on input "c. 07263" at bounding box center [502, 235] width 1 height 4
radio input "true"
click at [406, 375] on button "Next" at bounding box center [501, 398] width 191 height 47
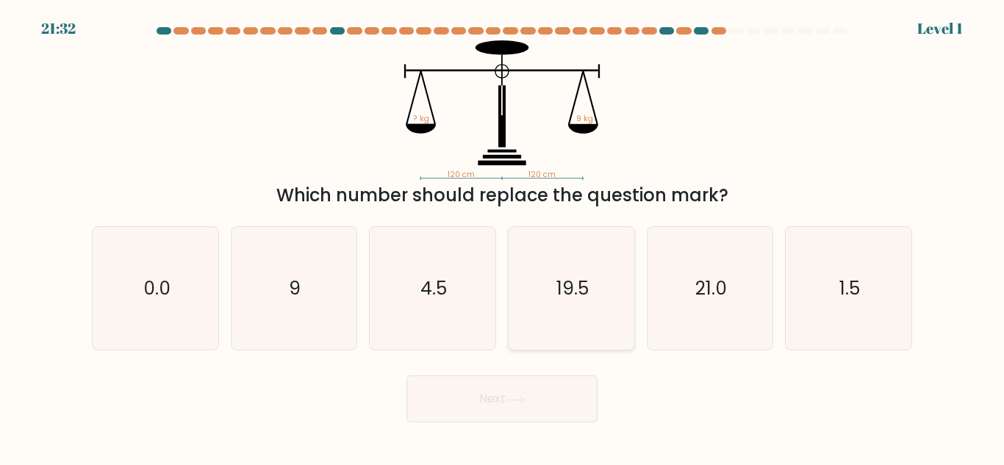
click at [591, 309] on icon "19.5" at bounding box center [571, 288] width 123 height 123
click at [503, 237] on input "d. 19.5" at bounding box center [502, 235] width 1 height 4
radio input "true"
click at [406, 375] on button "Next" at bounding box center [501, 398] width 191 height 47
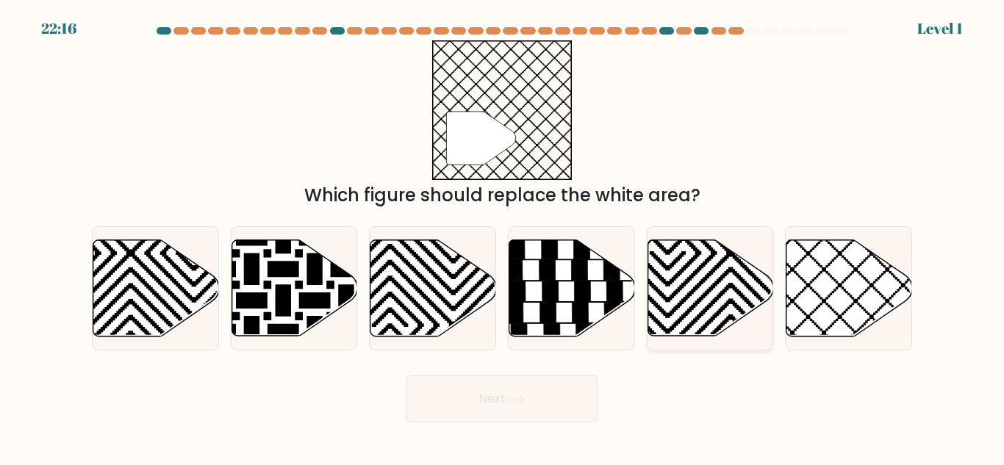
click at [688, 314] on icon at bounding box center [710, 288] width 126 height 96
click at [503, 237] on input "e." at bounding box center [502, 235] width 1 height 4
radio input "true"
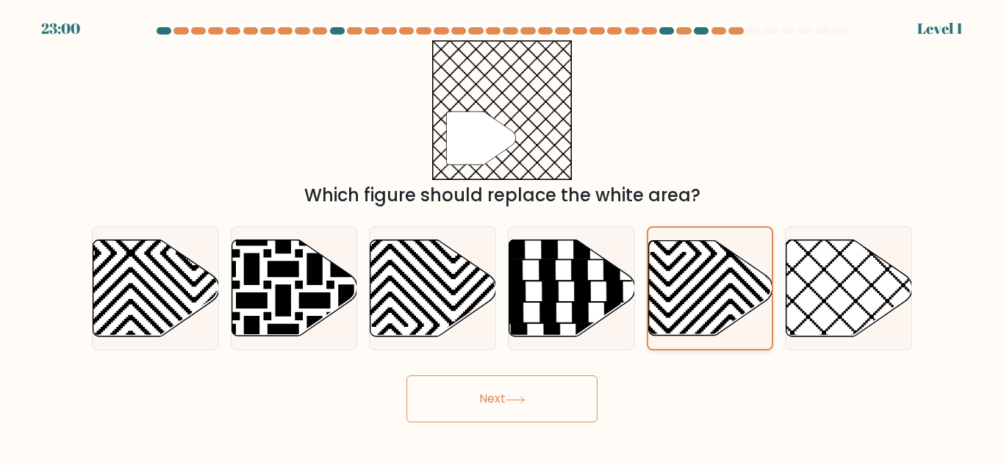
click at [406, 375] on button "Next" at bounding box center [501, 398] width 191 height 47
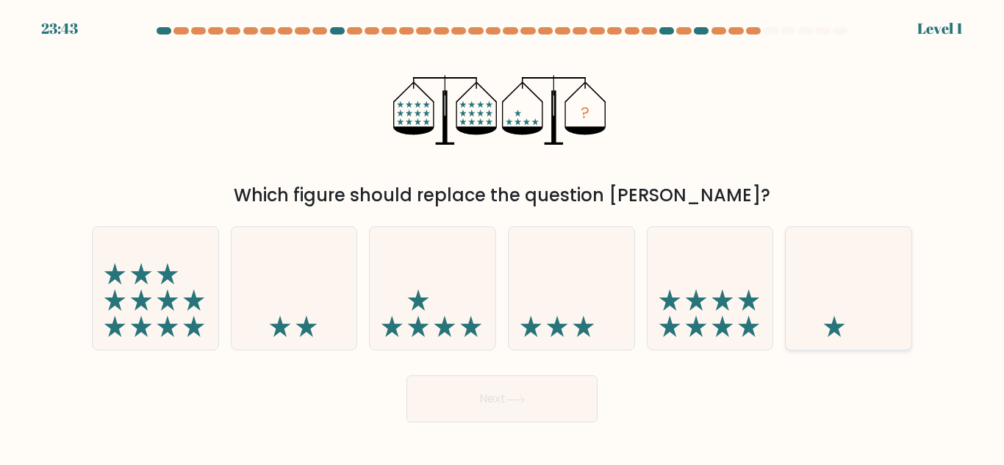
click at [794, 310] on icon at bounding box center [848, 289] width 126 height 104
click at [503, 237] on input "f." at bounding box center [502, 235] width 1 height 4
radio input "true"
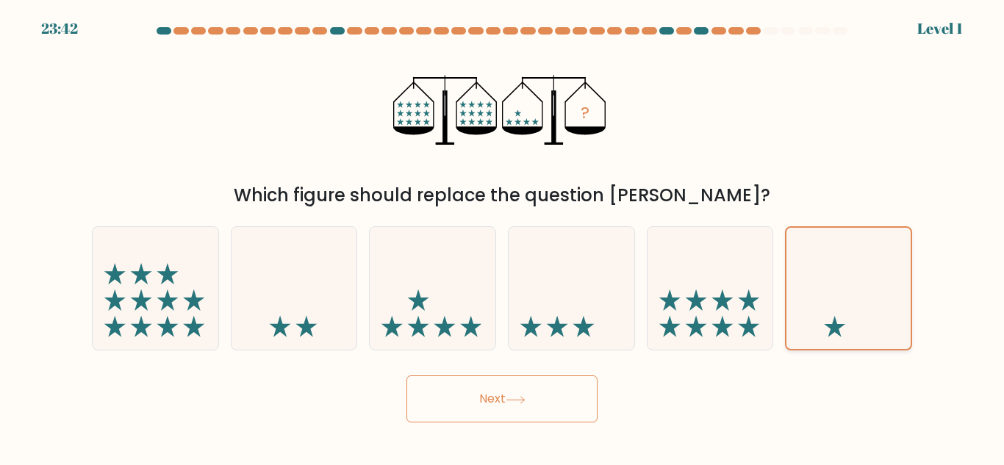
click at [406, 375] on button "Next" at bounding box center [501, 398] width 191 height 47
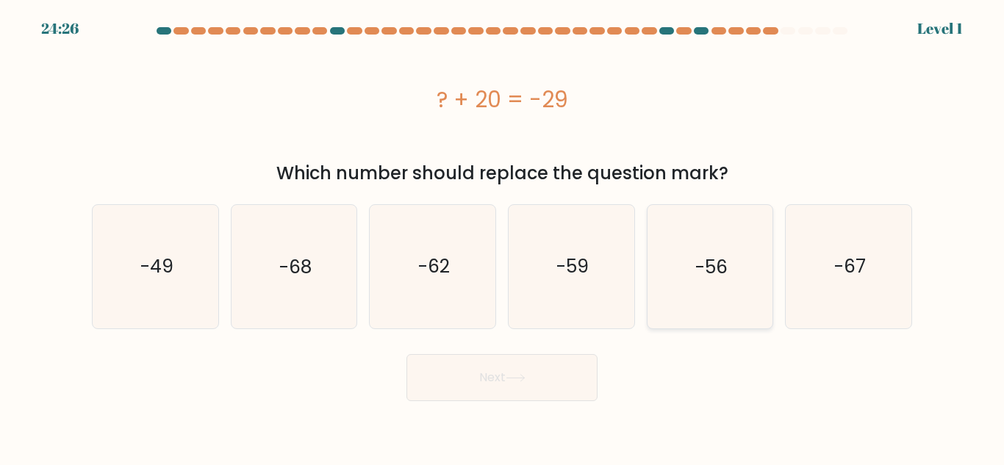
click at [713, 298] on icon "-56" at bounding box center [709, 266] width 123 height 123
click at [503, 237] on input "e. -56" at bounding box center [502, 235] width 1 height 4
radio input "true"
click at [406, 354] on button "Next" at bounding box center [501, 377] width 191 height 47
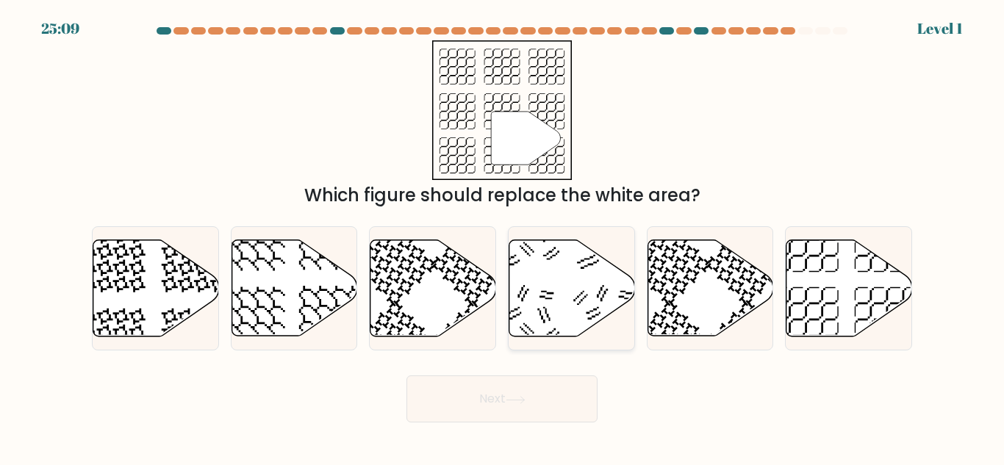
click at [560, 295] on icon at bounding box center [572, 288] width 126 height 96
click at [503, 237] on input "d." at bounding box center [502, 235] width 1 height 4
radio input "true"
click at [406, 375] on button "Next" at bounding box center [501, 398] width 191 height 47
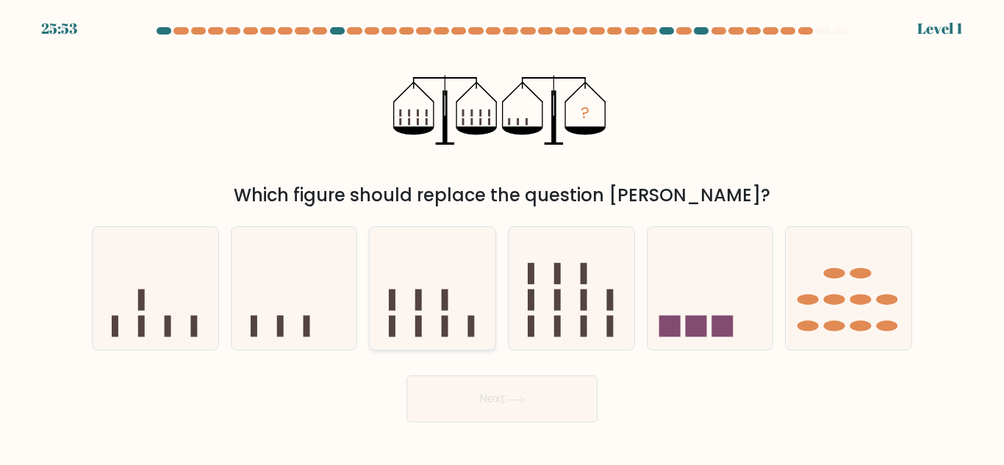
click at [439, 298] on icon at bounding box center [433, 289] width 126 height 104
click at [502, 237] on input "c." at bounding box center [502, 235] width 1 height 4
radio input "true"
click at [406, 375] on button "Next" at bounding box center [501, 398] width 191 height 47
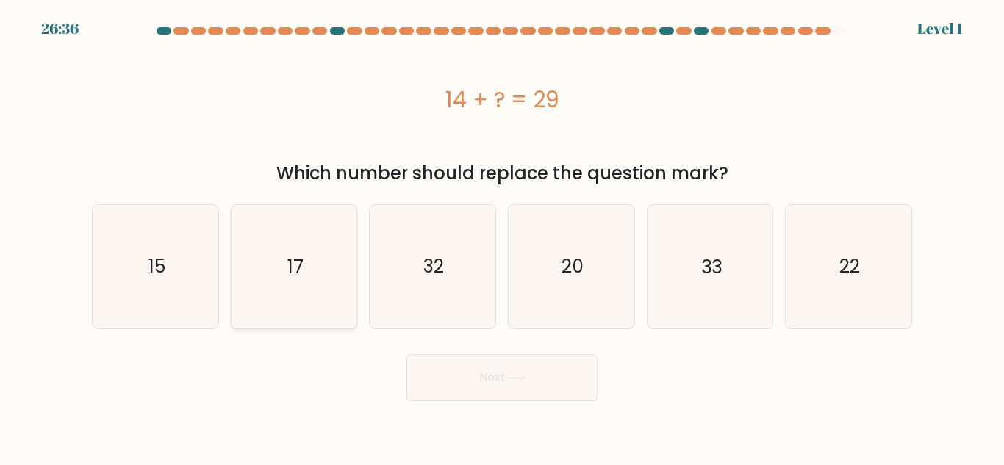
click at [350, 300] on icon "17" at bounding box center [293, 266] width 123 height 123
click at [502, 237] on input "b. 17" at bounding box center [502, 235] width 1 height 4
radio input "true"
click at [406, 354] on button "Next" at bounding box center [501, 377] width 191 height 47
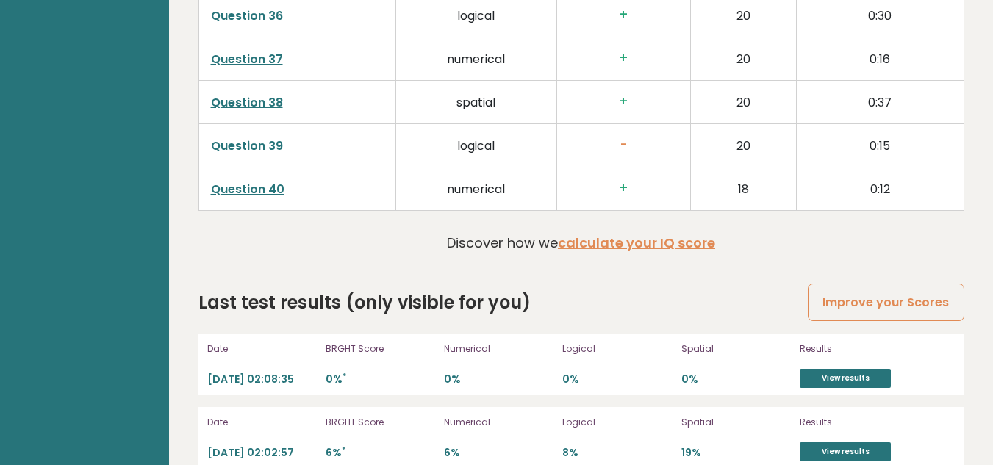
scroll to position [3937, 0]
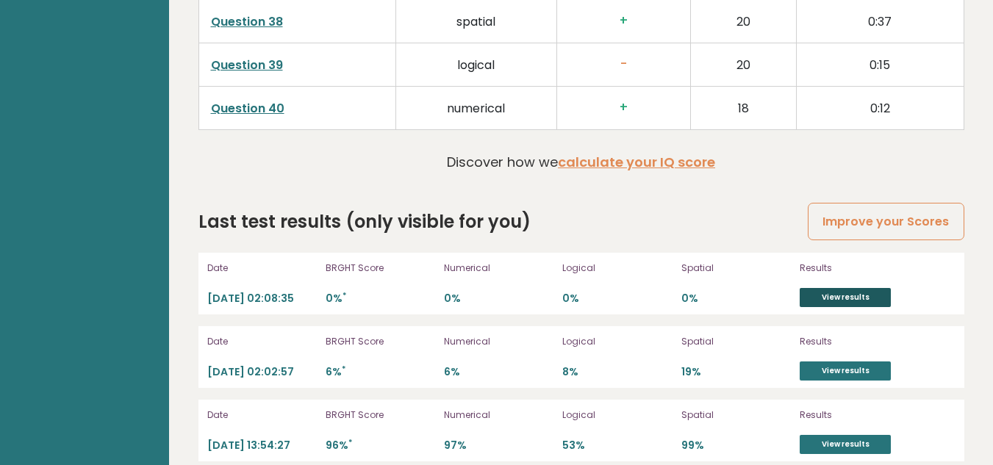
click at [822, 288] on link "View results" at bounding box center [844, 297] width 91 height 19
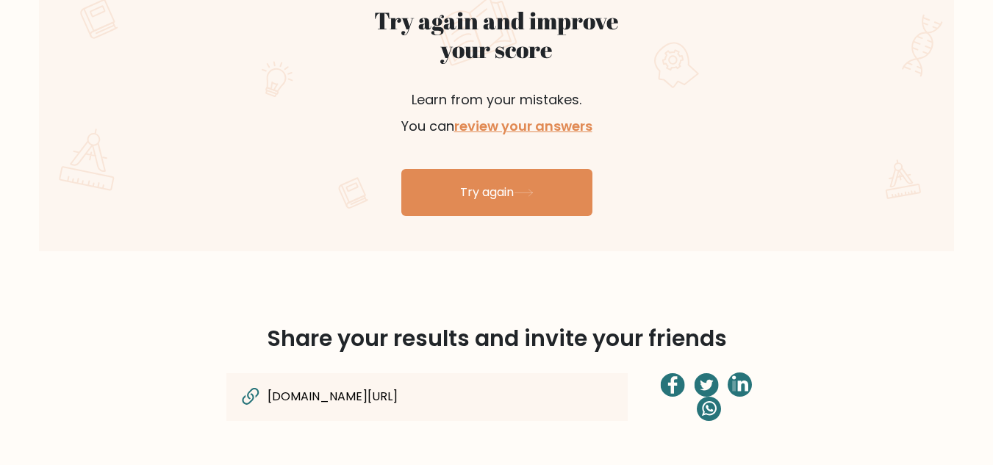
scroll to position [862, 0]
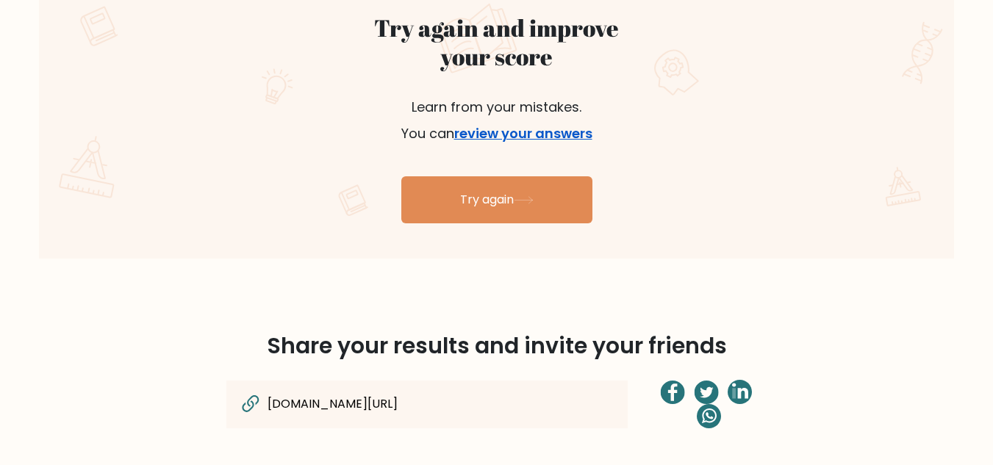
click at [512, 132] on link "review your answers" at bounding box center [523, 133] width 138 height 18
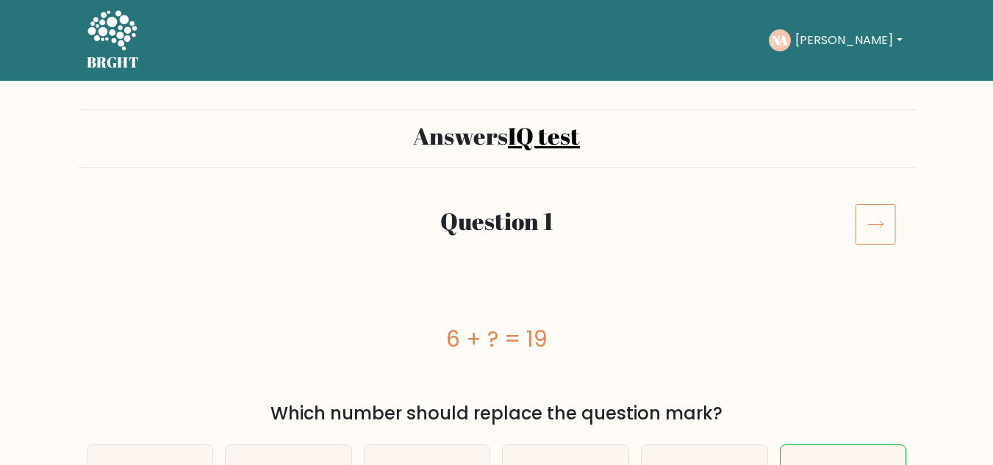
click at [885, 223] on icon at bounding box center [874, 224] width 41 height 41
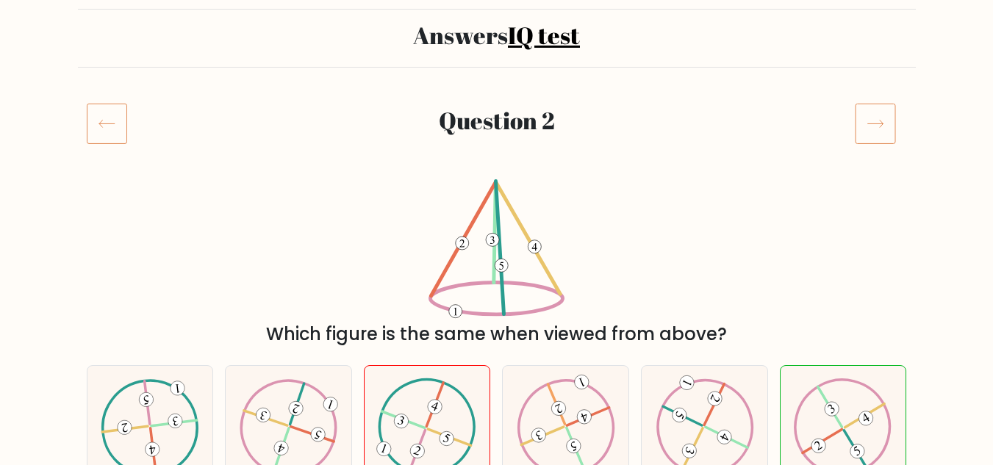
scroll to position [168, 0]
